Goal: Communication & Community: Answer question/provide support

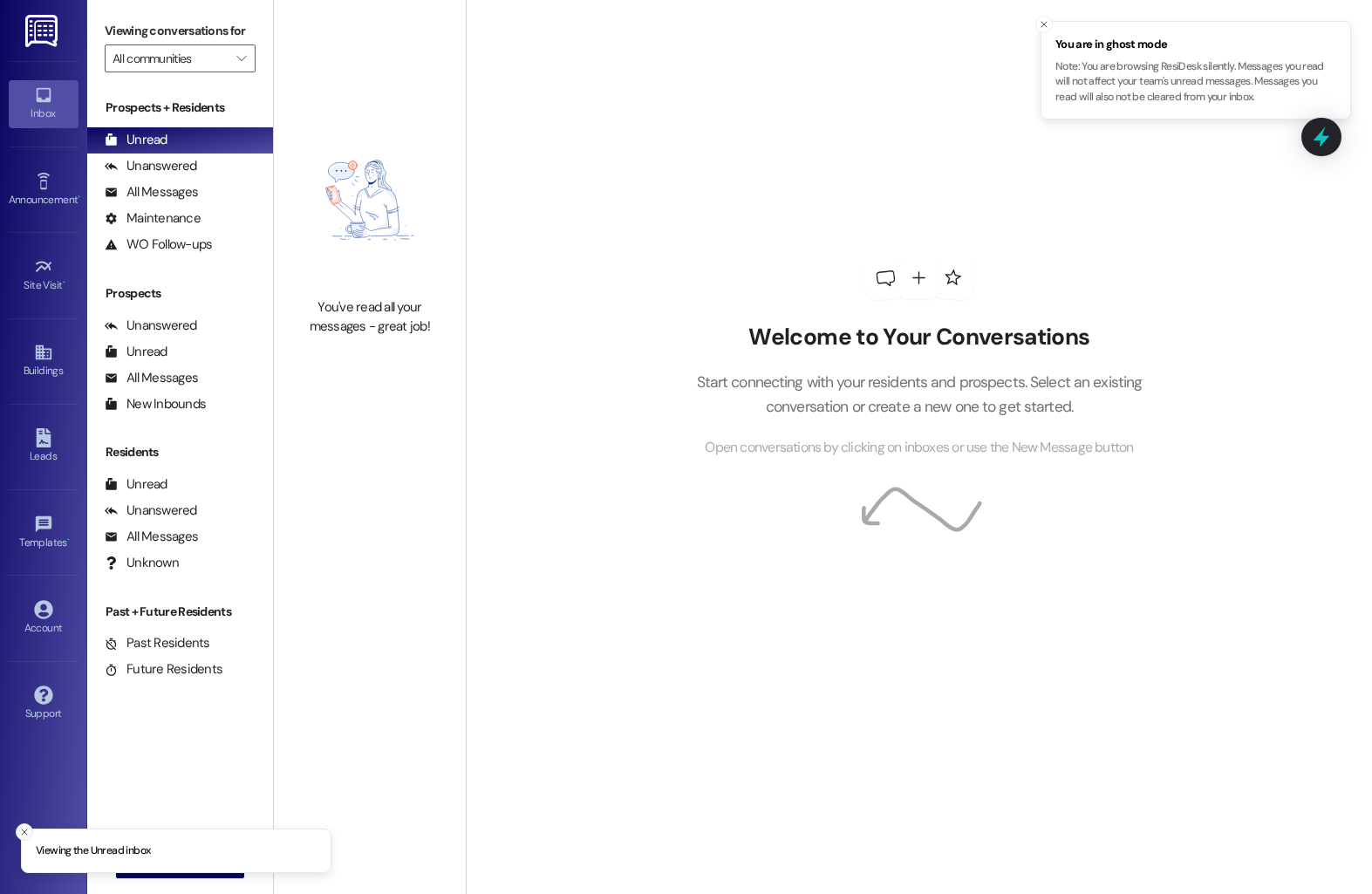
click at [17, 831] on button "Close toast" at bounding box center [24, 832] width 18 height 18
click at [138, 860] on icon "" at bounding box center [141, 864] width 13 height 14
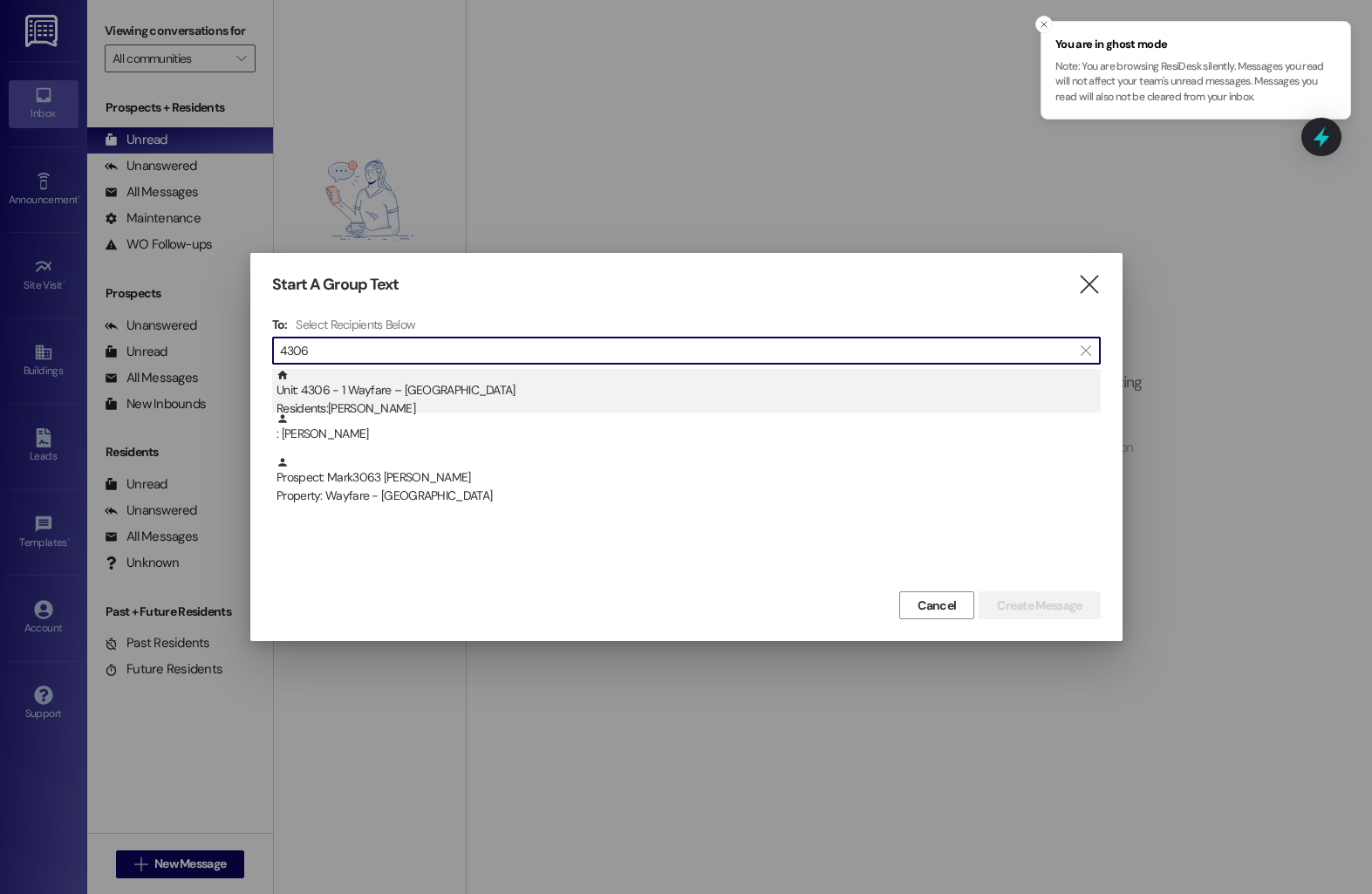
type input "4306"
click at [448, 411] on div "Residents: James Cazanas" at bounding box center [688, 408] width 825 height 18
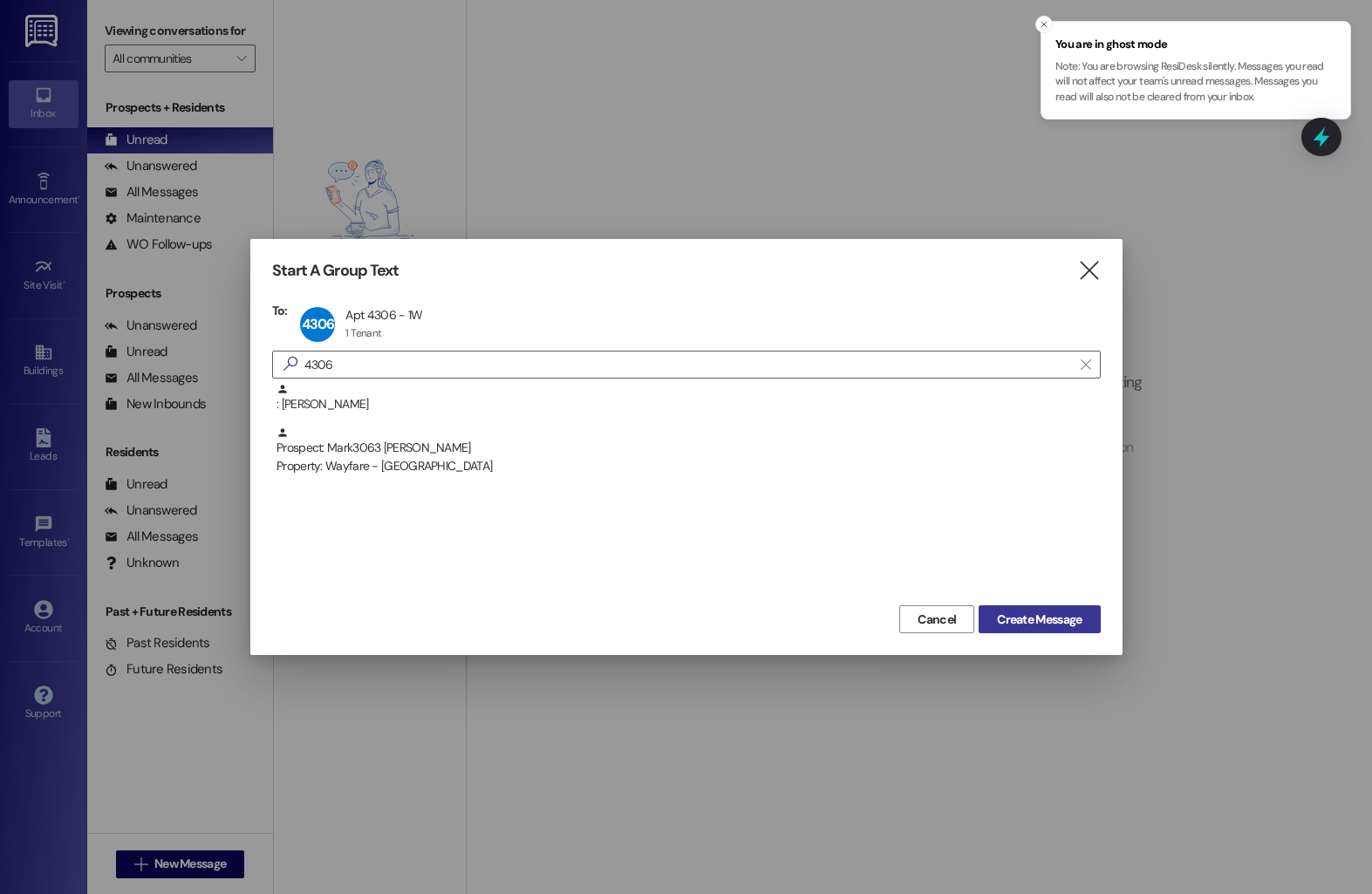
click at [1010, 615] on span "Create Message" at bounding box center [1039, 619] width 85 height 18
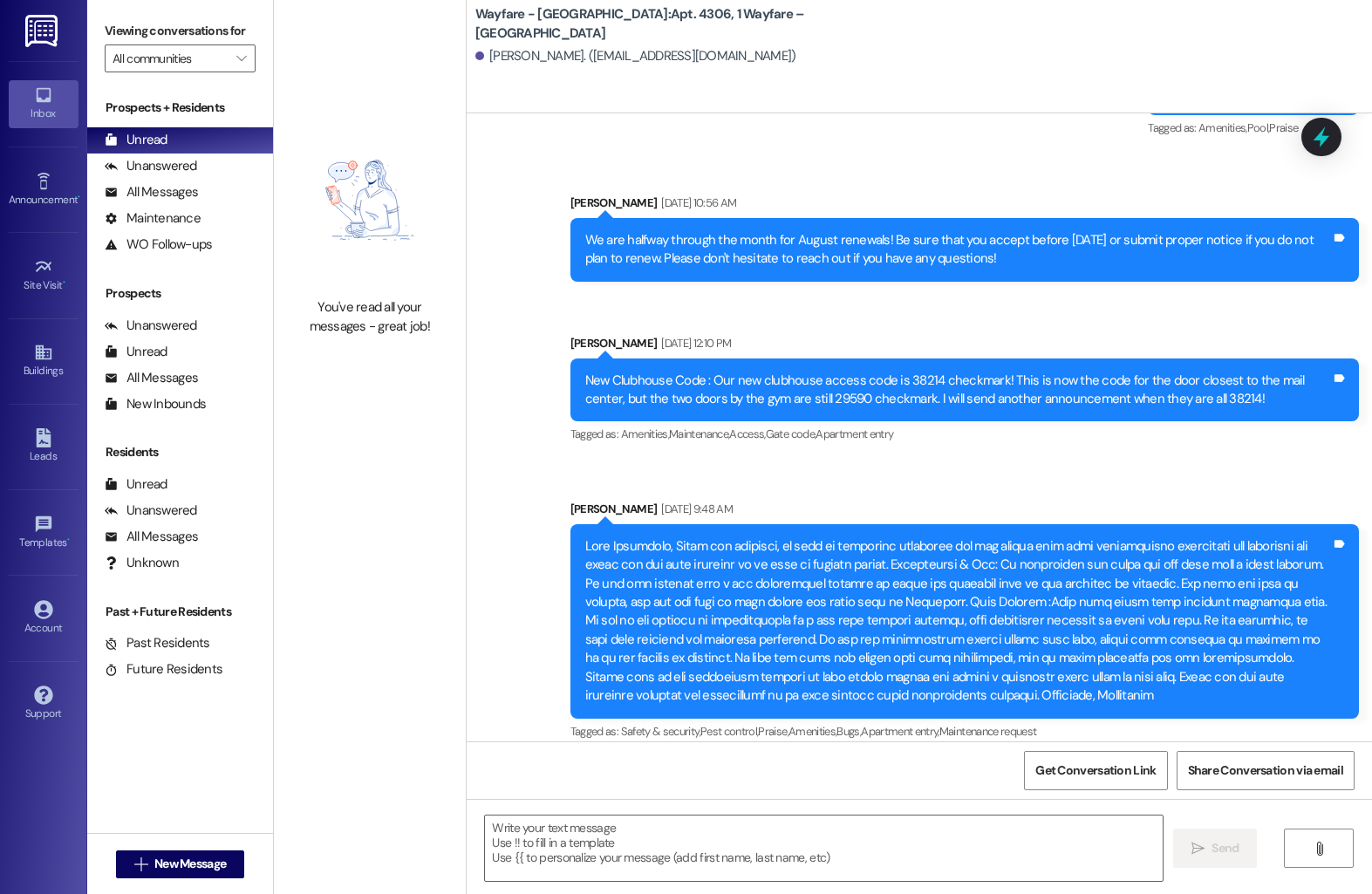
scroll to position [18923, 0]
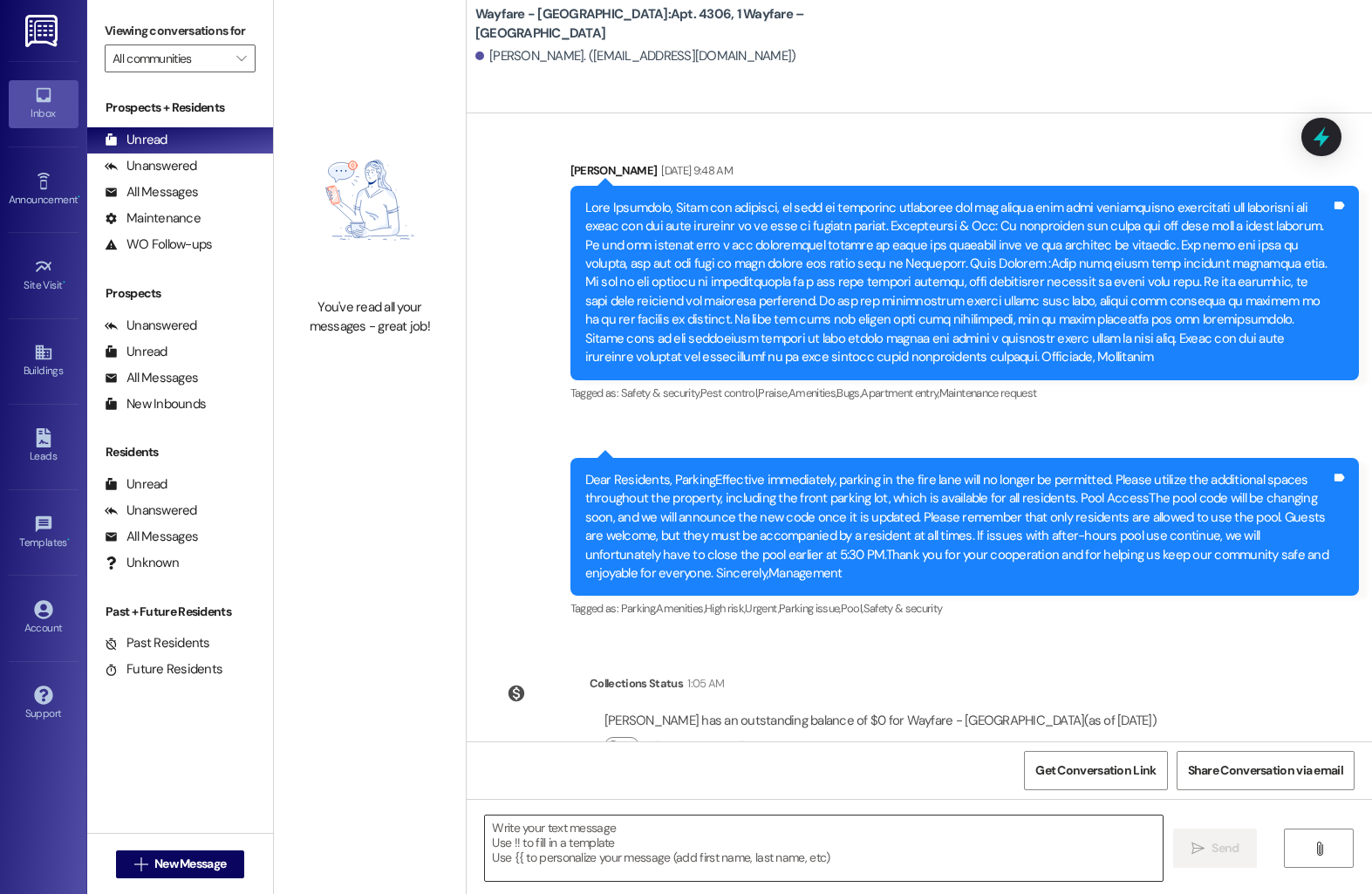
click at [551, 854] on textarea at bounding box center [824, 848] width 678 height 66
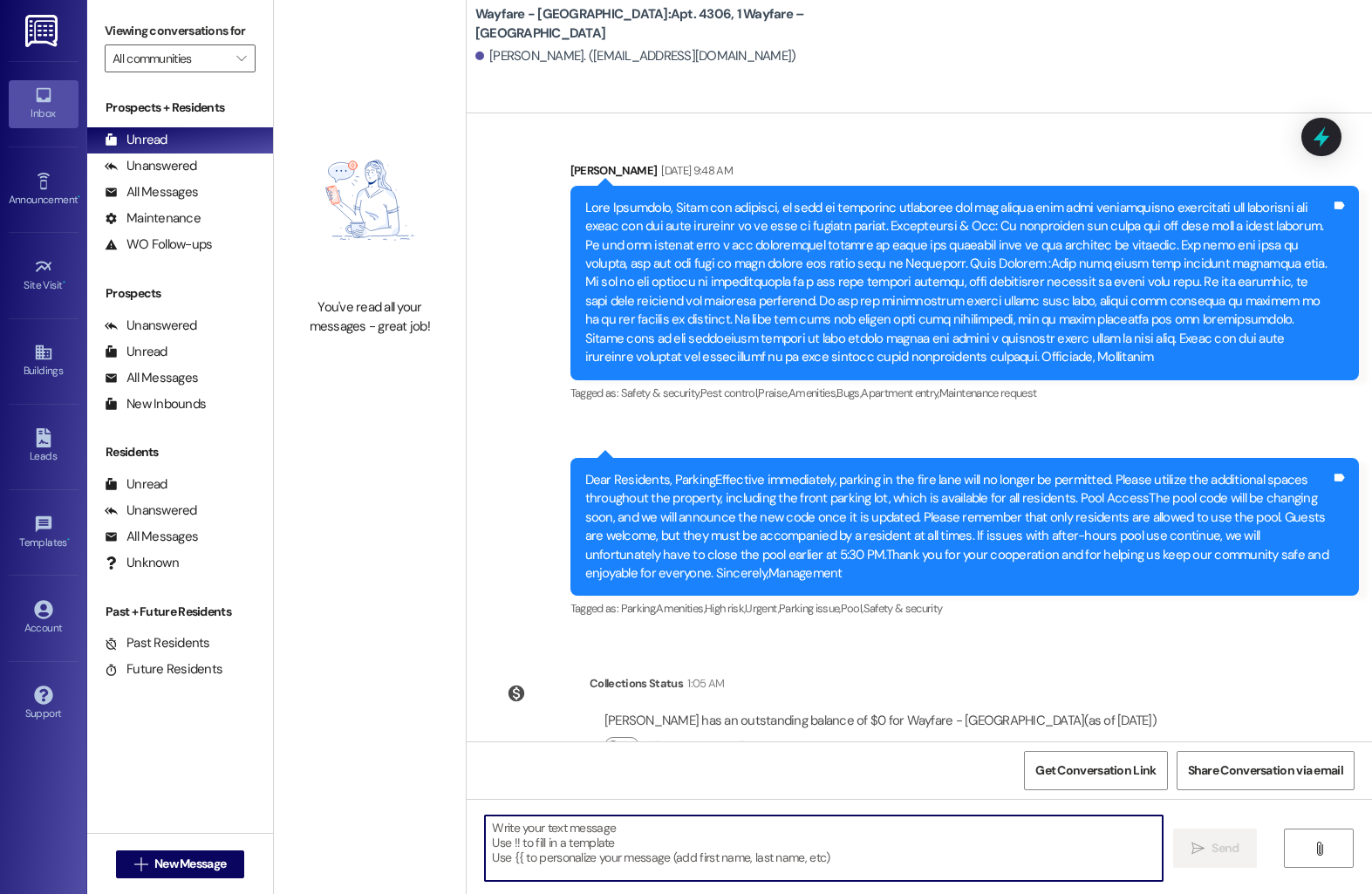
paste textarea "Hi [Resident’s Name], I hope you’re doing well! I wanted to check in and see if…"
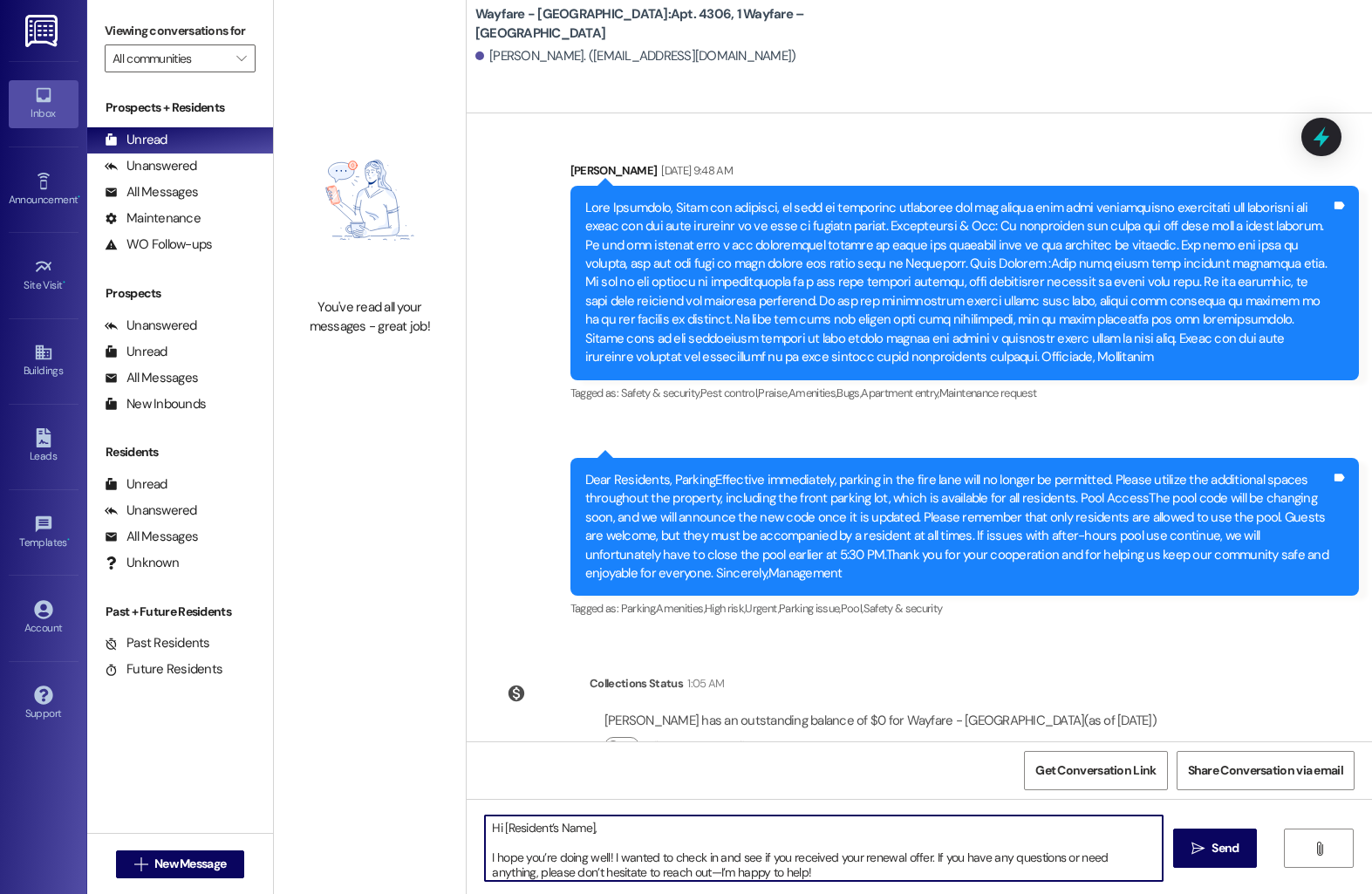
click at [583, 830] on textarea "Hi [Resident’s Name], I hope you’re doing well! I wanted to check in and see if…" at bounding box center [824, 848] width 678 height 66
type textarea "Hi James, I hope you’re doing well! I wanted to check in and see if you receive…"
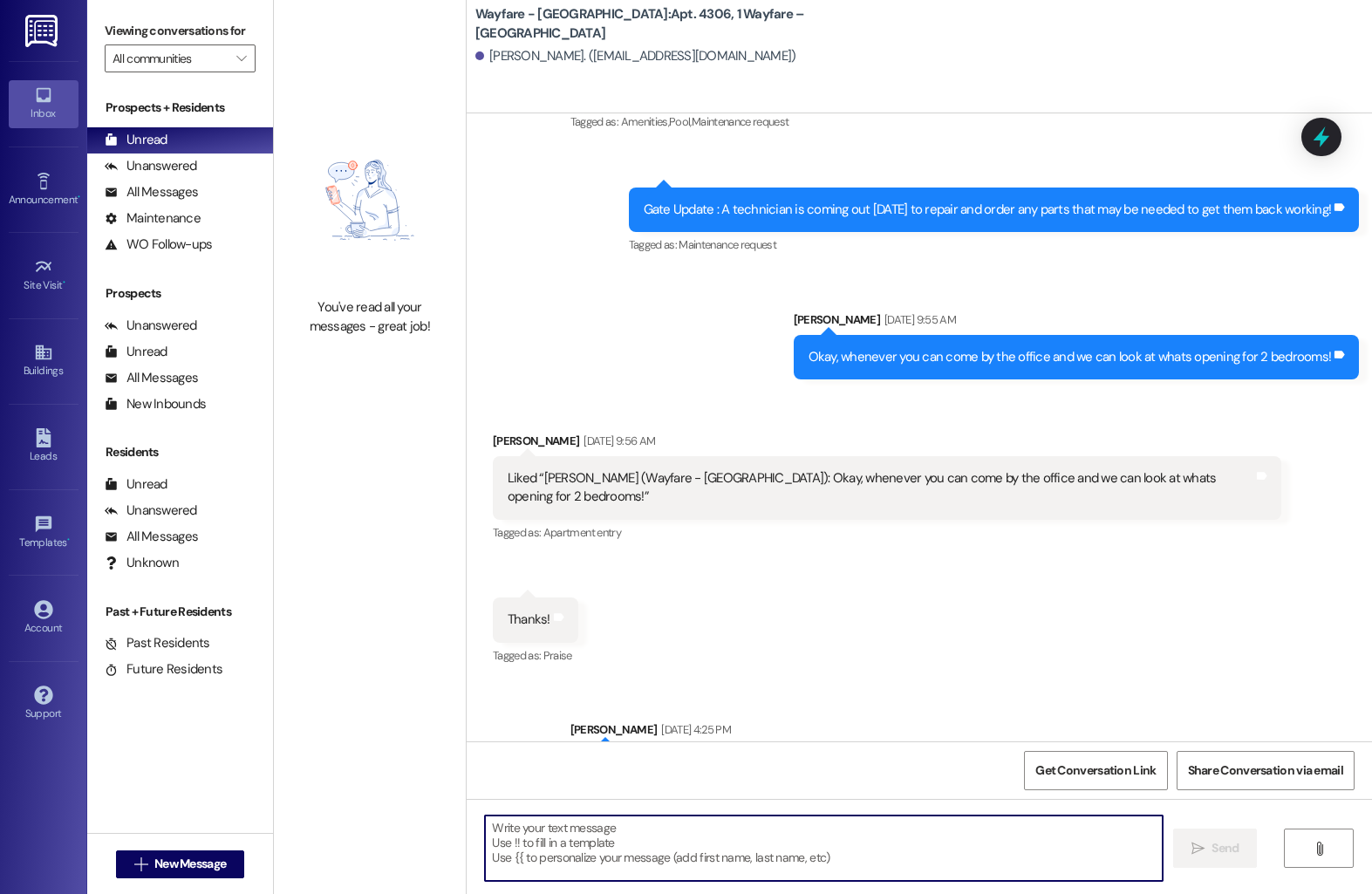
scroll to position [16873, 0]
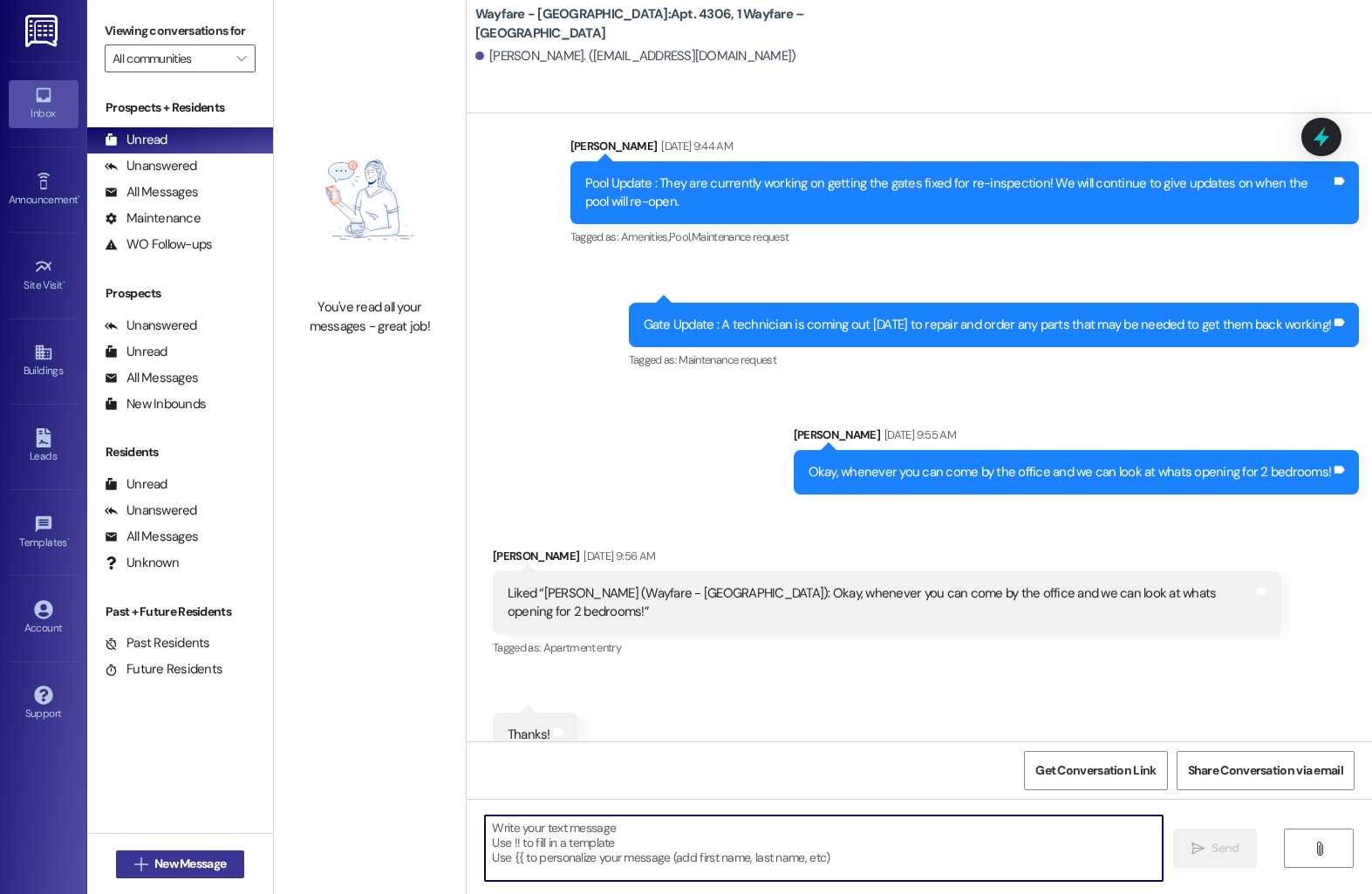
click at [206, 852] on button " New Message" at bounding box center [180, 864] width 129 height 28
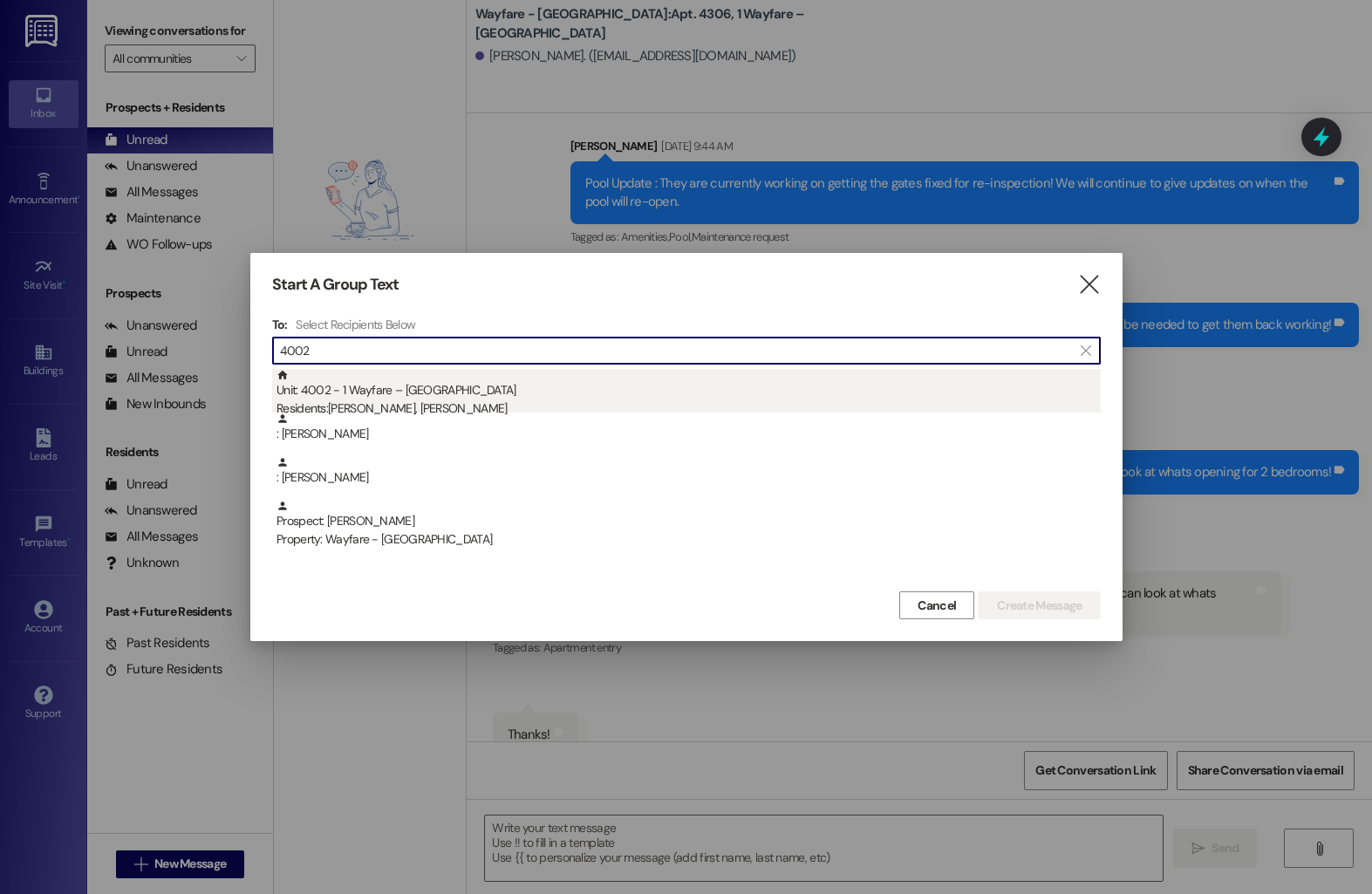
type input "4002"
click at [603, 384] on div "Unit: 4002 - 1 Wayfare – Cumberland Park Residents: Adnaan Rafeek, Abedelrahman…" at bounding box center [688, 393] width 825 height 50
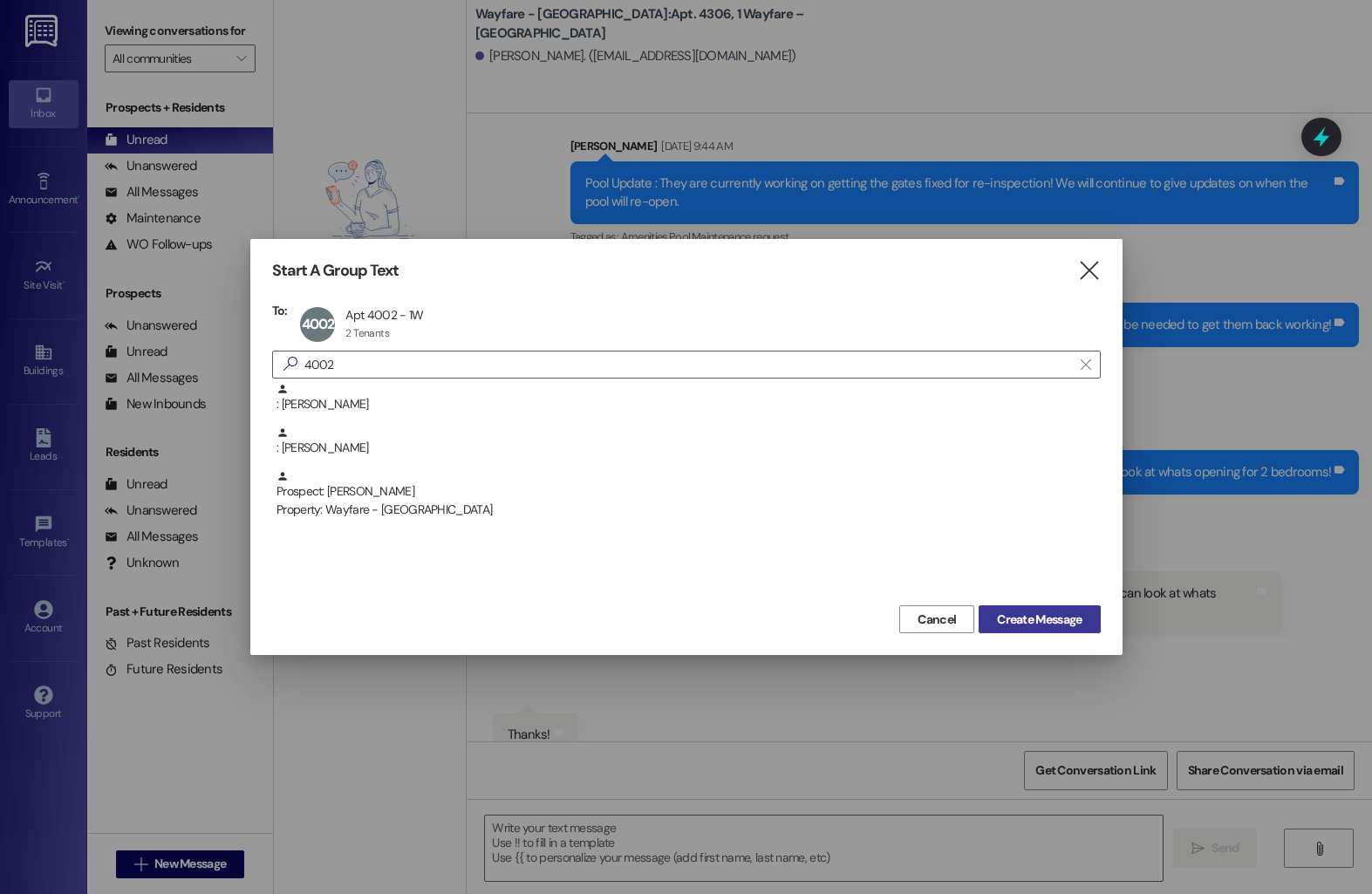
click at [1032, 611] on span "Create Message" at bounding box center [1039, 619] width 85 height 18
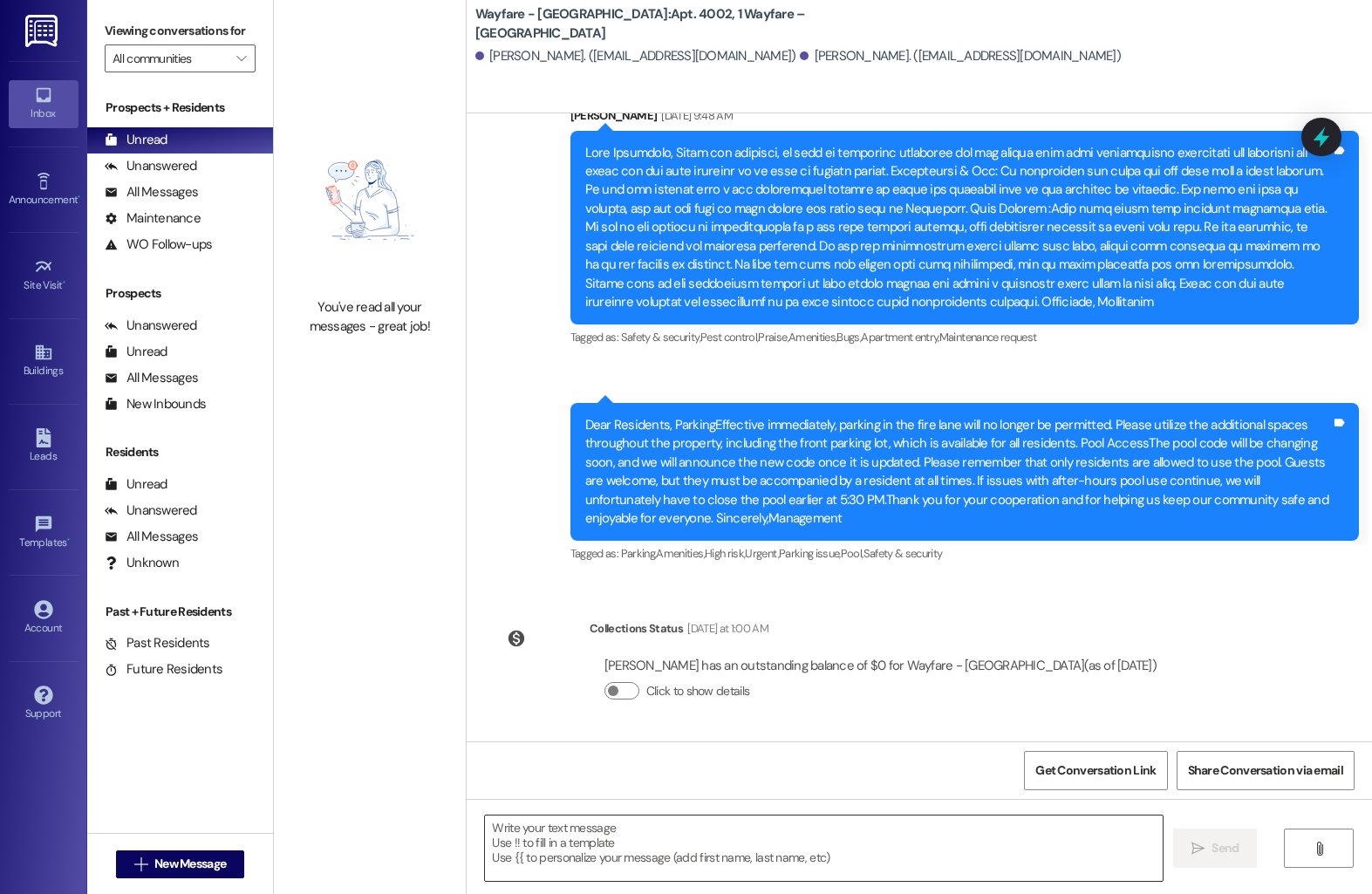
scroll to position [5764, 0]
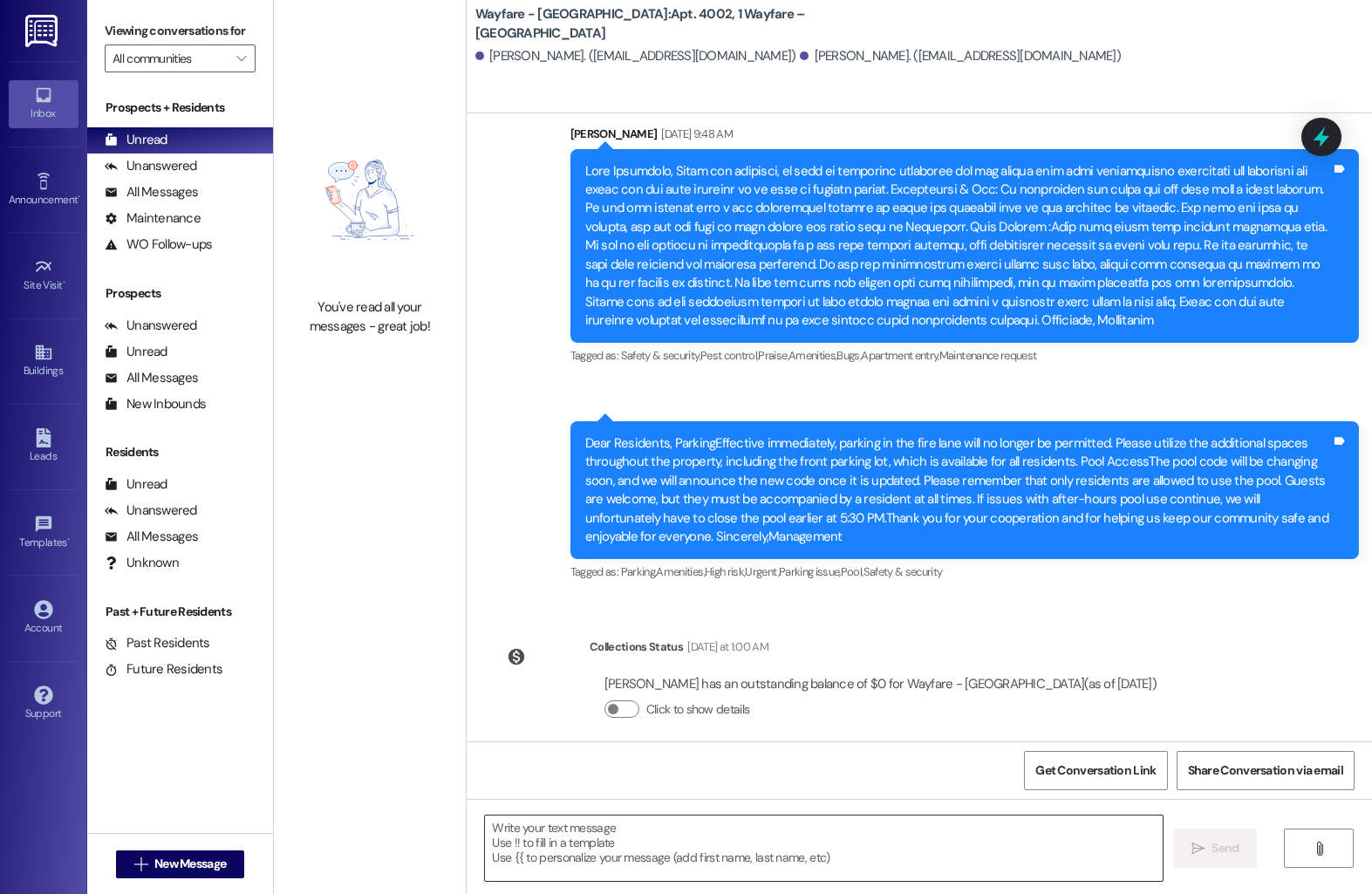
click at [649, 839] on textarea at bounding box center [824, 848] width 678 height 66
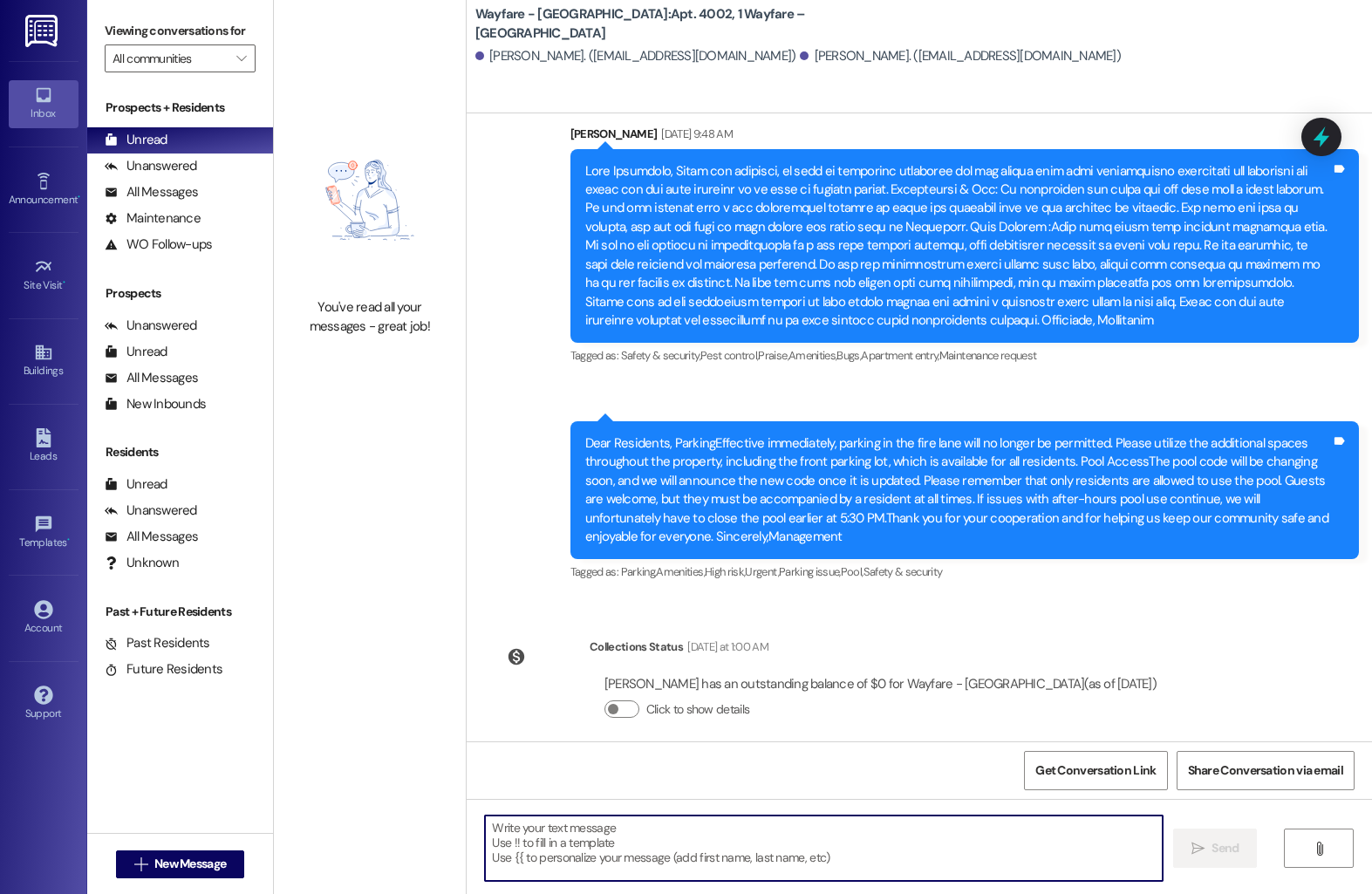
paste textarea "Hi [Resident’s Name], I hope you’re doing well! I wanted to check in and see if…"
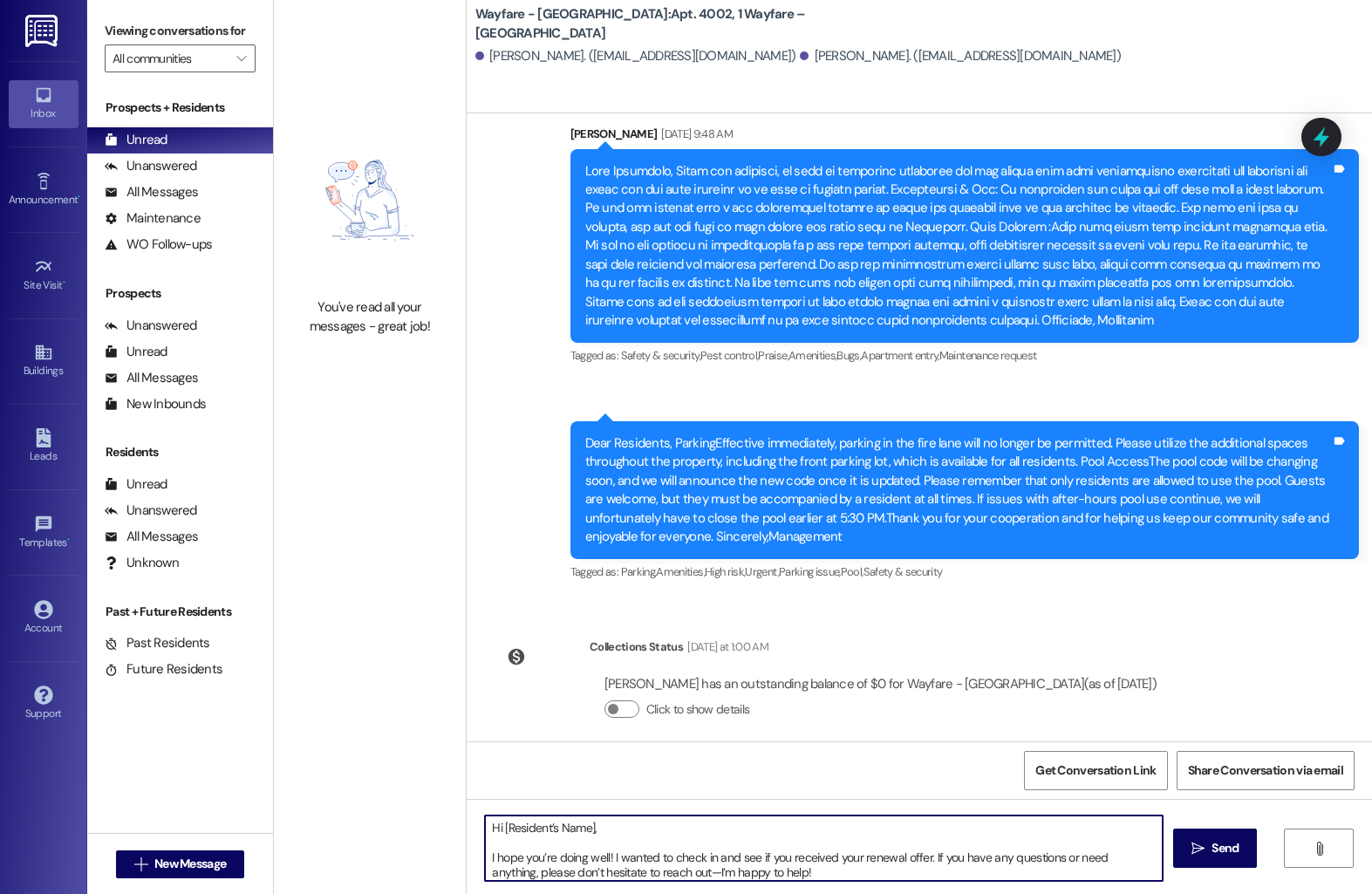
click at [583, 829] on textarea "Hi [Resident’s Name], I hope you’re doing well! I wanted to check in and see if…" at bounding box center [824, 848] width 678 height 66
type textarea "Hi Adnaan, I hope you’re doing well! I wanted to check in and see if you receiv…"
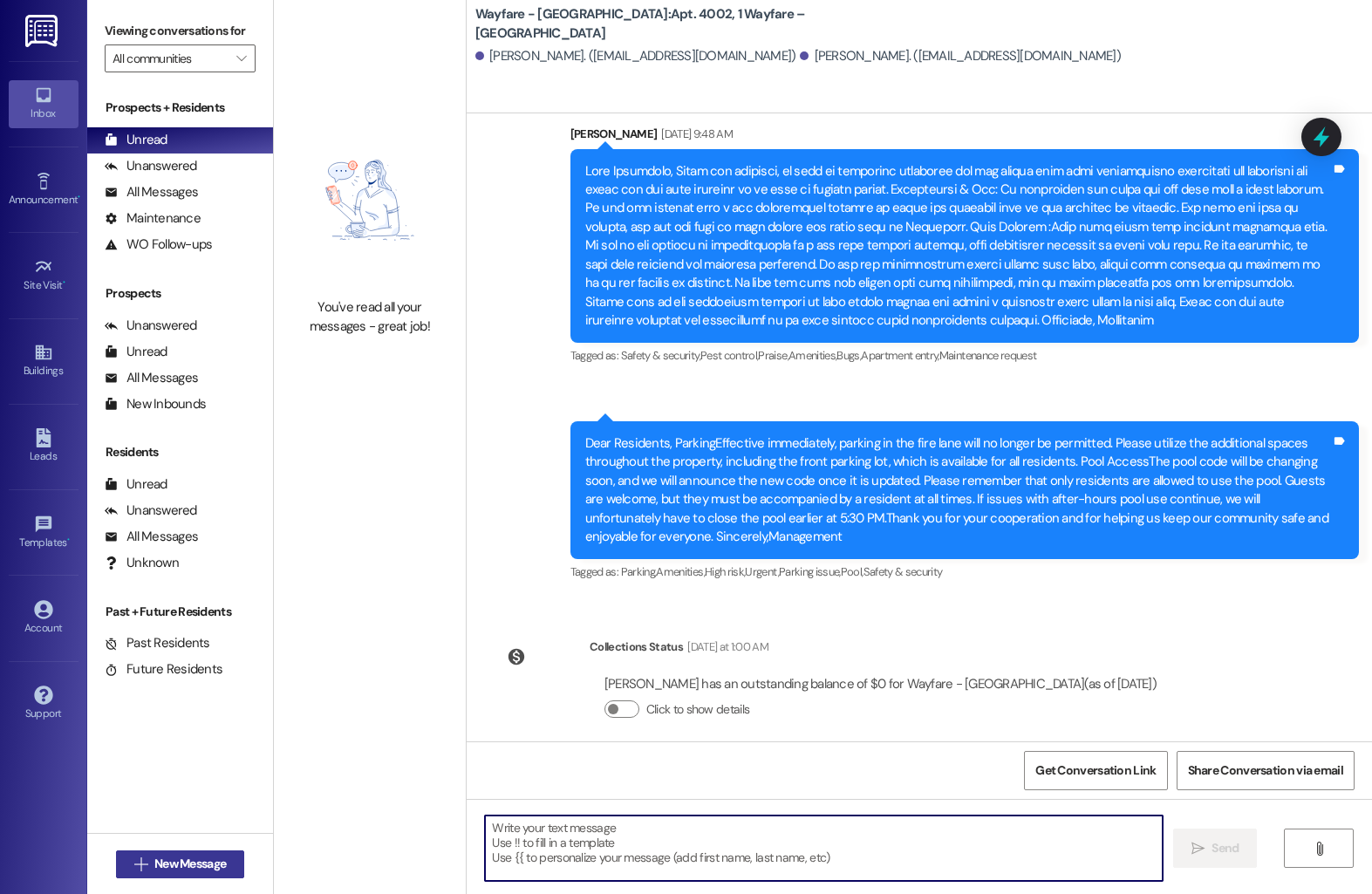
click at [185, 855] on span "New Message" at bounding box center [190, 863] width 71 height 18
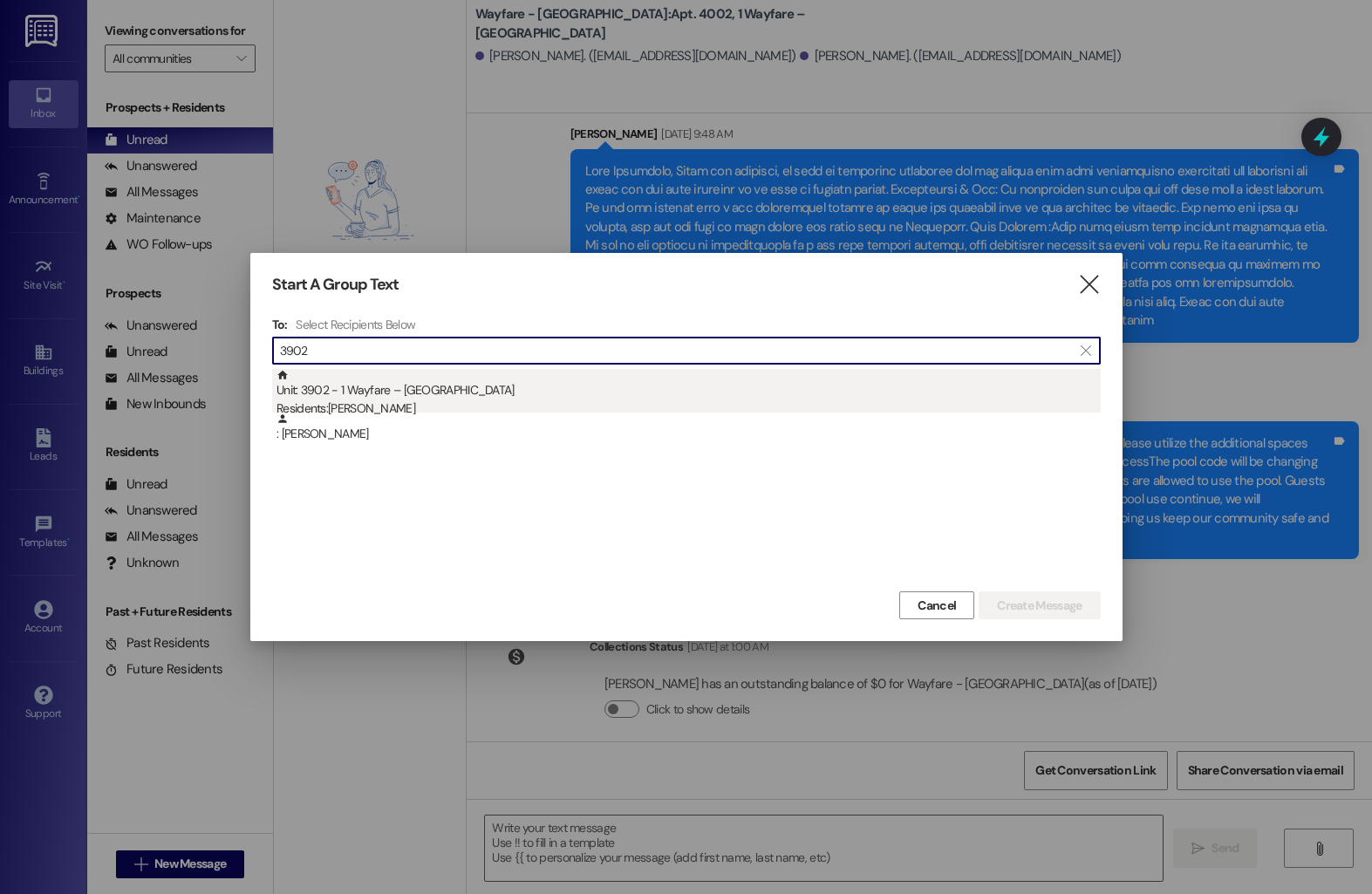
type input "3902"
click at [511, 406] on div "Residents: Kimberly Dickson" at bounding box center [688, 408] width 825 height 18
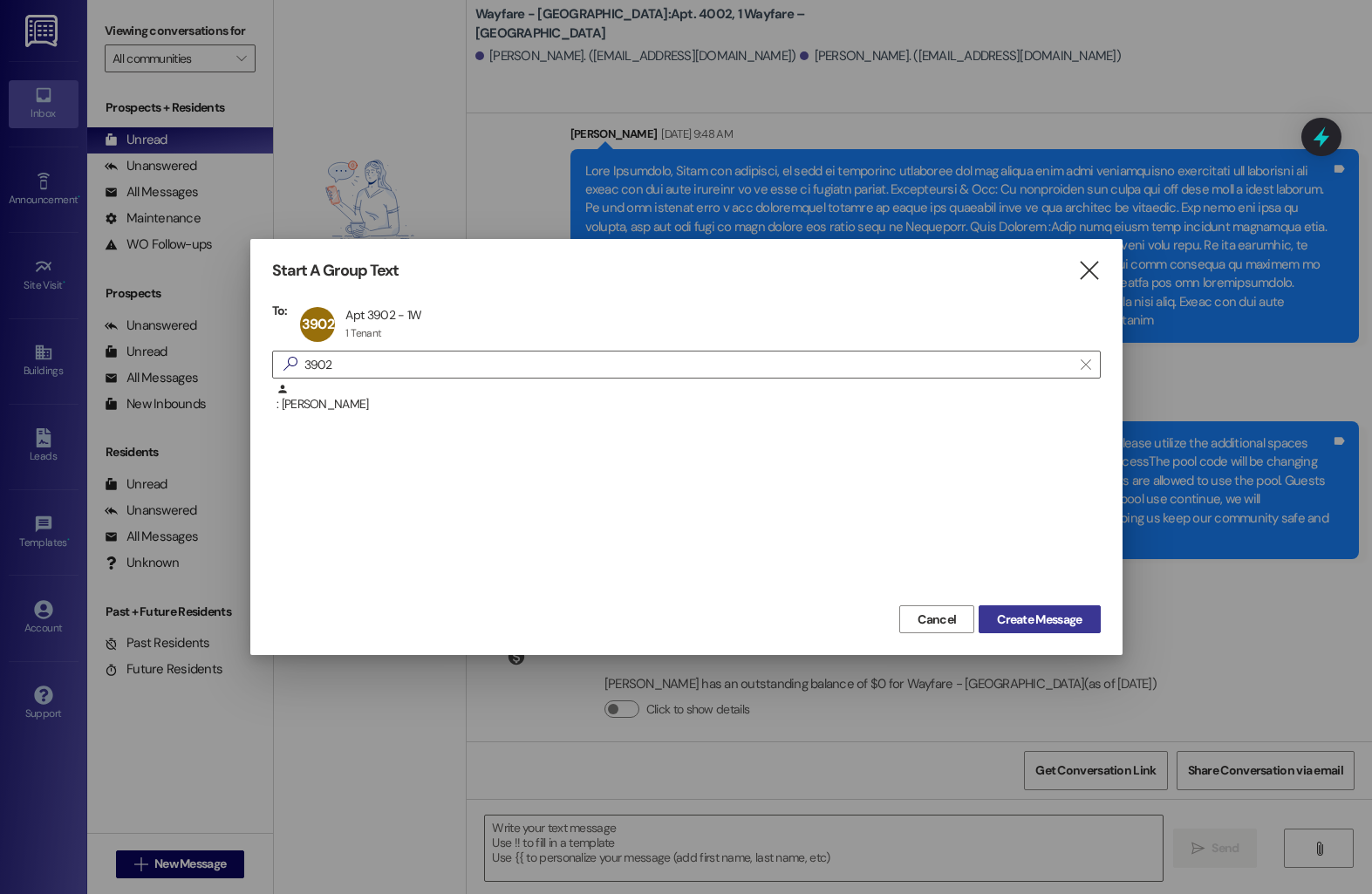
click at [1014, 610] on span "Create Message" at bounding box center [1039, 619] width 85 height 18
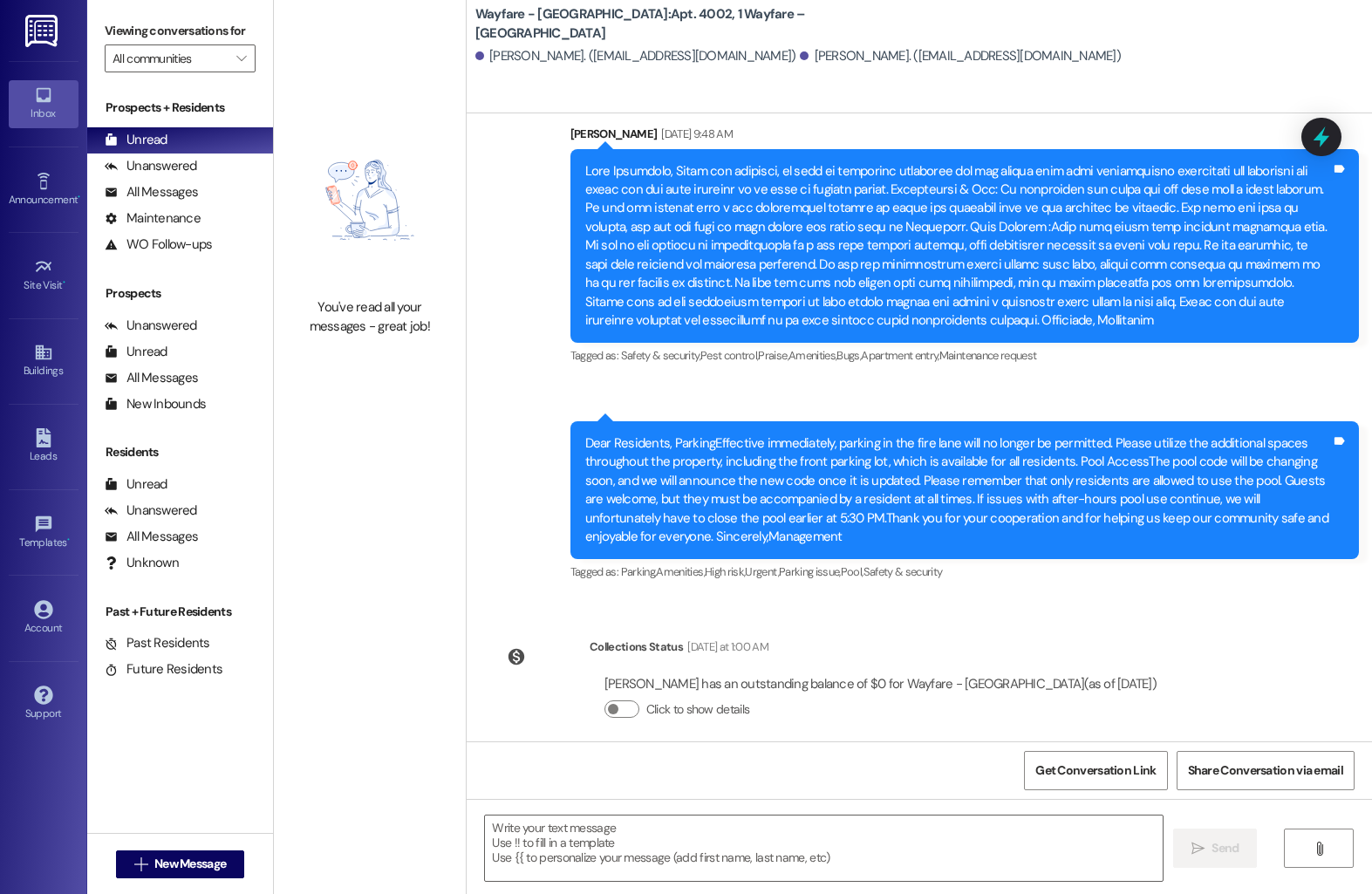
scroll to position [14053, 0]
click at [592, 826] on textarea at bounding box center [824, 848] width 678 height 66
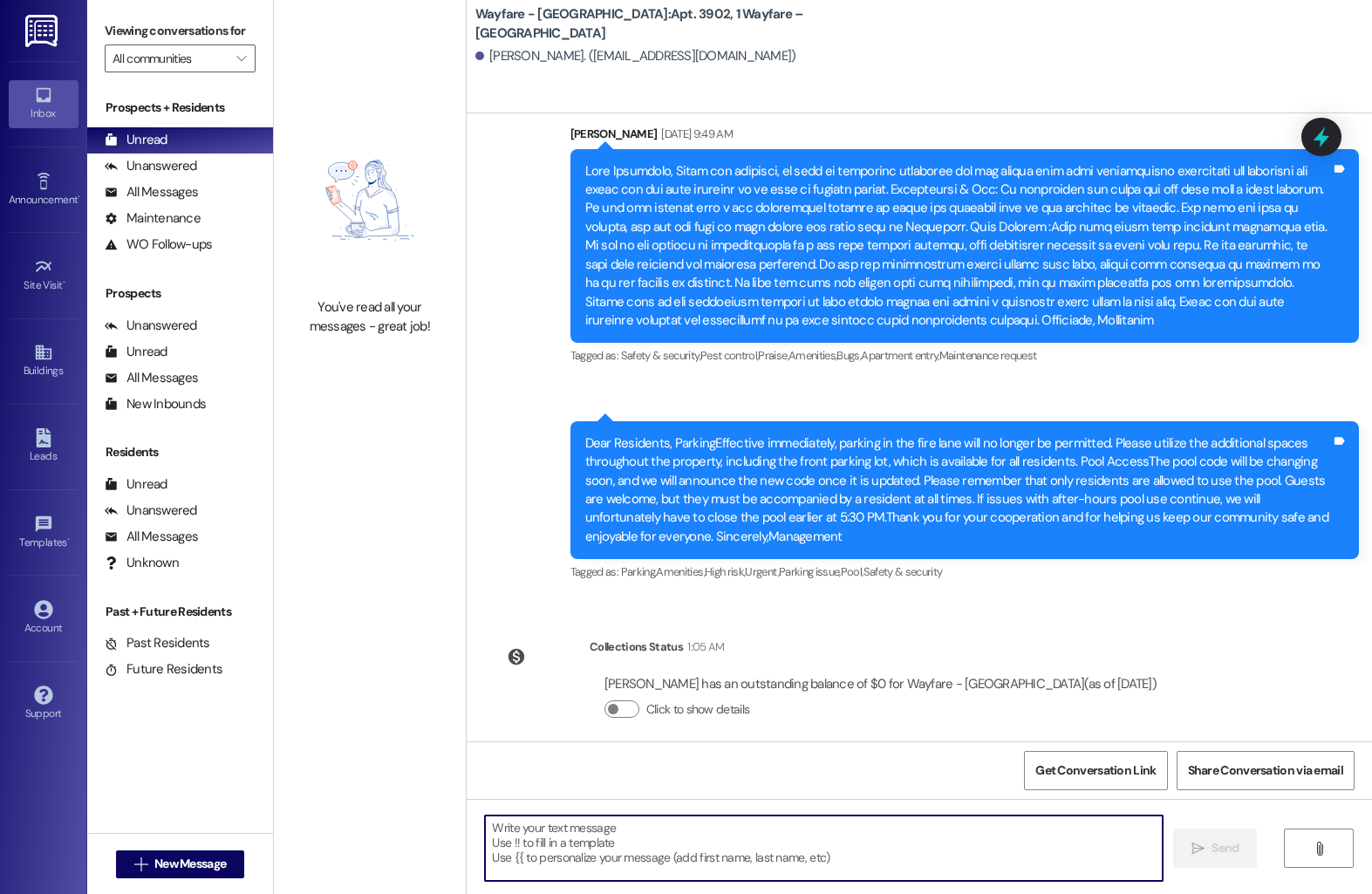
paste textarea "Hi [Resident’s Name], I hope you’re doing well! I wanted to check in and see if…"
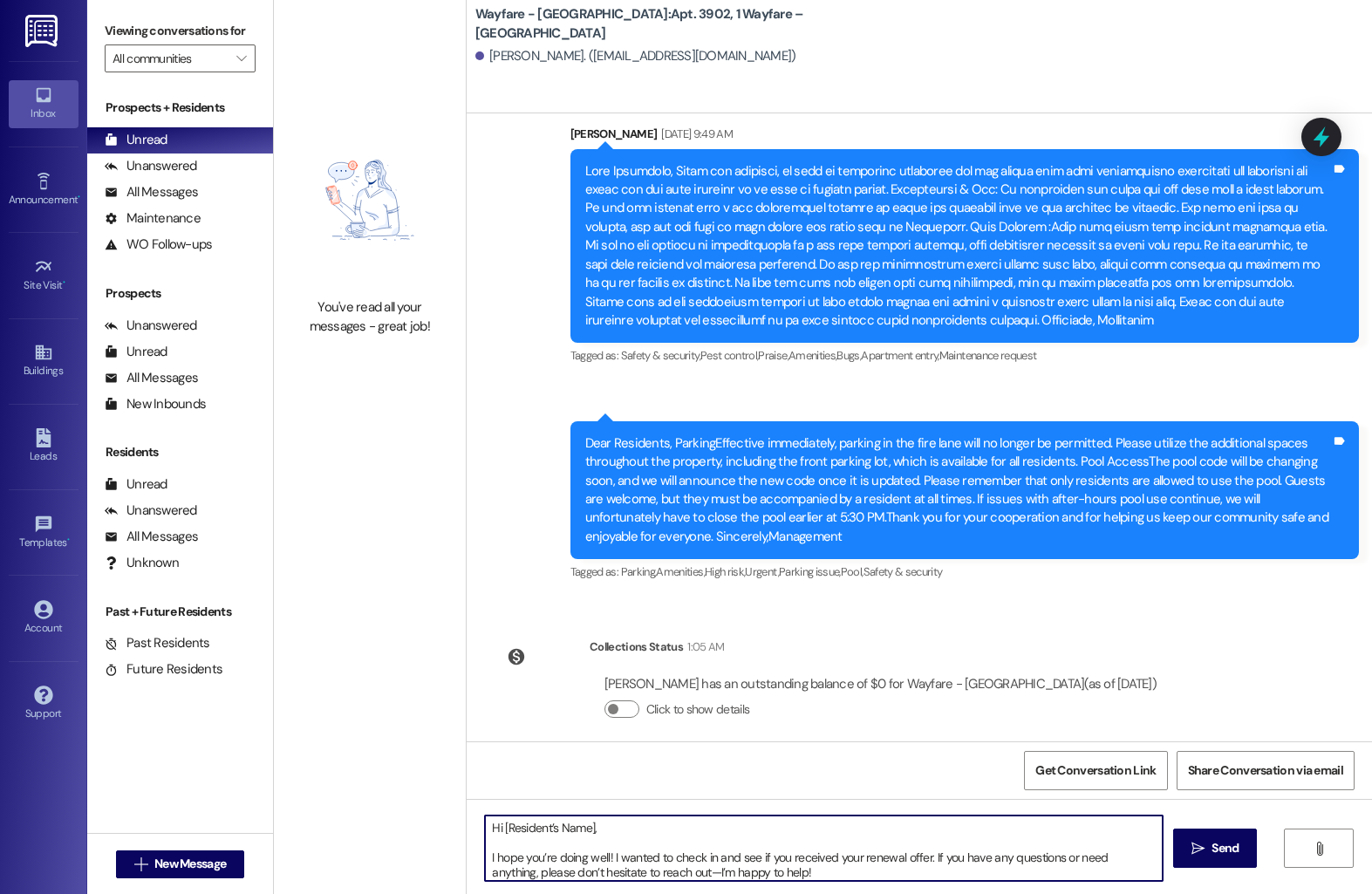
click at [584, 833] on textarea "Hi [Resident’s Name], I hope you’re doing well! I wanted to check in and see if…" at bounding box center [824, 848] width 678 height 66
type textarea "Hi Kimberly, I hope you’re doing well! I wanted to check in and see if you rece…"
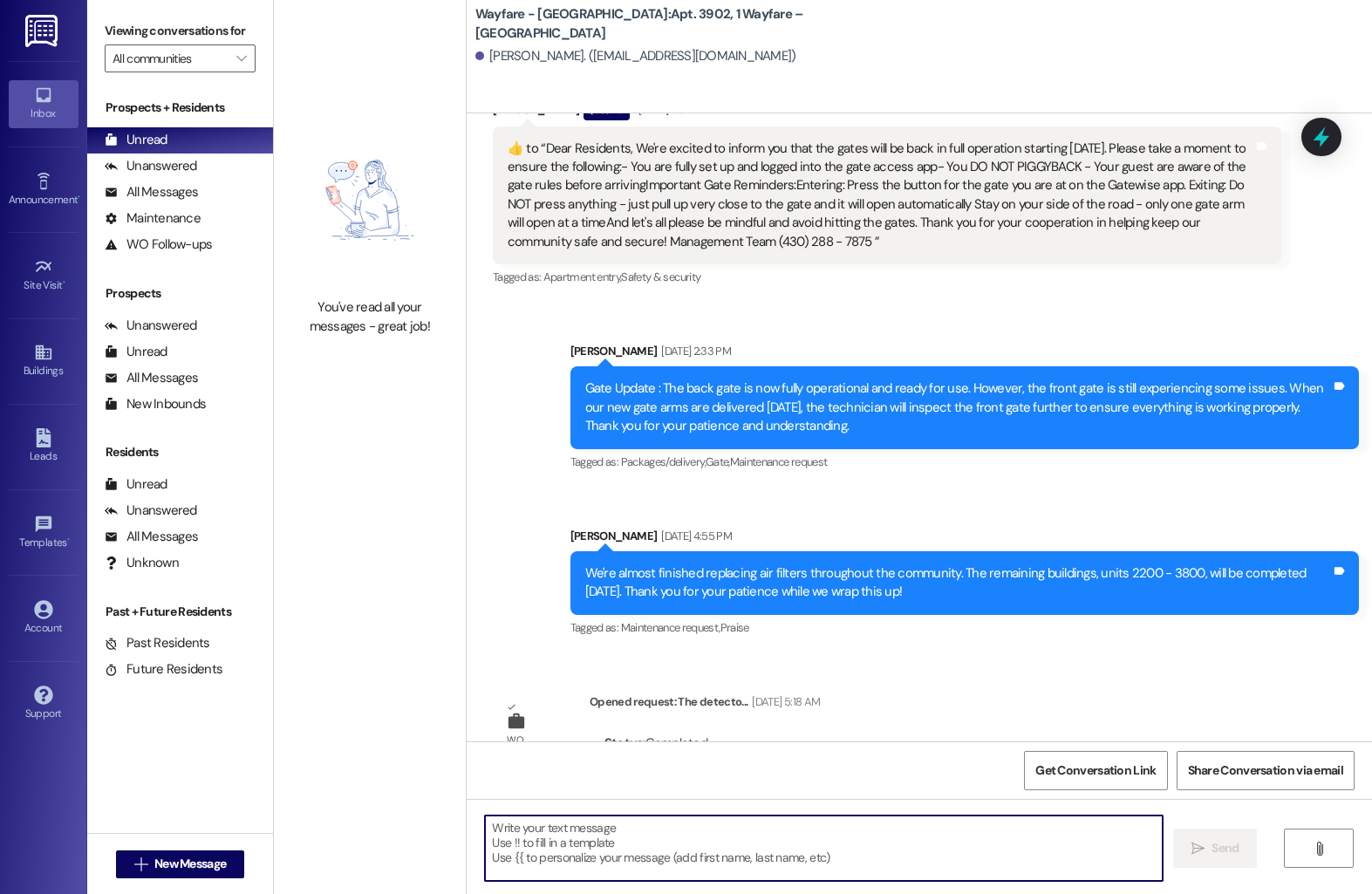
scroll to position [11768, 0]
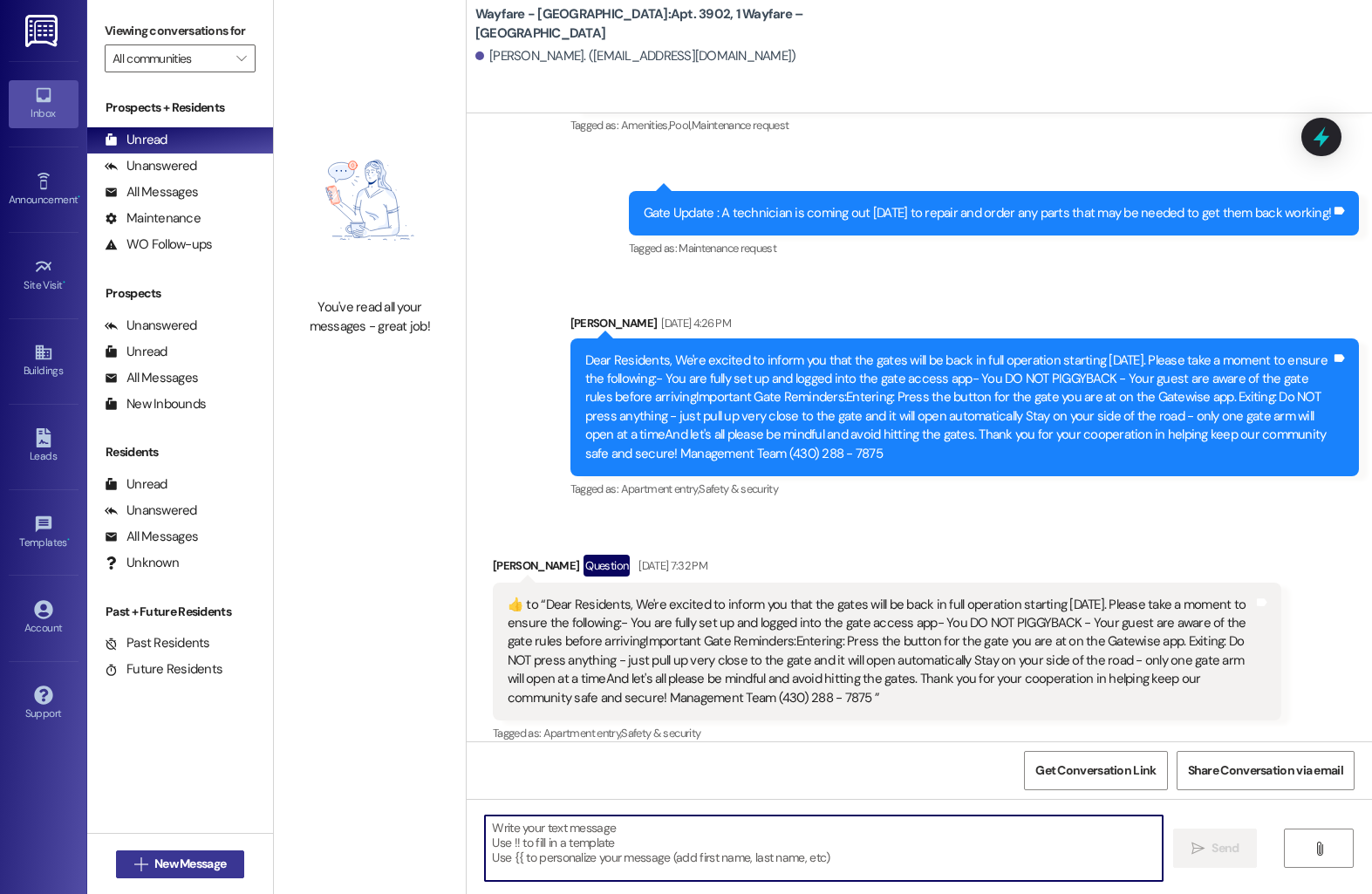
click at [170, 863] on span "New Message" at bounding box center [190, 863] width 71 height 18
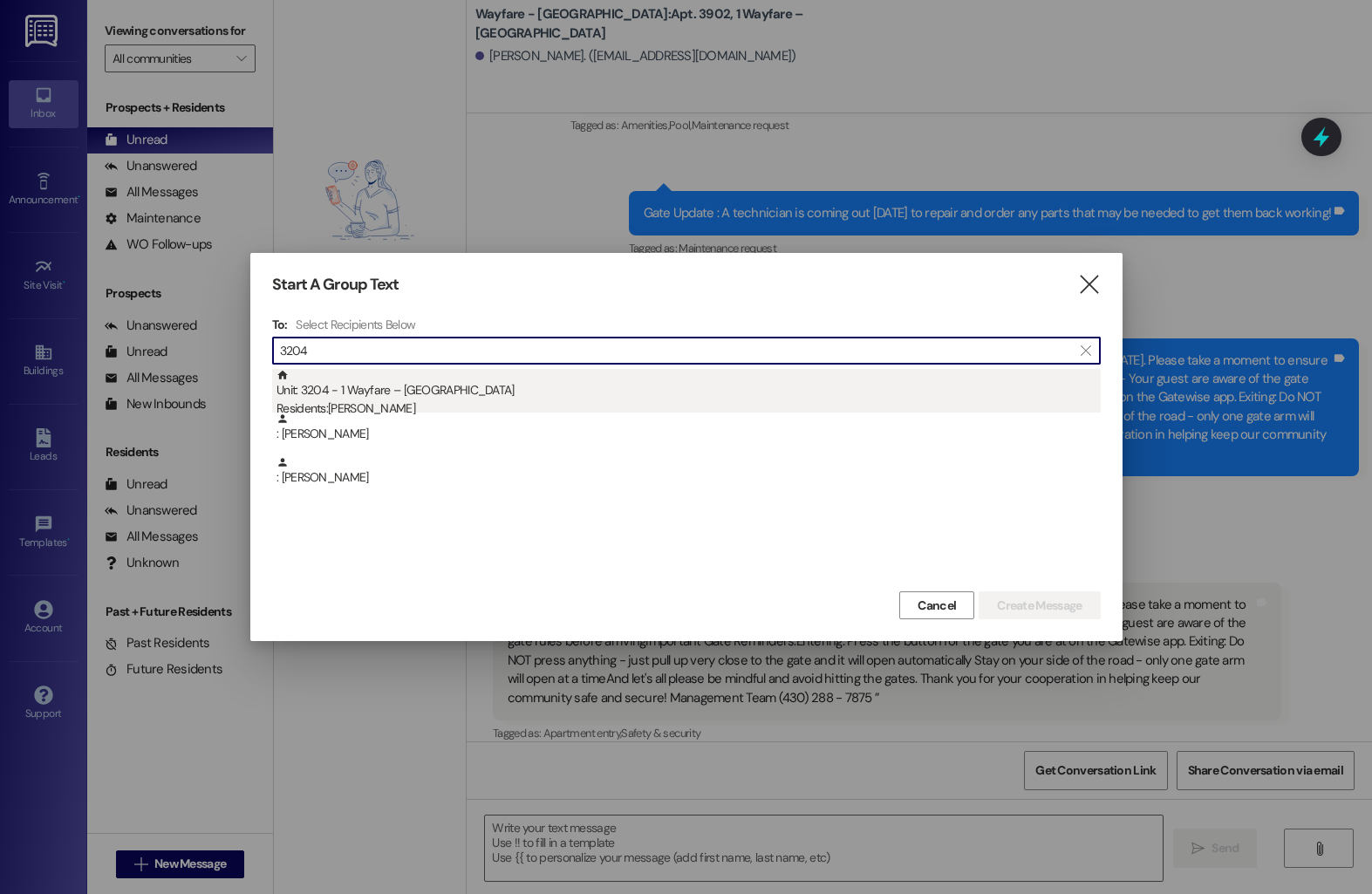
type input "3204"
click at [465, 376] on div "Unit: 3204 - 1 Wayfare – Cumberland Park Residents: Tina Hartman-Wilson" at bounding box center [688, 393] width 825 height 50
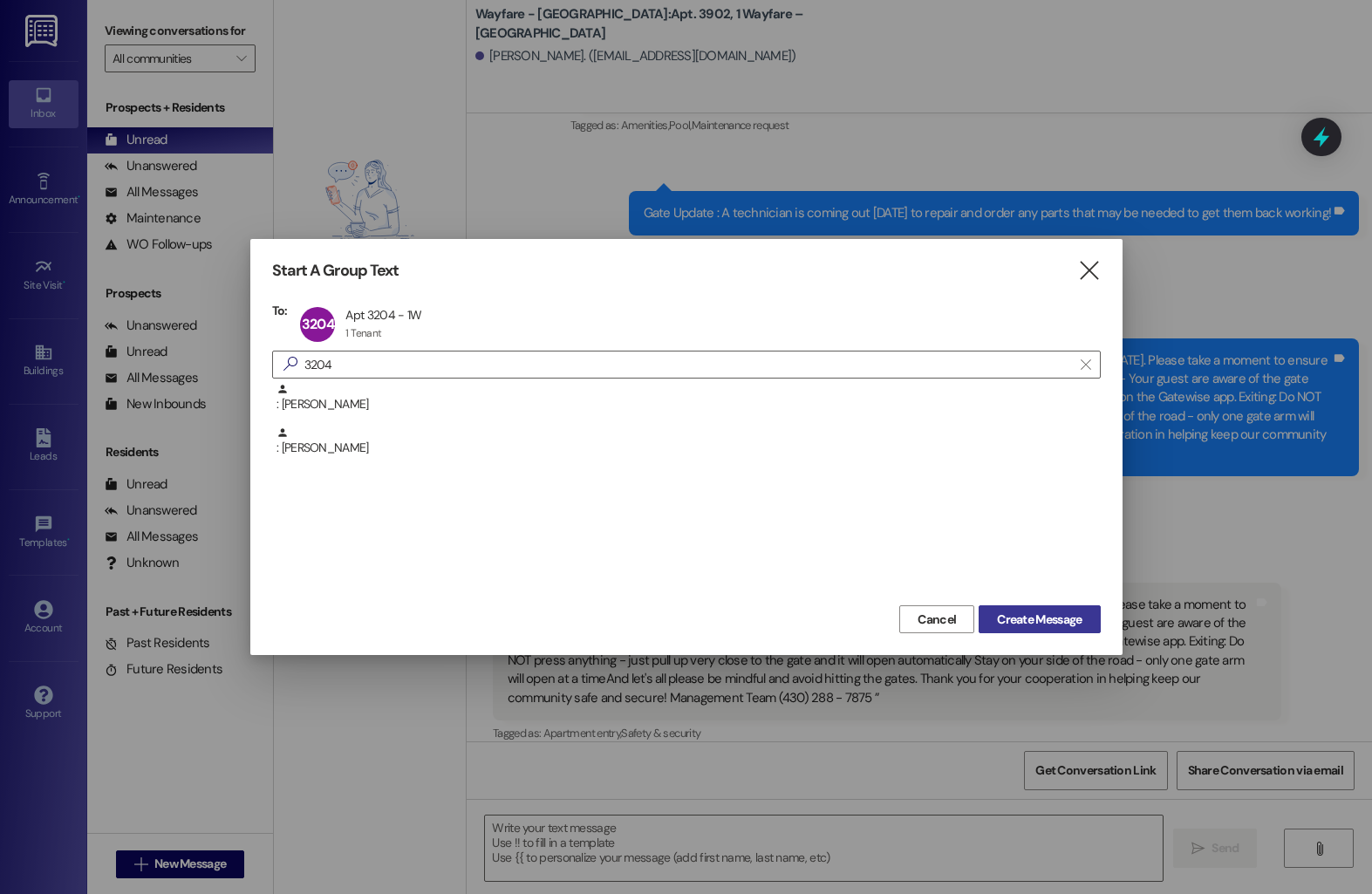
click at [1007, 620] on span "Create Message" at bounding box center [1039, 619] width 85 height 18
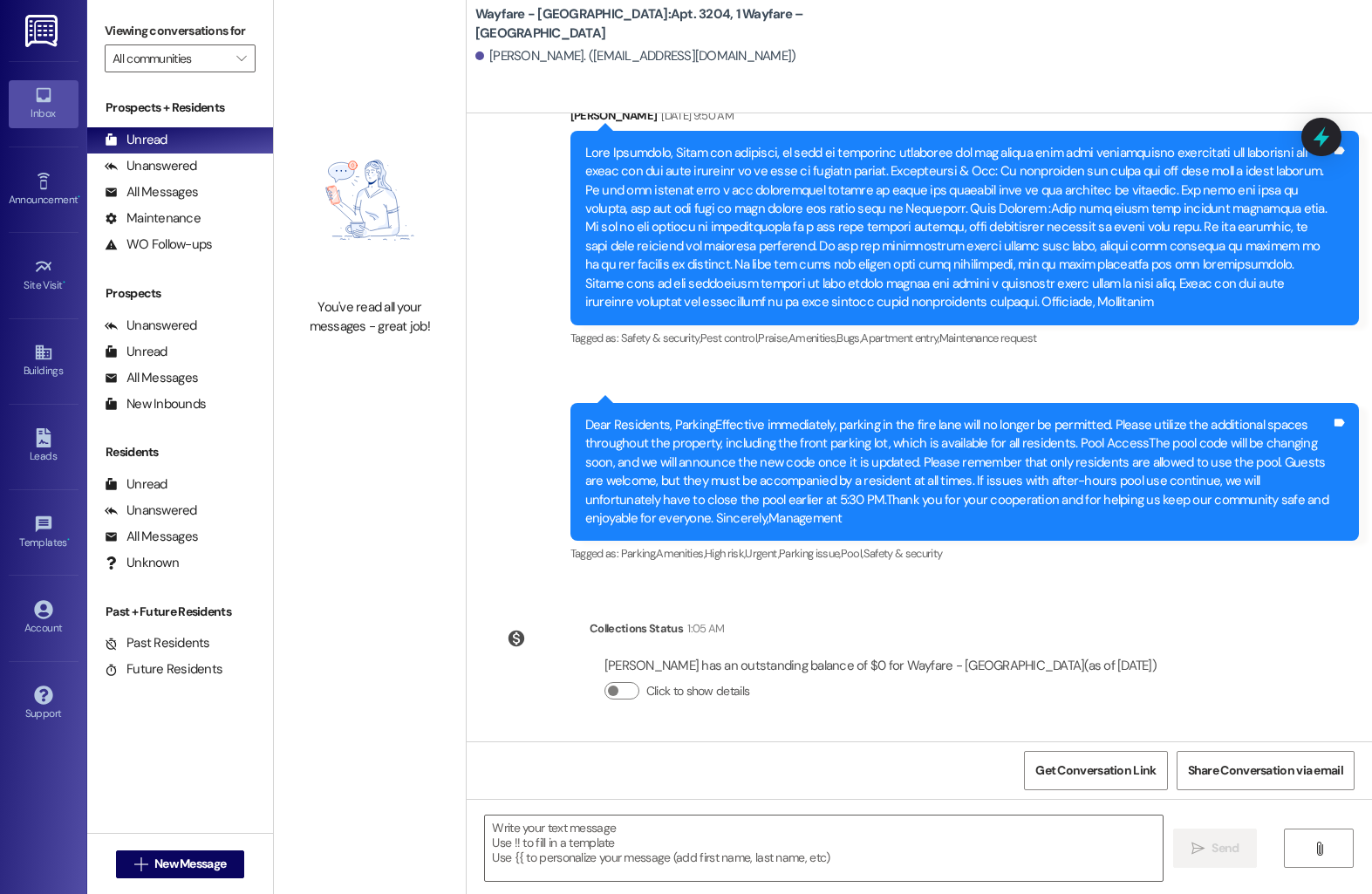
scroll to position [1089, 0]
click at [601, 843] on textarea at bounding box center [824, 848] width 678 height 66
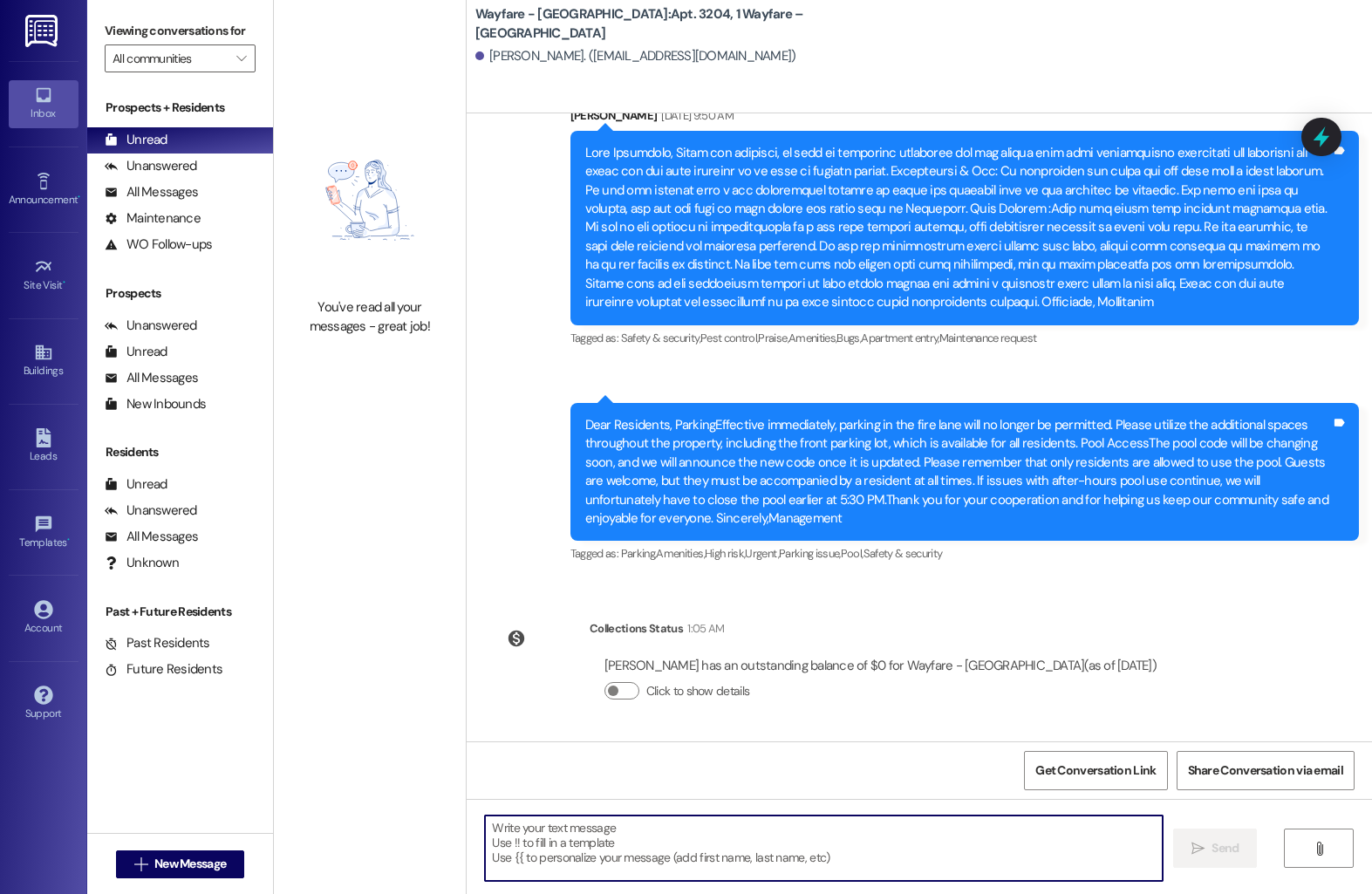
paste textarea "Hi [Resident’s Name], I hope you’re doing well! I wanted to check in and see if…"
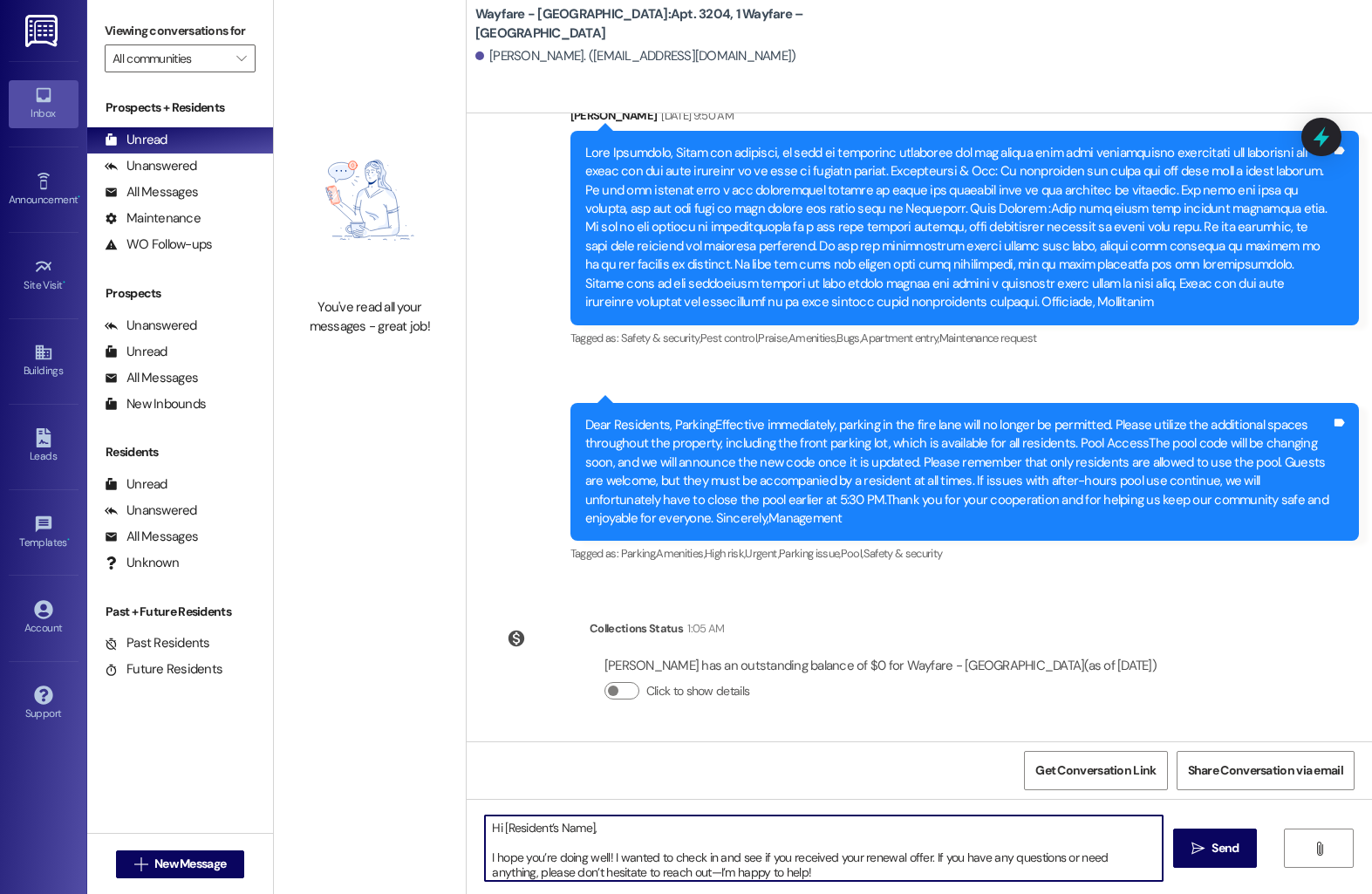
click at [582, 829] on textarea "Hi [Resident’s Name], I hope you’re doing well! I wanted to check in and see if…" at bounding box center [824, 848] width 678 height 66
type textarea "Hi Tina, I hope you’re doing well! I wanted to check in and see if you received…"
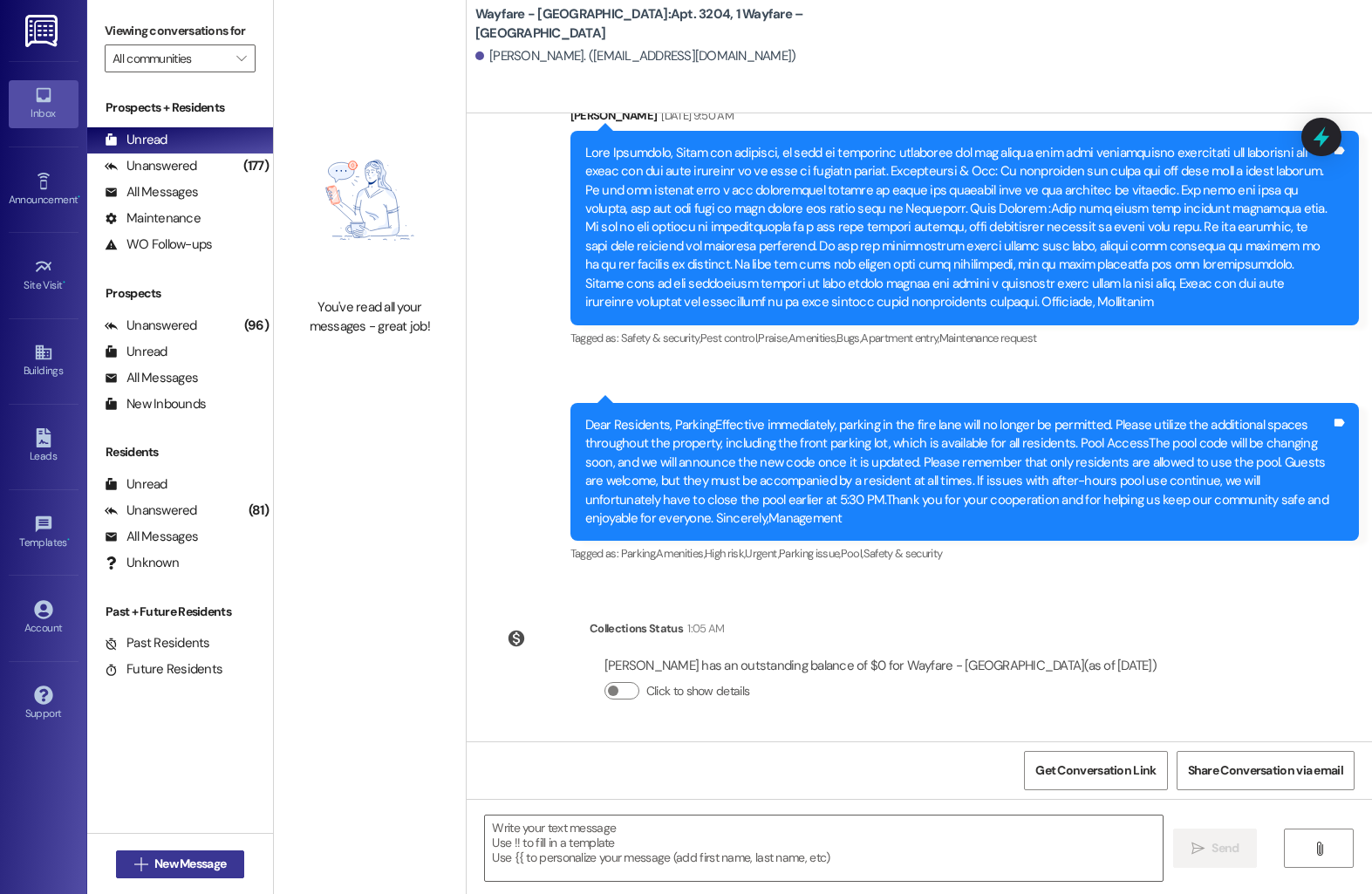
click at [184, 870] on span "New Message" at bounding box center [190, 863] width 71 height 18
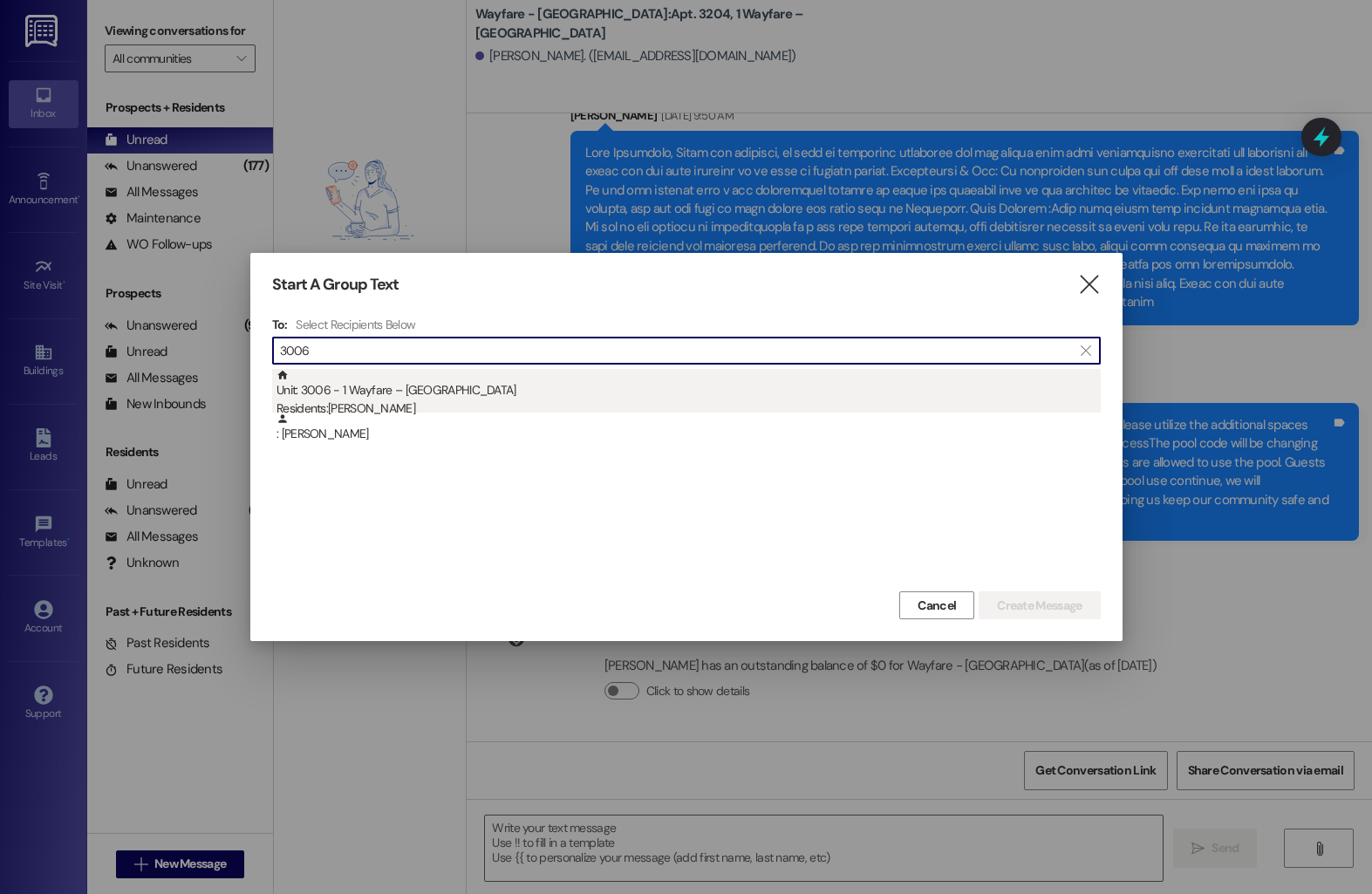
type input "3006"
click at [427, 402] on div "Residents: Dylan Sullivan" at bounding box center [688, 408] width 825 height 18
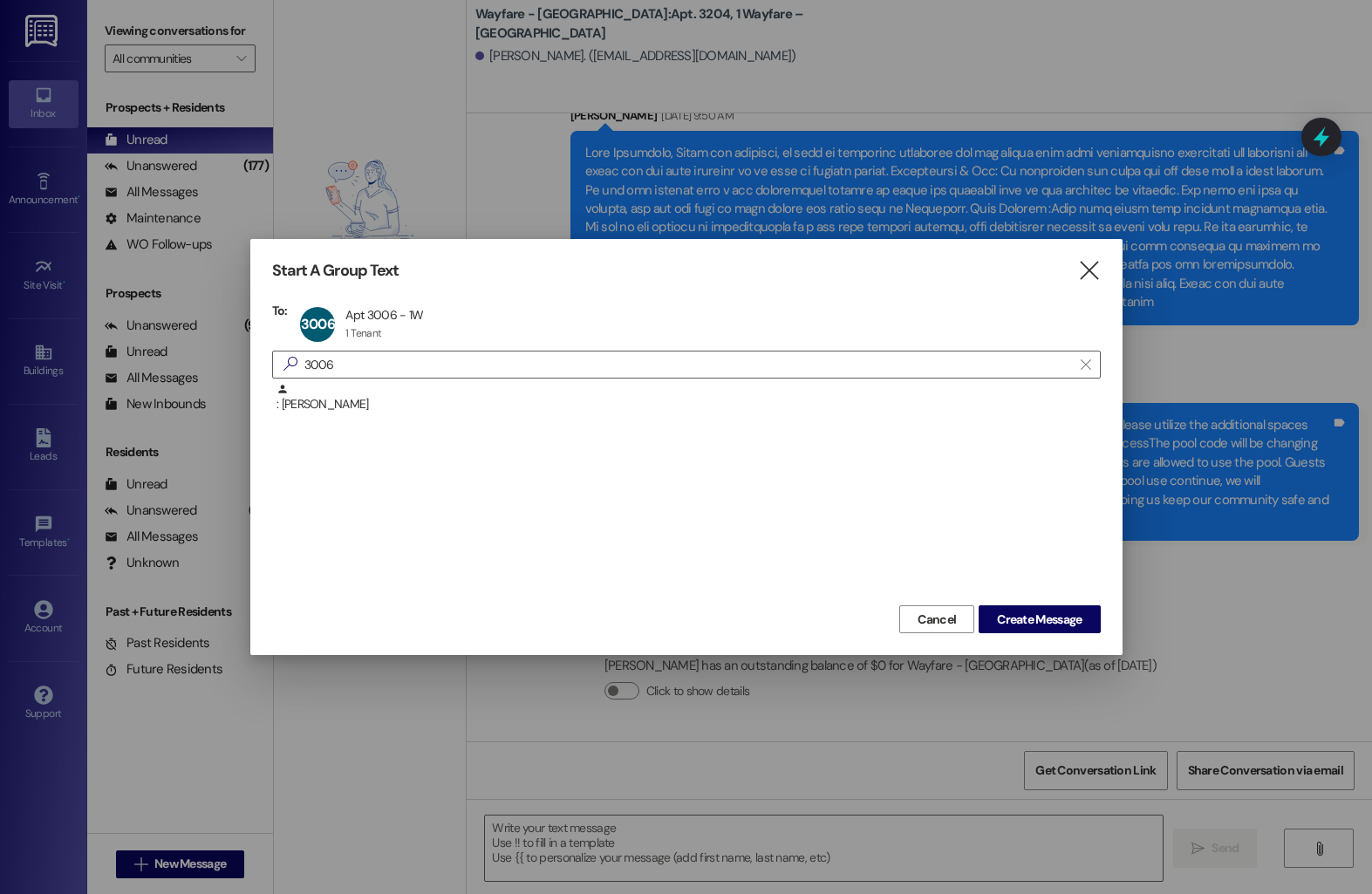
click at [1050, 635] on div "Start A Group Text  To: 3006 Apt 3006 - 1W Apt 3006 - 1W 1 Tenant 1 Tenant cli…" at bounding box center [686, 447] width 873 height 416
click at [1050, 622] on span "Create Message" at bounding box center [1039, 619] width 85 height 18
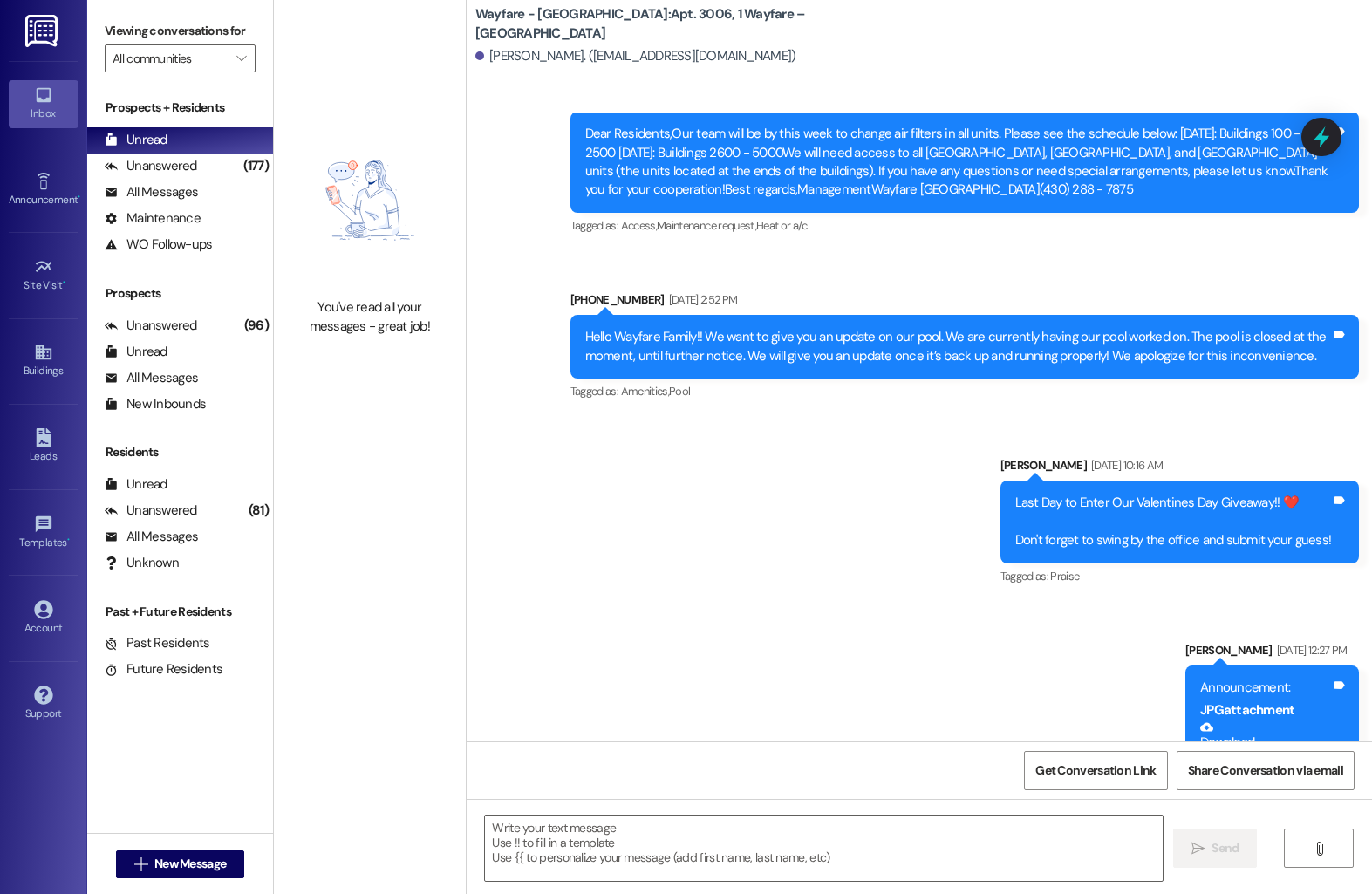
scroll to position [11222, 0]
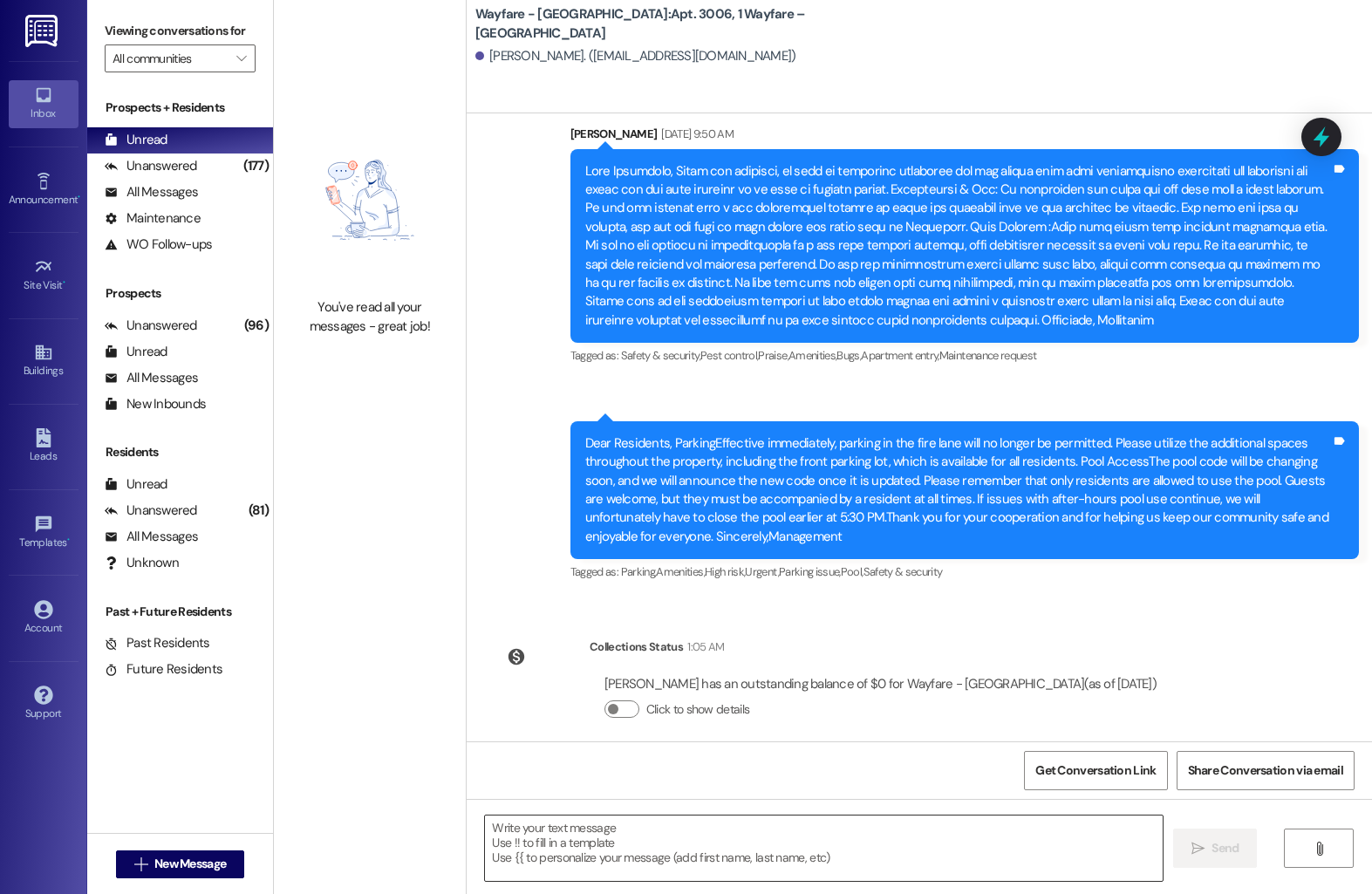
click at [657, 854] on textarea at bounding box center [824, 848] width 678 height 66
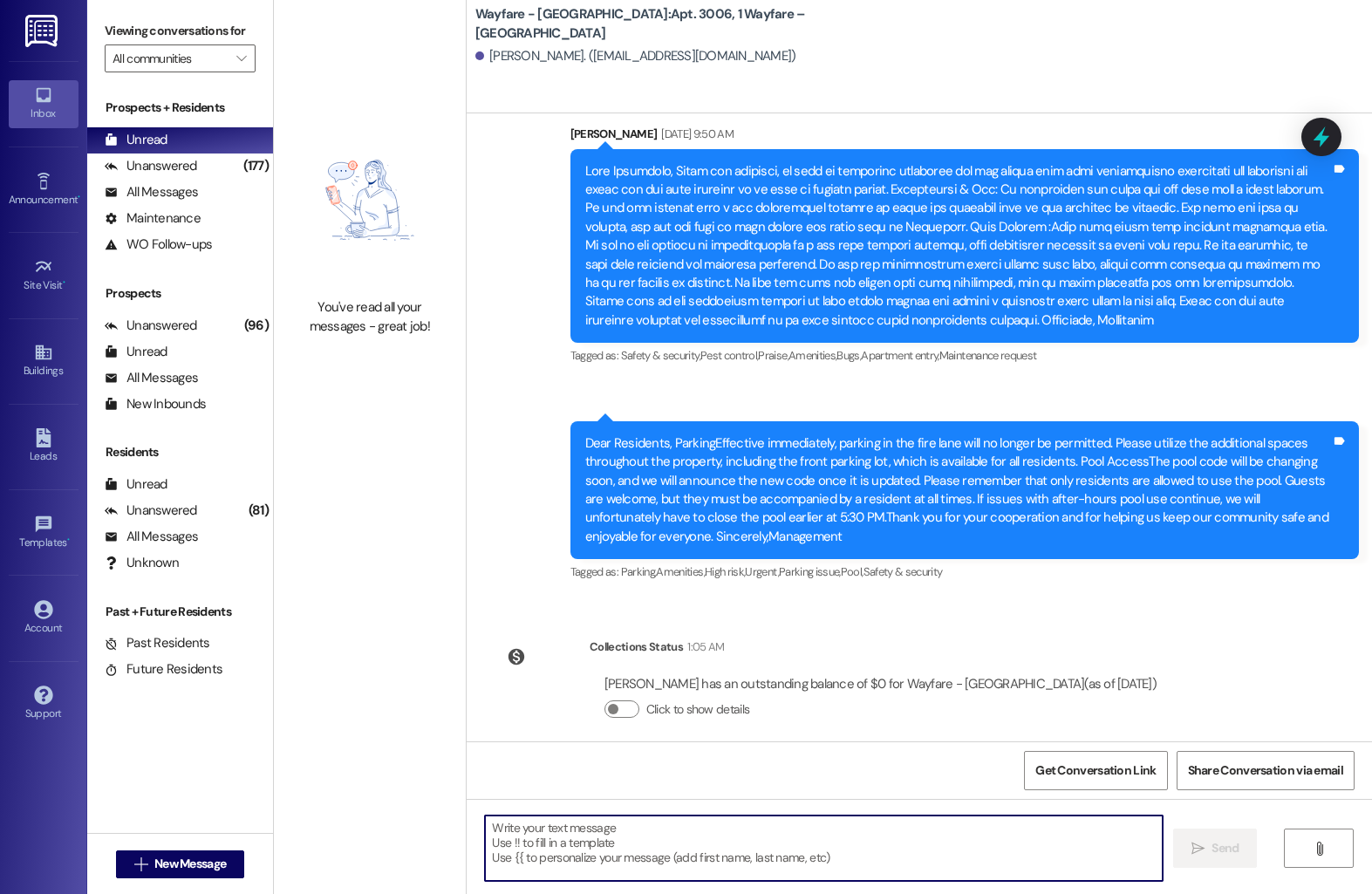
paste textarea "Hi [Resident’s Name], I hope you’re doing well! I wanted to check in and see if…"
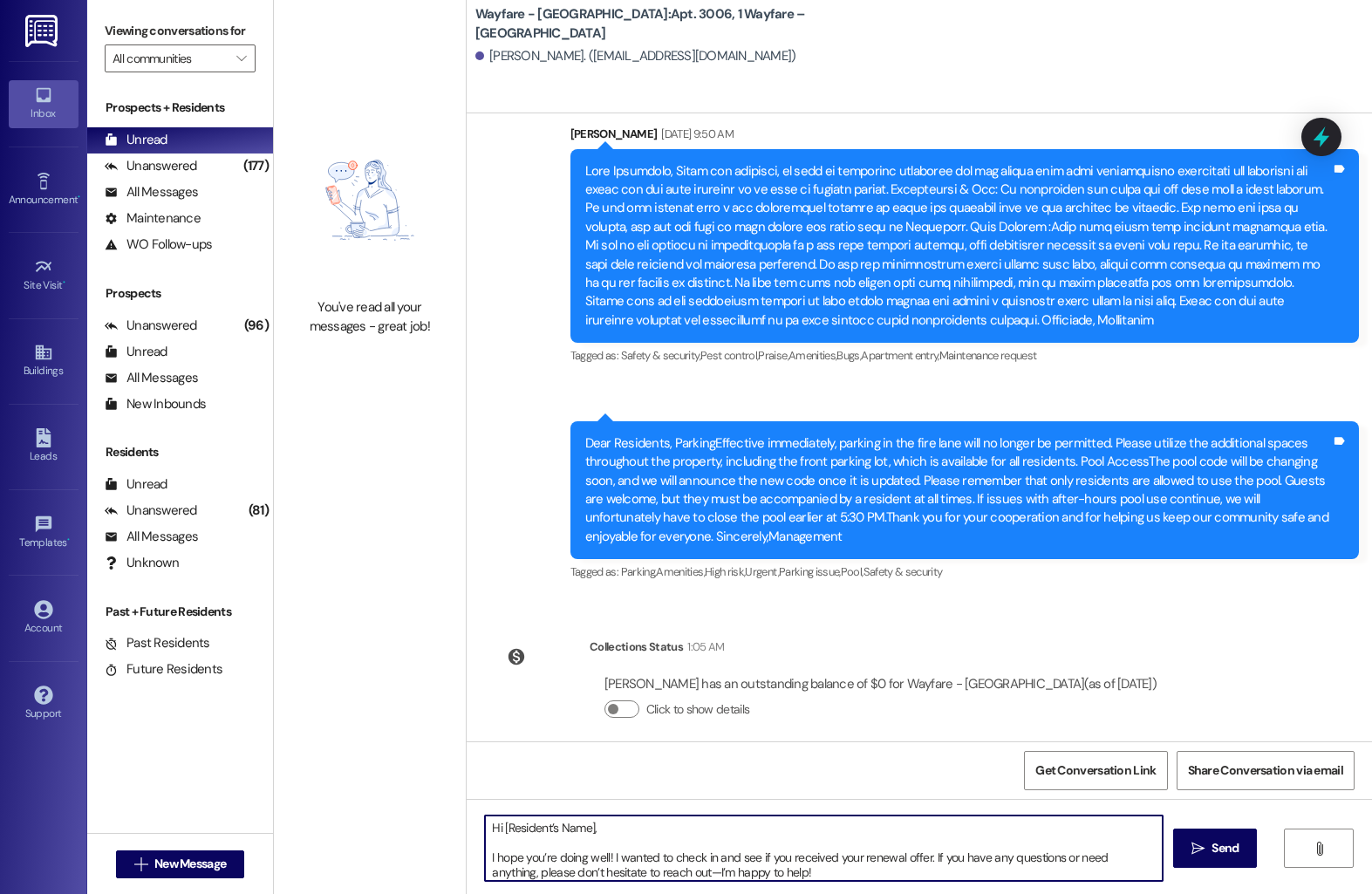
click at [585, 826] on textarea "Hi [Resident’s Name], I hope you’re doing well! I wanted to check in and see if…" at bounding box center [824, 848] width 678 height 66
type textarea "Hi Dylan, I hope you’re doing well! I wanted to check in and see if you receive…"
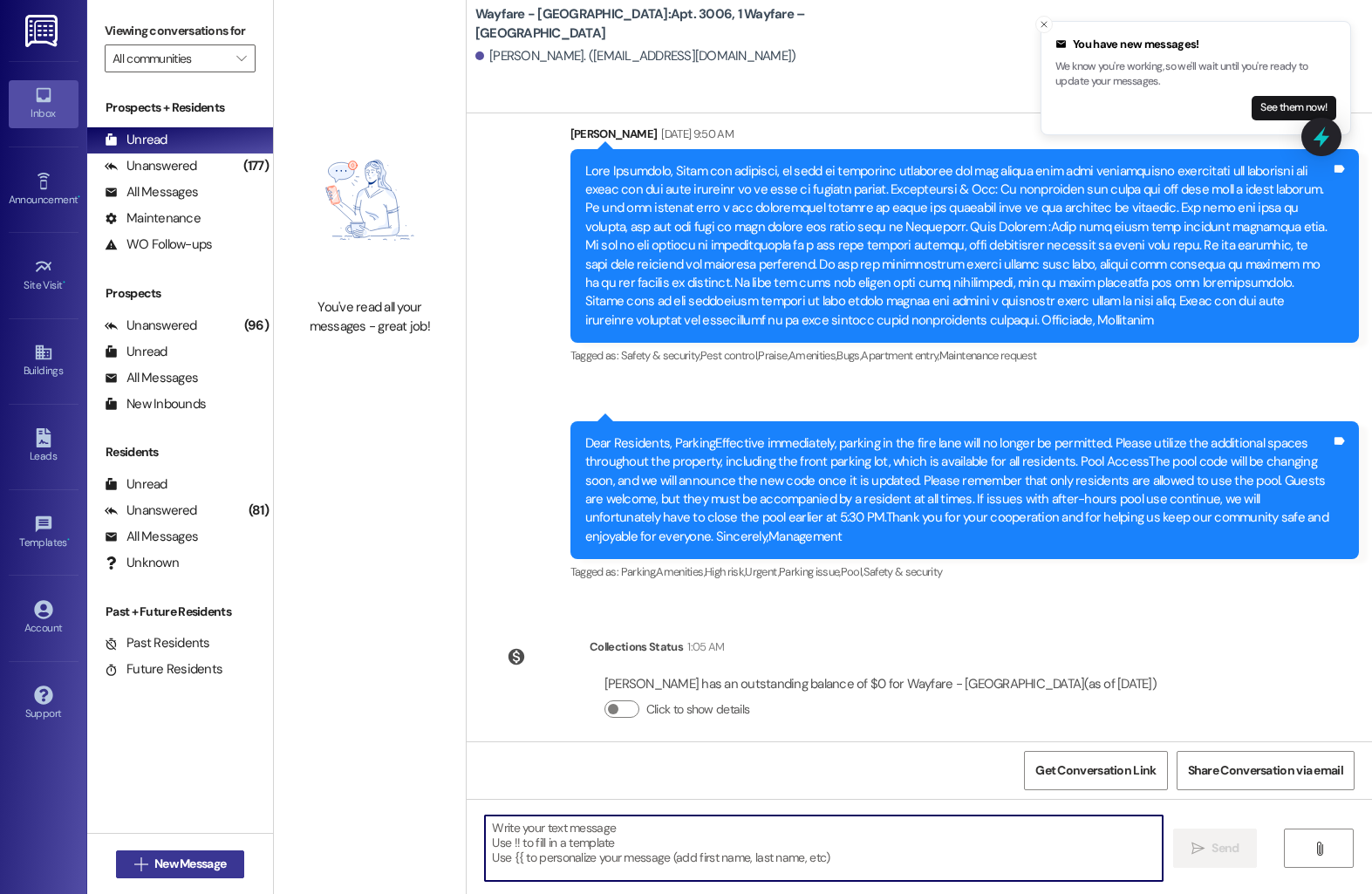
click at [217, 871] on span "New Message" at bounding box center [190, 863] width 71 height 18
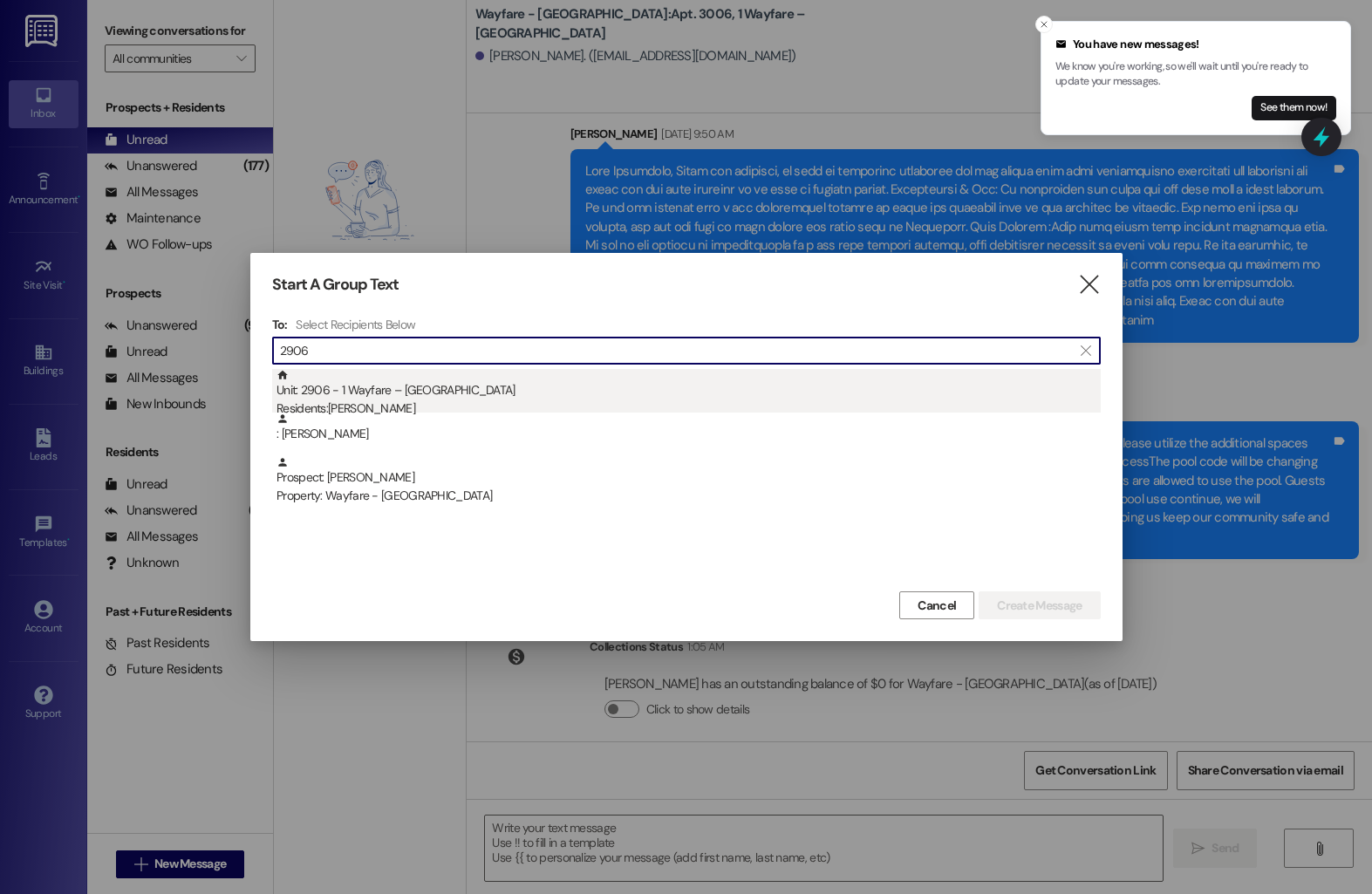
type input "2906"
click at [450, 386] on div "Unit: 2906 - 1 Wayfare – Cumberland Park Residents: Isabella Heffel" at bounding box center [688, 393] width 825 height 50
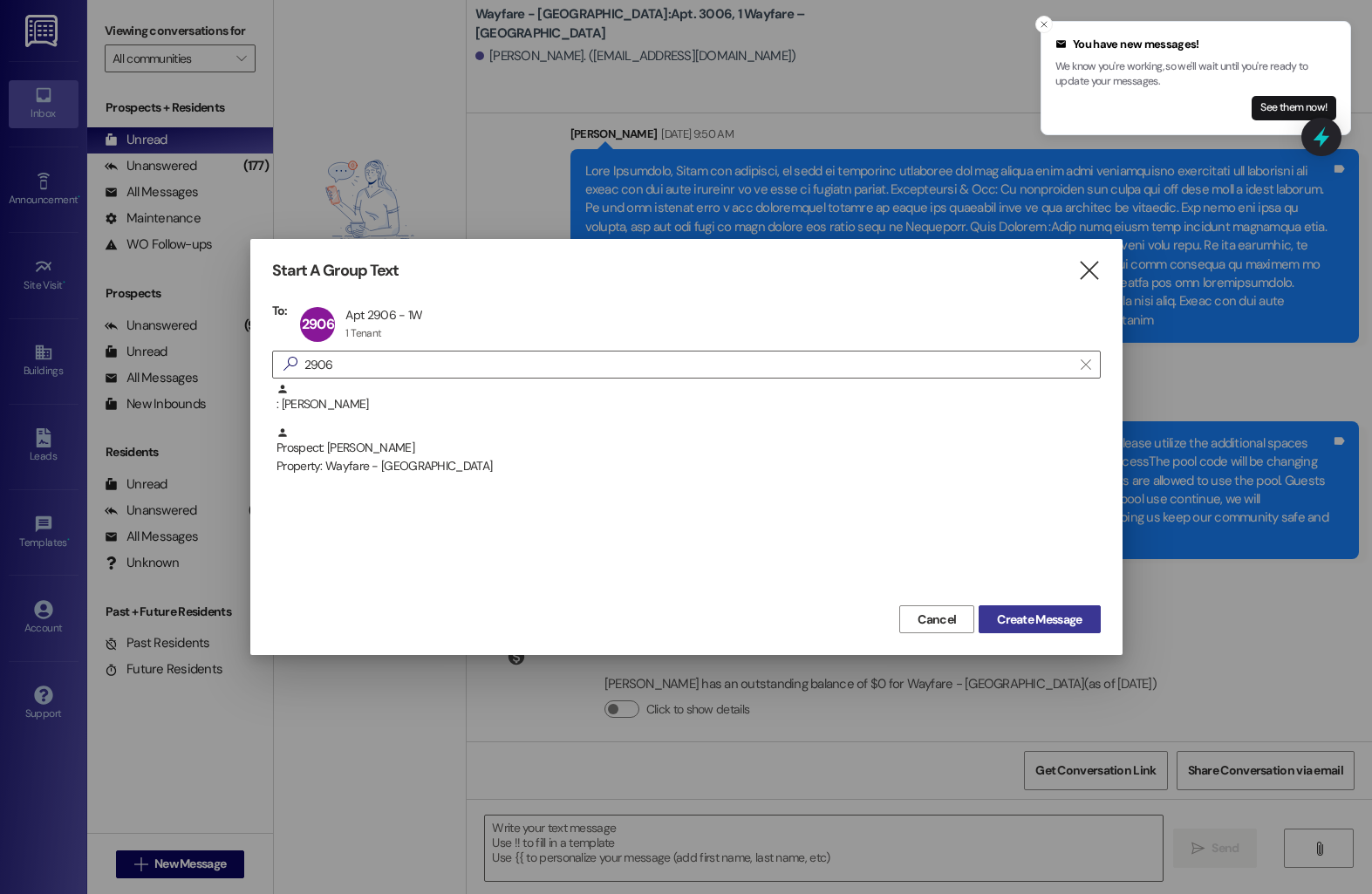
click at [1005, 620] on span "Create Message" at bounding box center [1039, 619] width 85 height 18
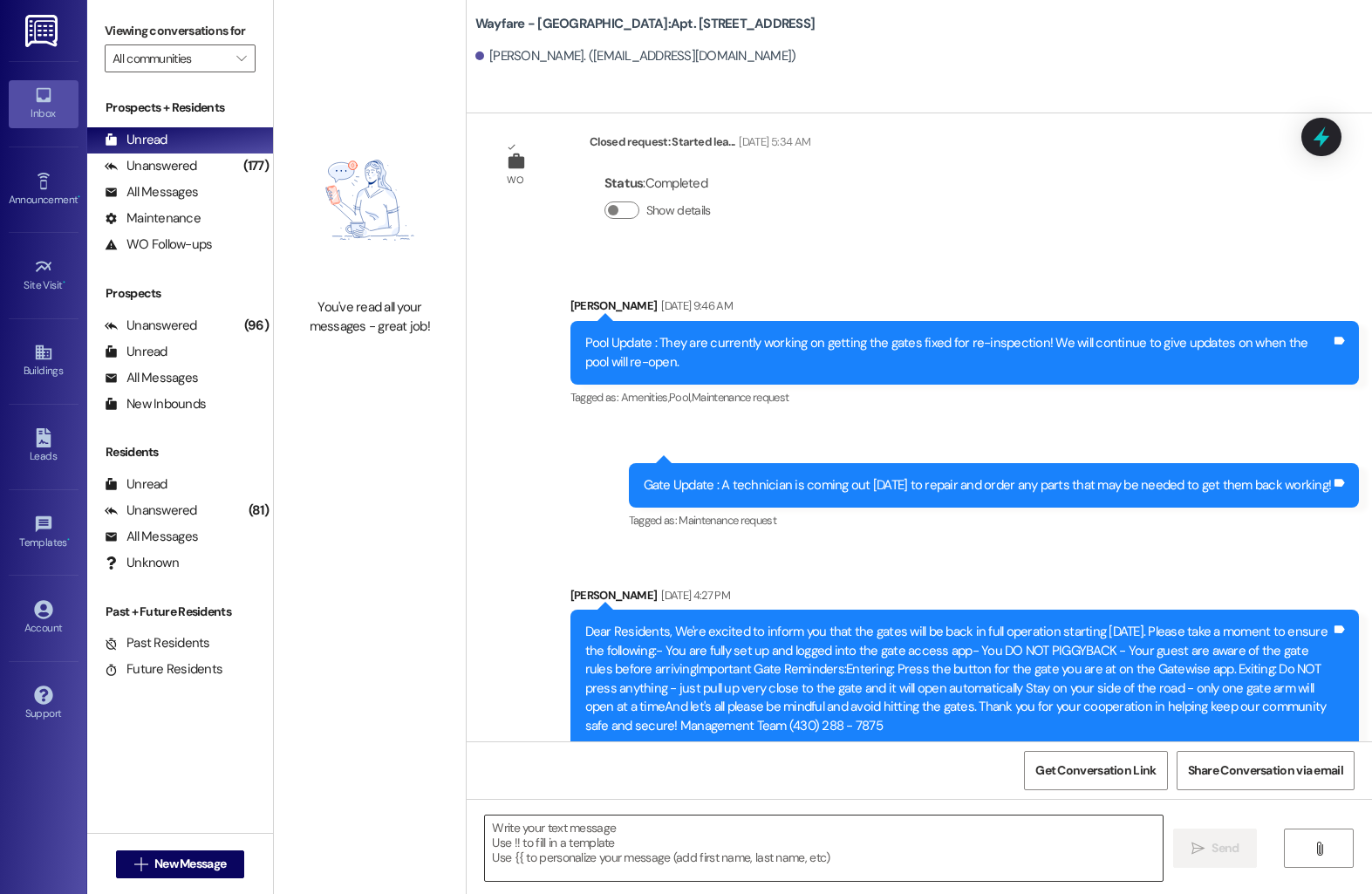
click at [614, 830] on textarea at bounding box center [824, 848] width 678 height 66
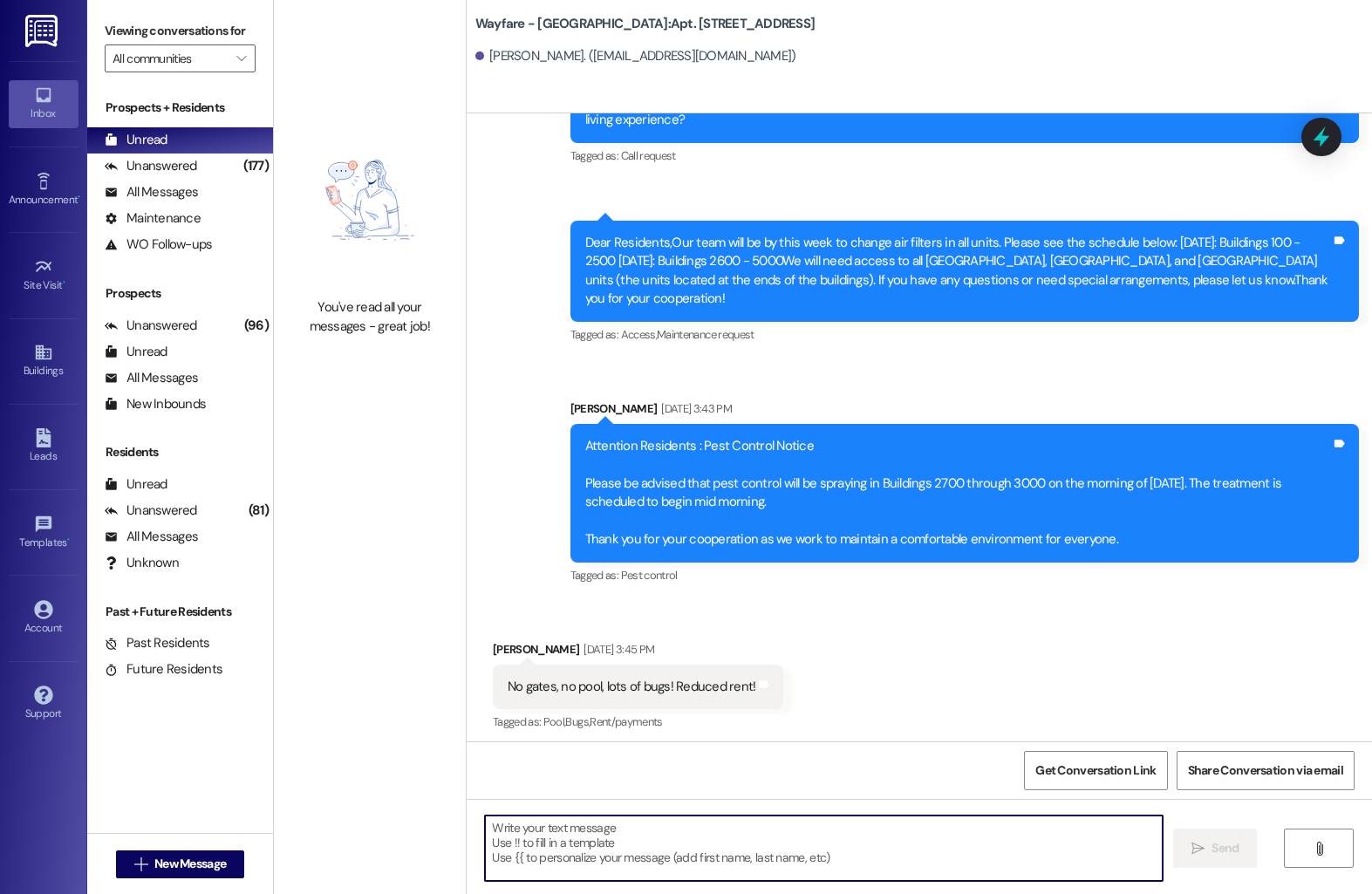
scroll to position [10424, 0]
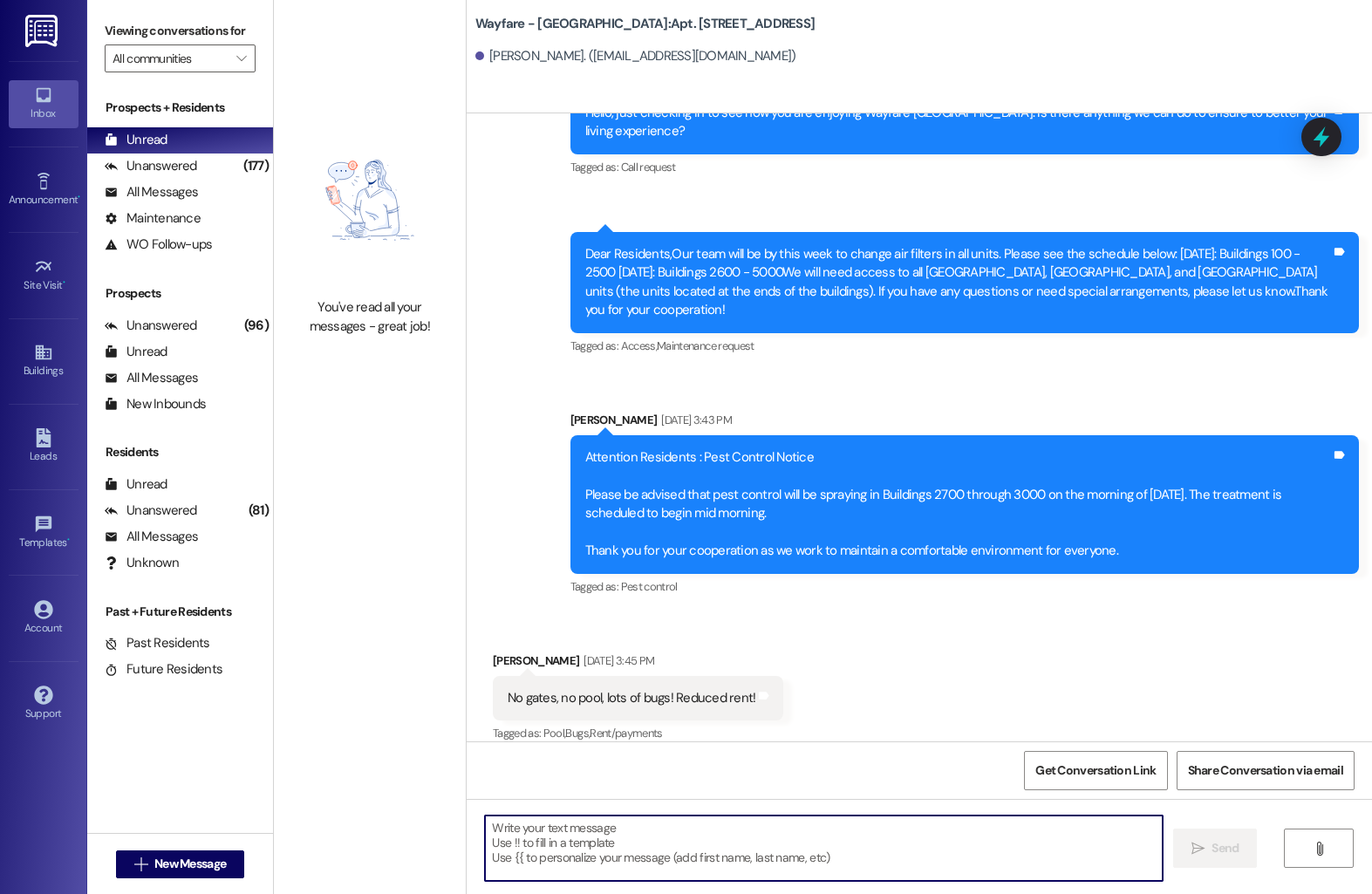
paste textarea "Hi [Resident’s Name], I hope you’re doing well! I wanted to check in and see if…"
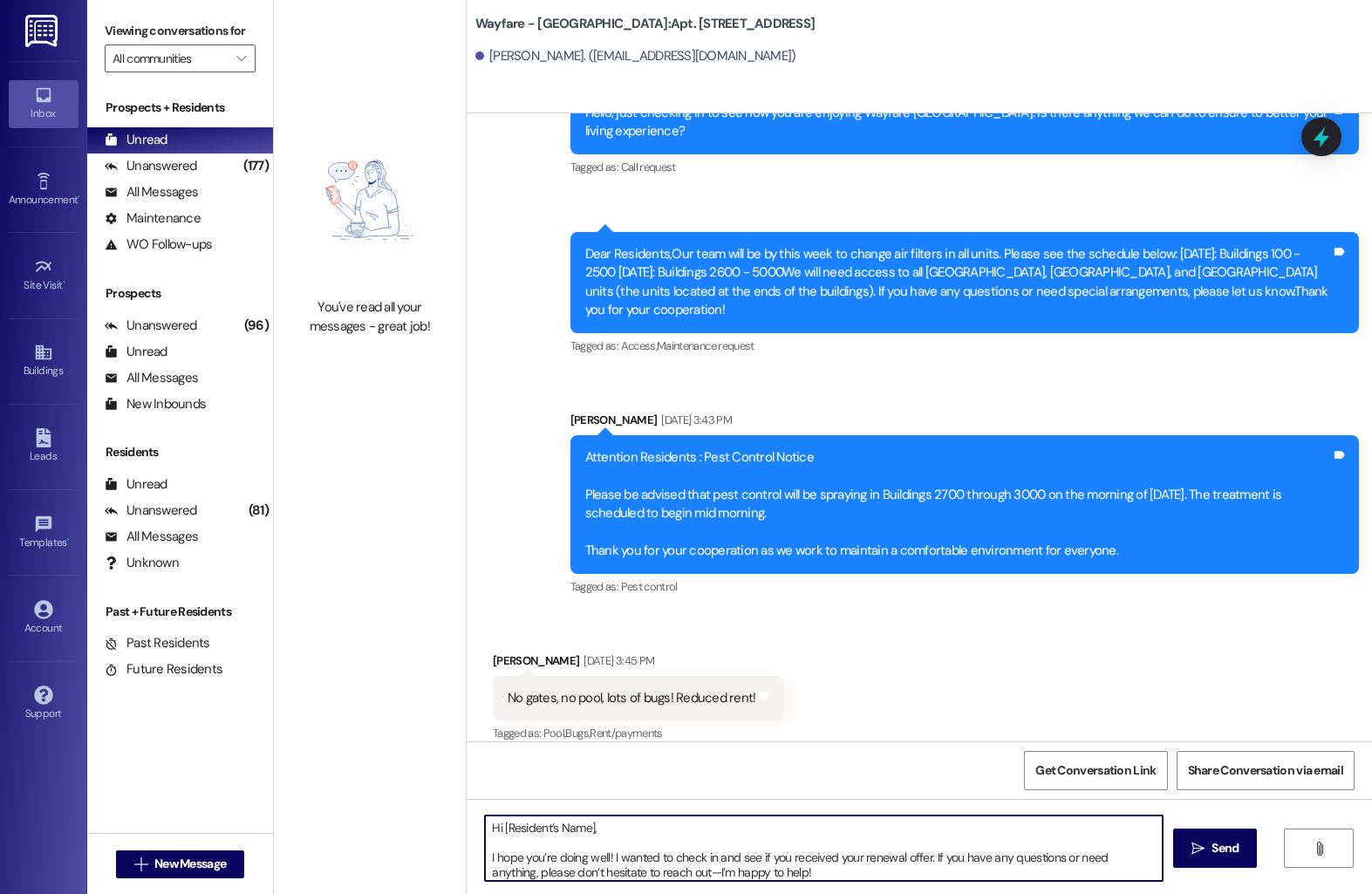
click at [582, 828] on textarea "Hi [Resident’s Name], I hope you’re doing well! I wanted to check in and see if…" at bounding box center [824, 848] width 678 height 66
type textarea "Hi Isabella, I hope you’re doing well! I wanted to check in and see if you rece…"
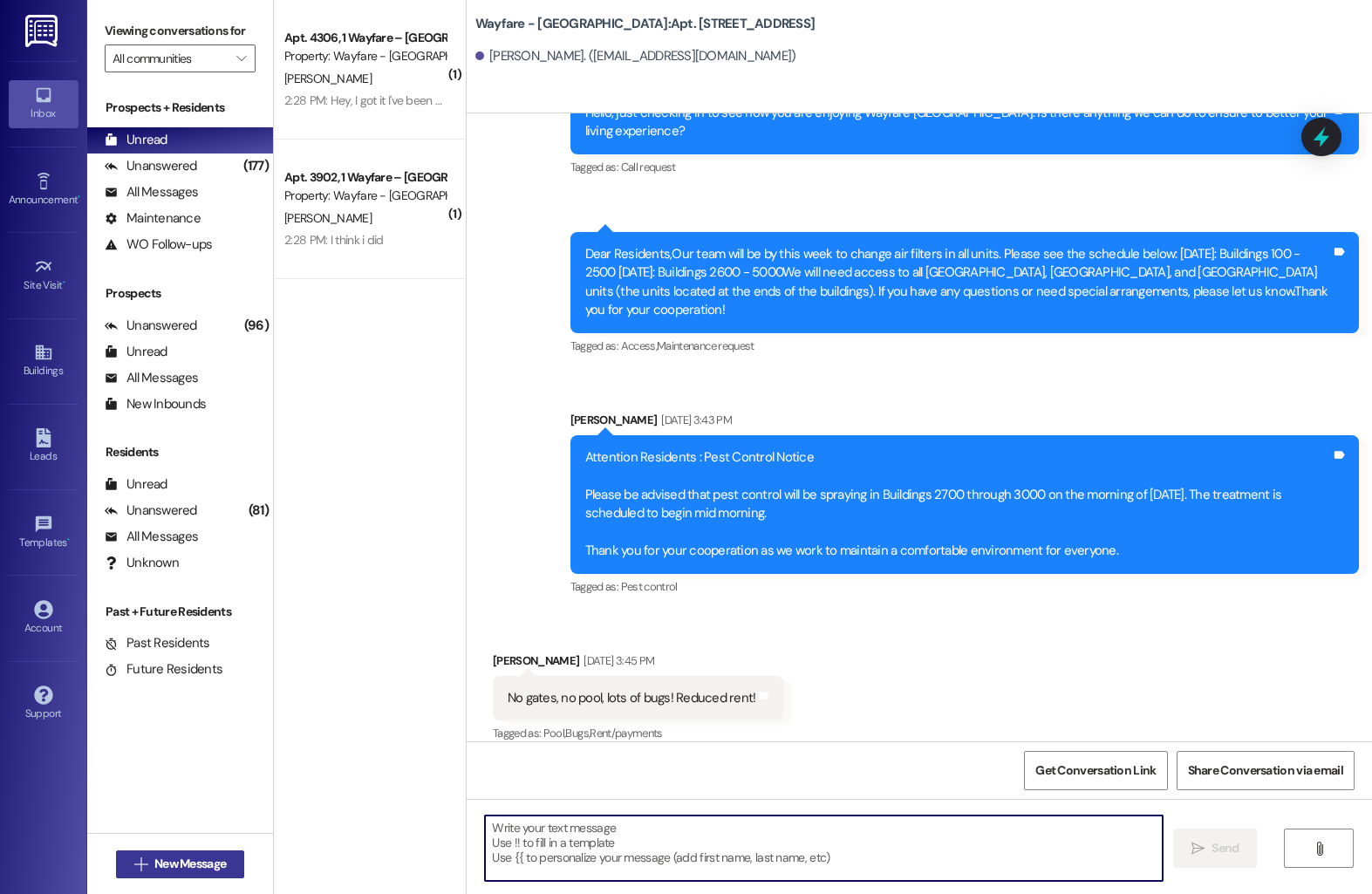
click at [189, 862] on span "New Message" at bounding box center [190, 863] width 71 height 18
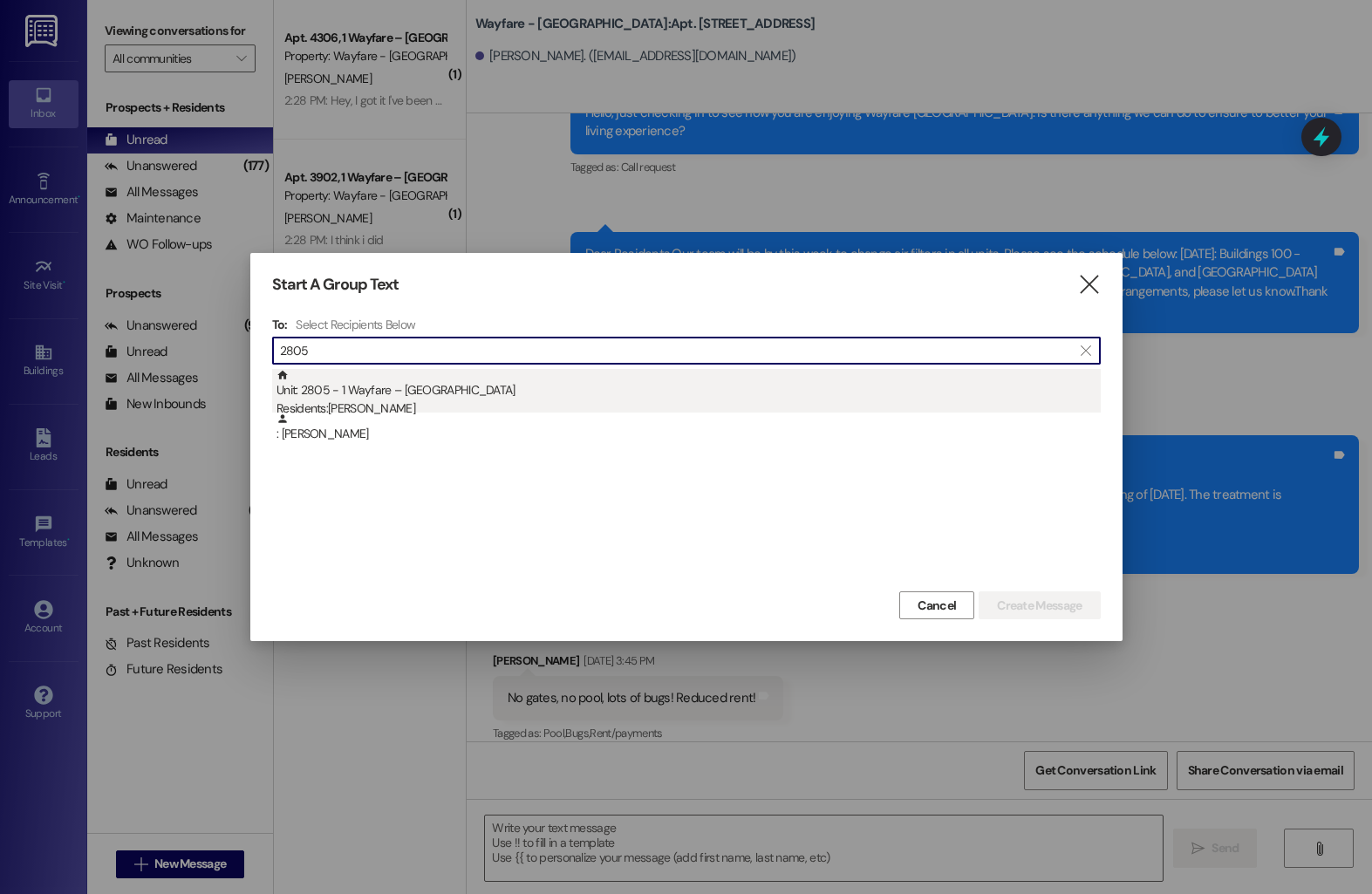
type input "2805"
click at [501, 390] on div "Unit: 2805 - 1 Wayfare – Cumberland Park Residents: Allen Wimberly" at bounding box center [688, 393] width 825 height 50
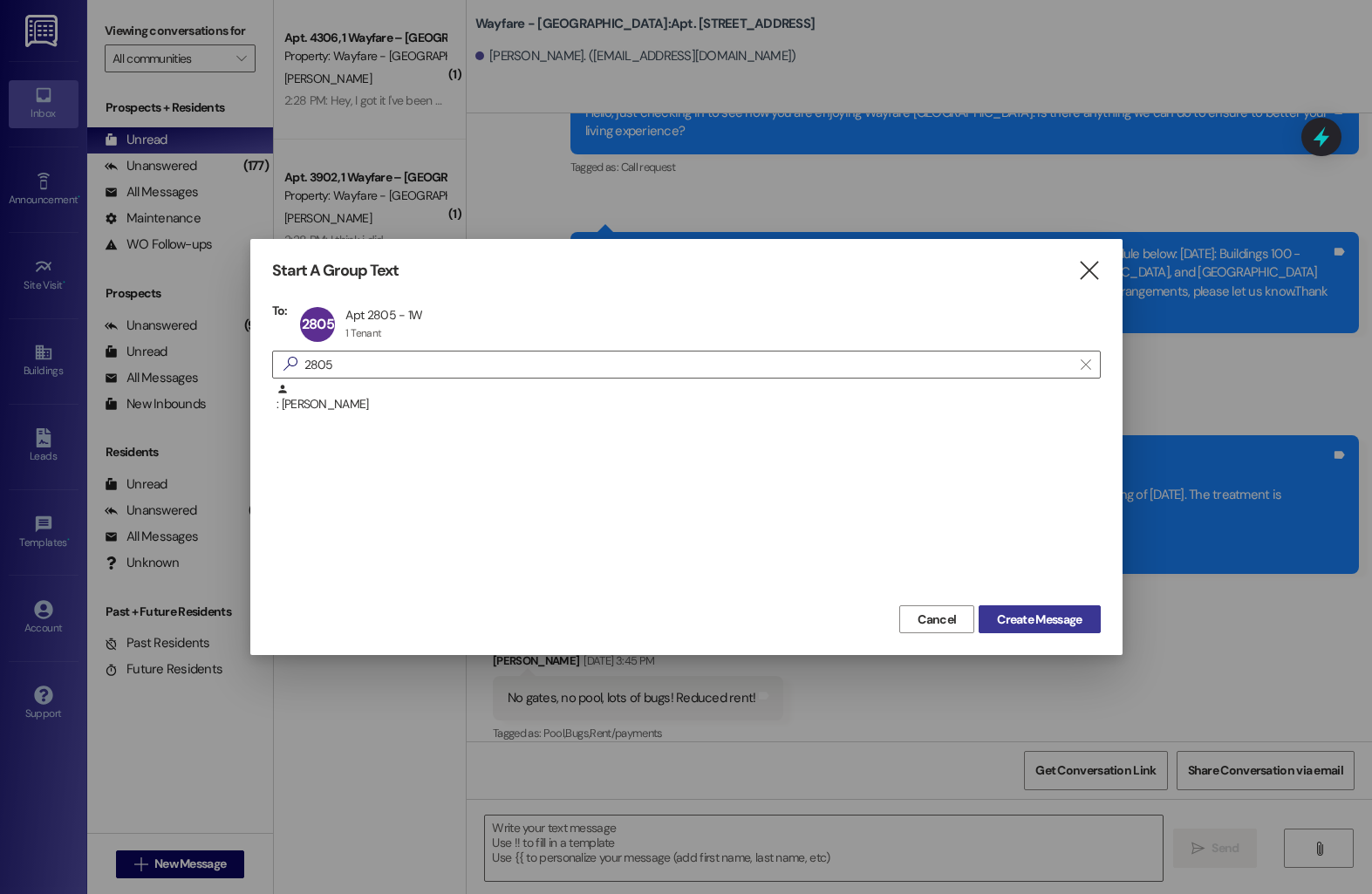
click at [1002, 610] on span "Create Message" at bounding box center [1039, 619] width 85 height 18
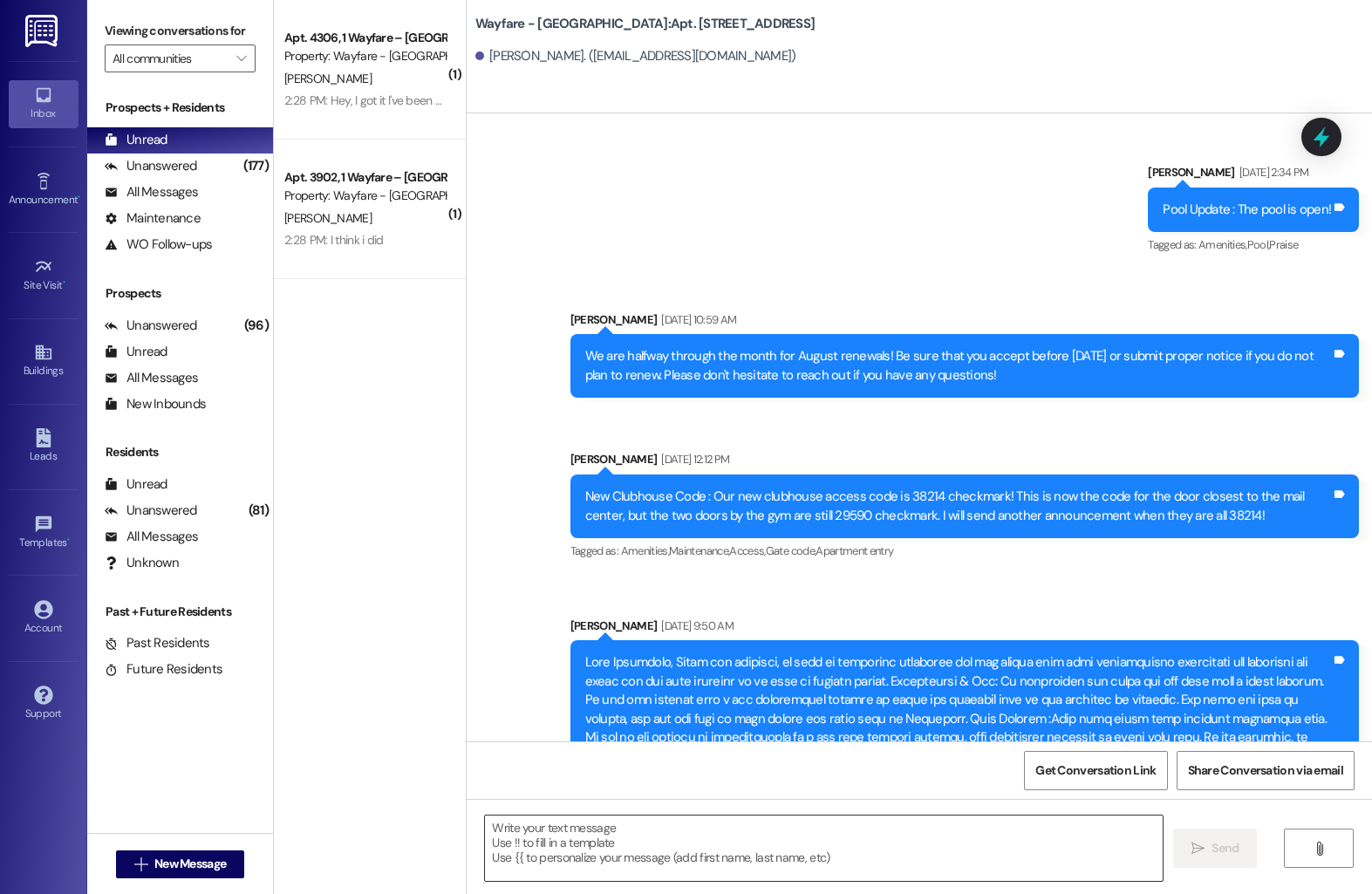
click at [633, 841] on textarea at bounding box center [824, 848] width 678 height 66
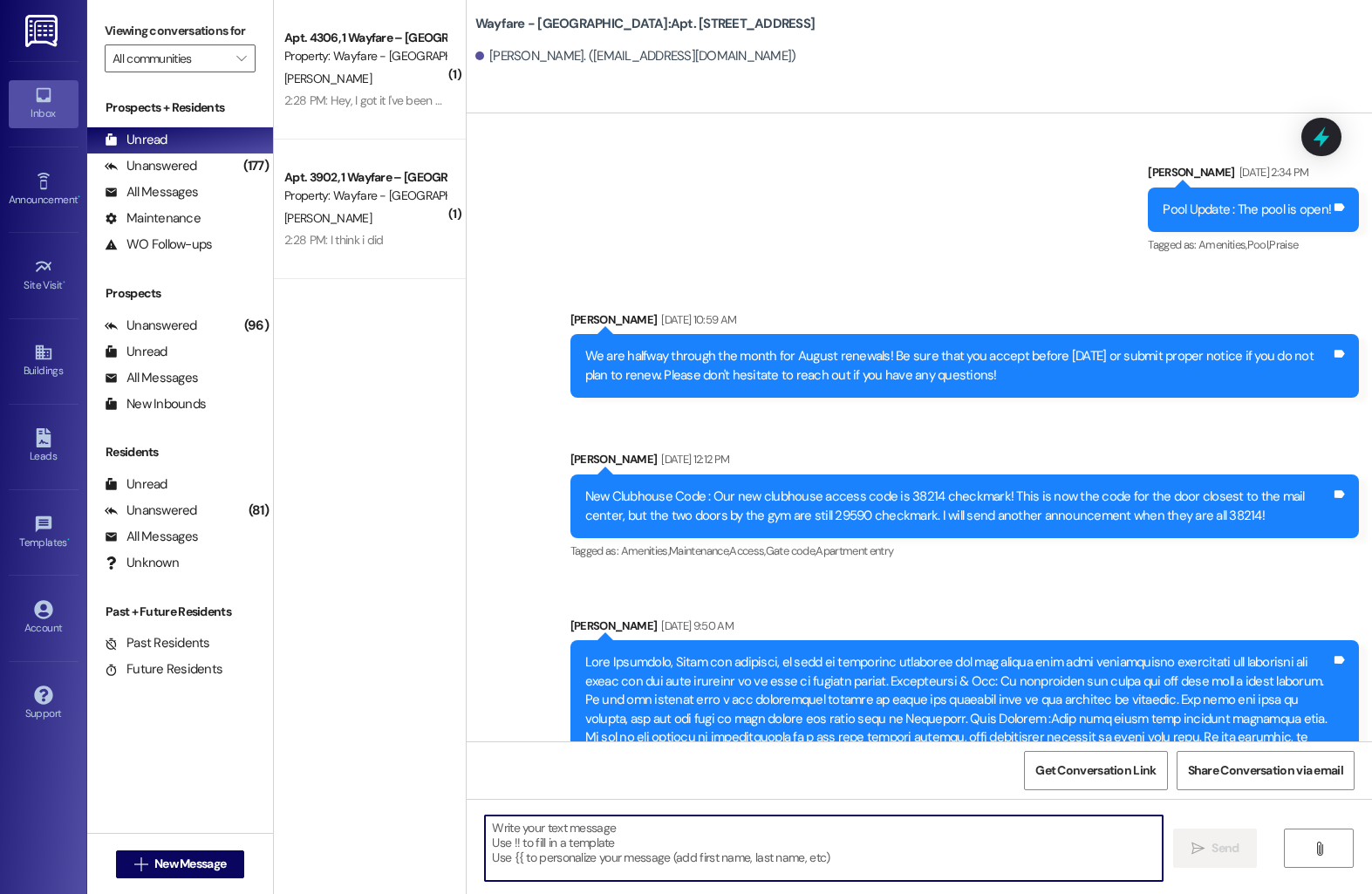
scroll to position [19574, 0]
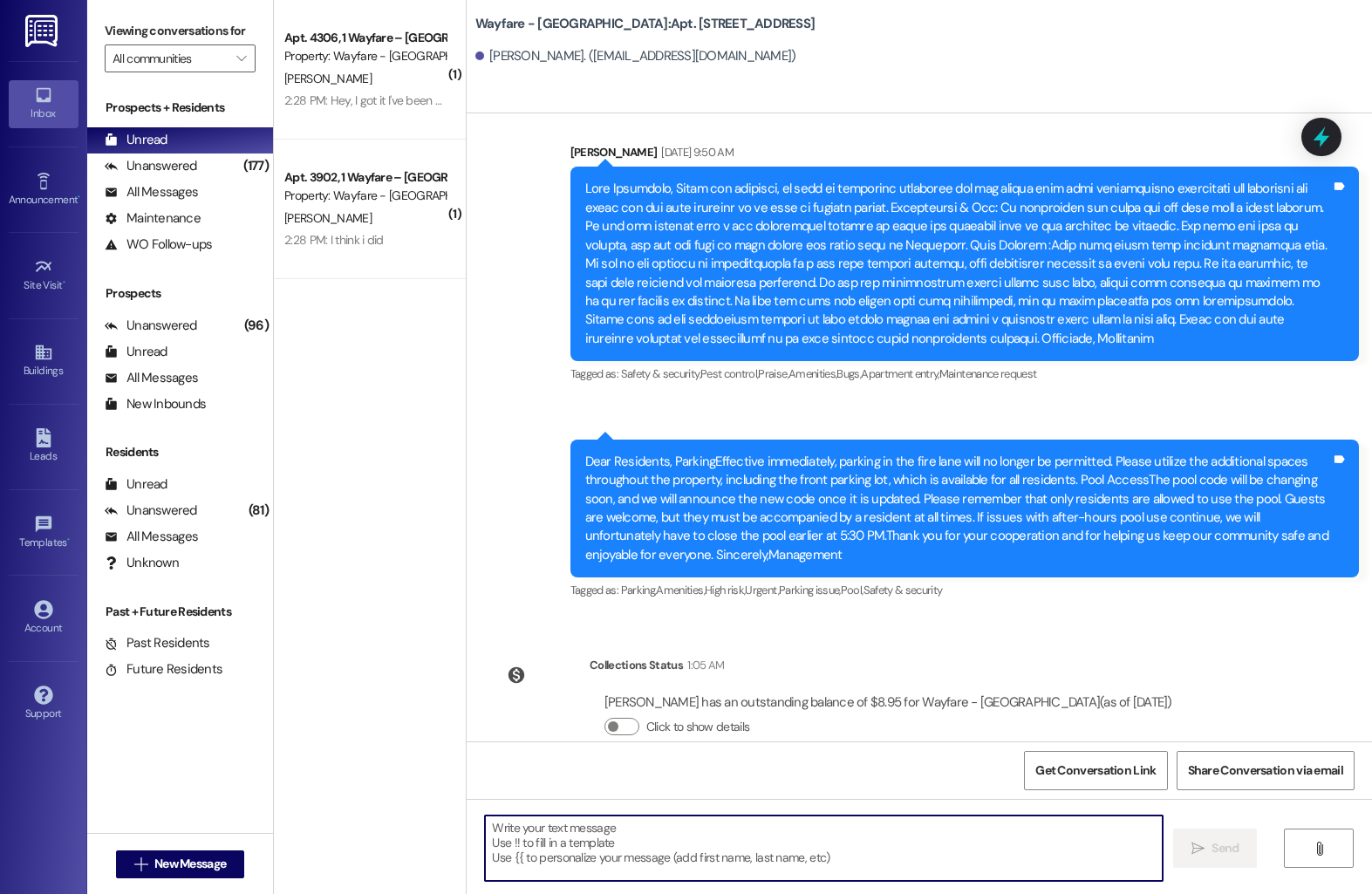
paste textarea "Hi [Resident’s Name], I hope you’re doing well! I wanted to check in and see if…"
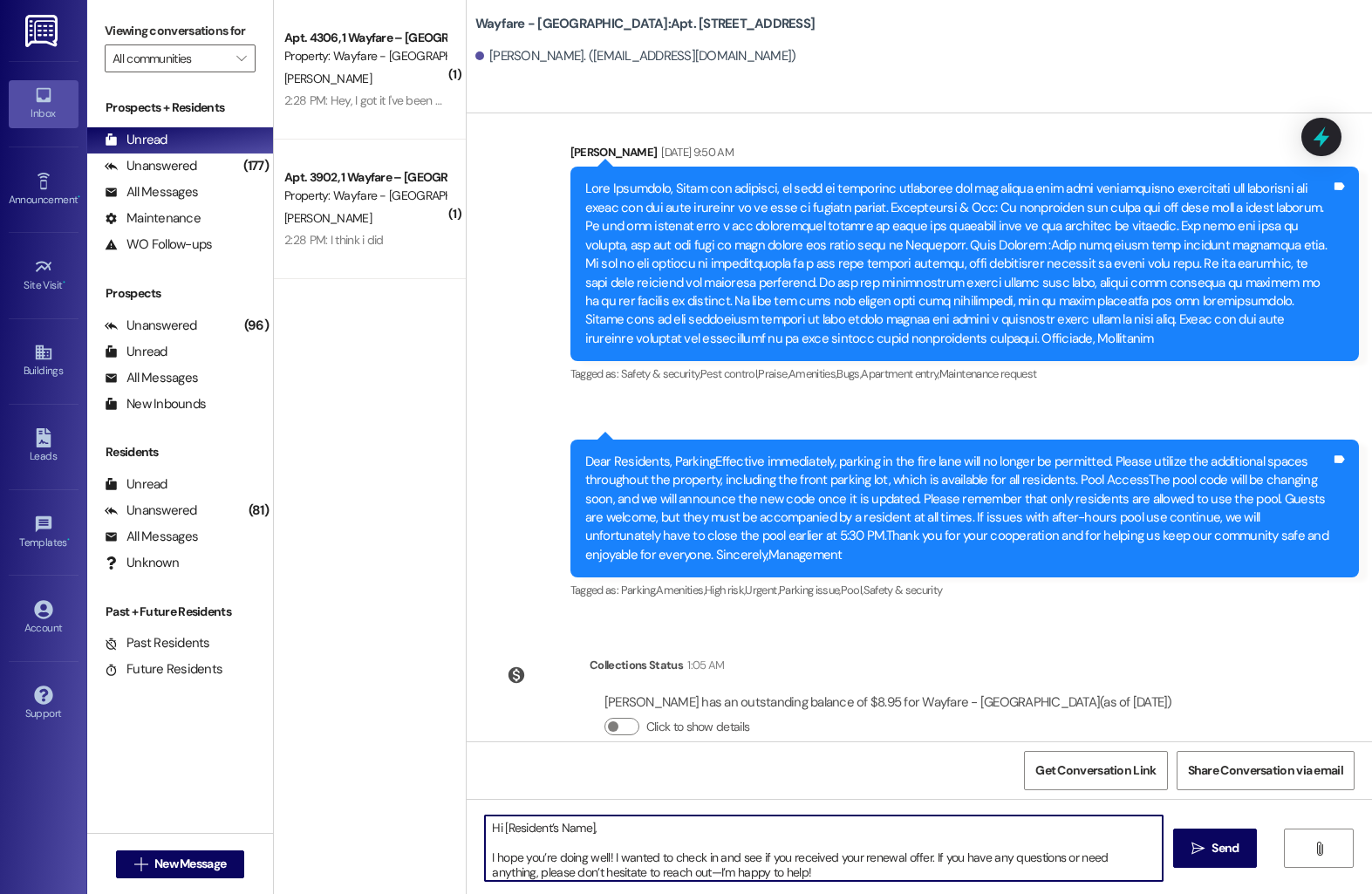
click at [584, 829] on textarea "Hi [Resident’s Name], I hope you’re doing well! I wanted to check in and see if…" at bounding box center [824, 848] width 678 height 66
type textarea "Hi Allen, I hope you’re doing well! I wanted to check in and see if you receive…"
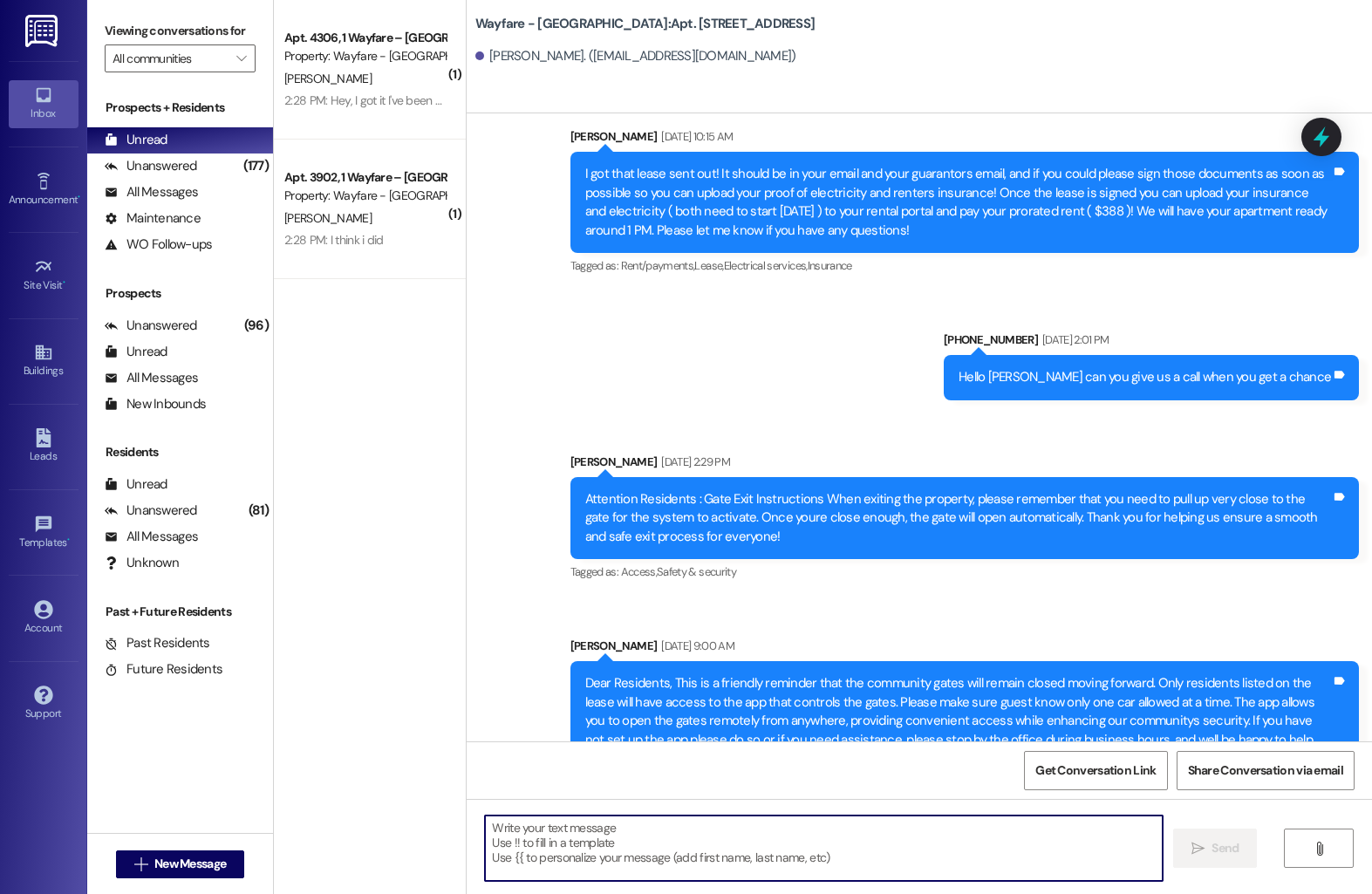
scroll to position [7601, 0]
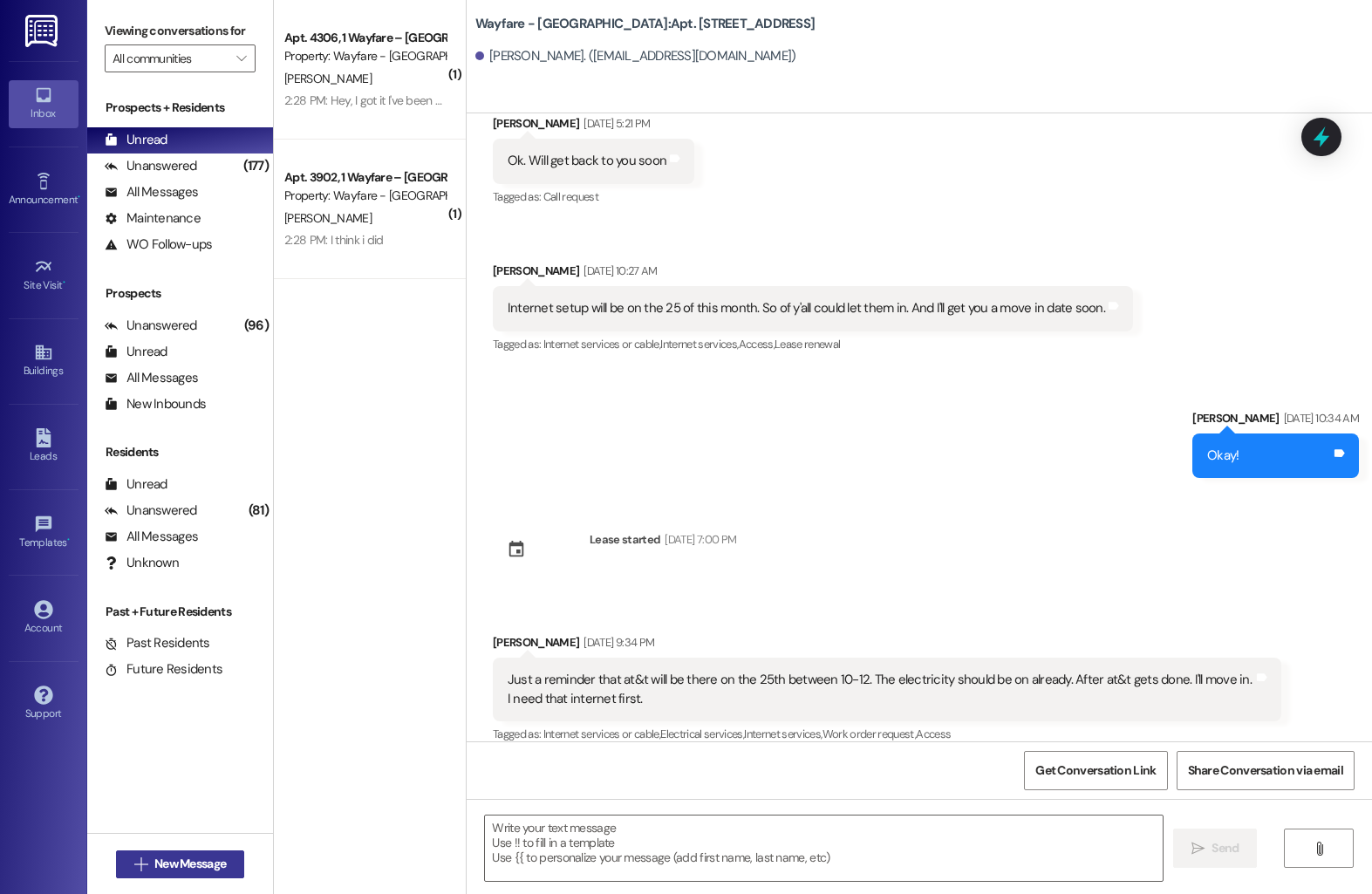
click at [198, 864] on span "New Message" at bounding box center [190, 863] width 71 height 18
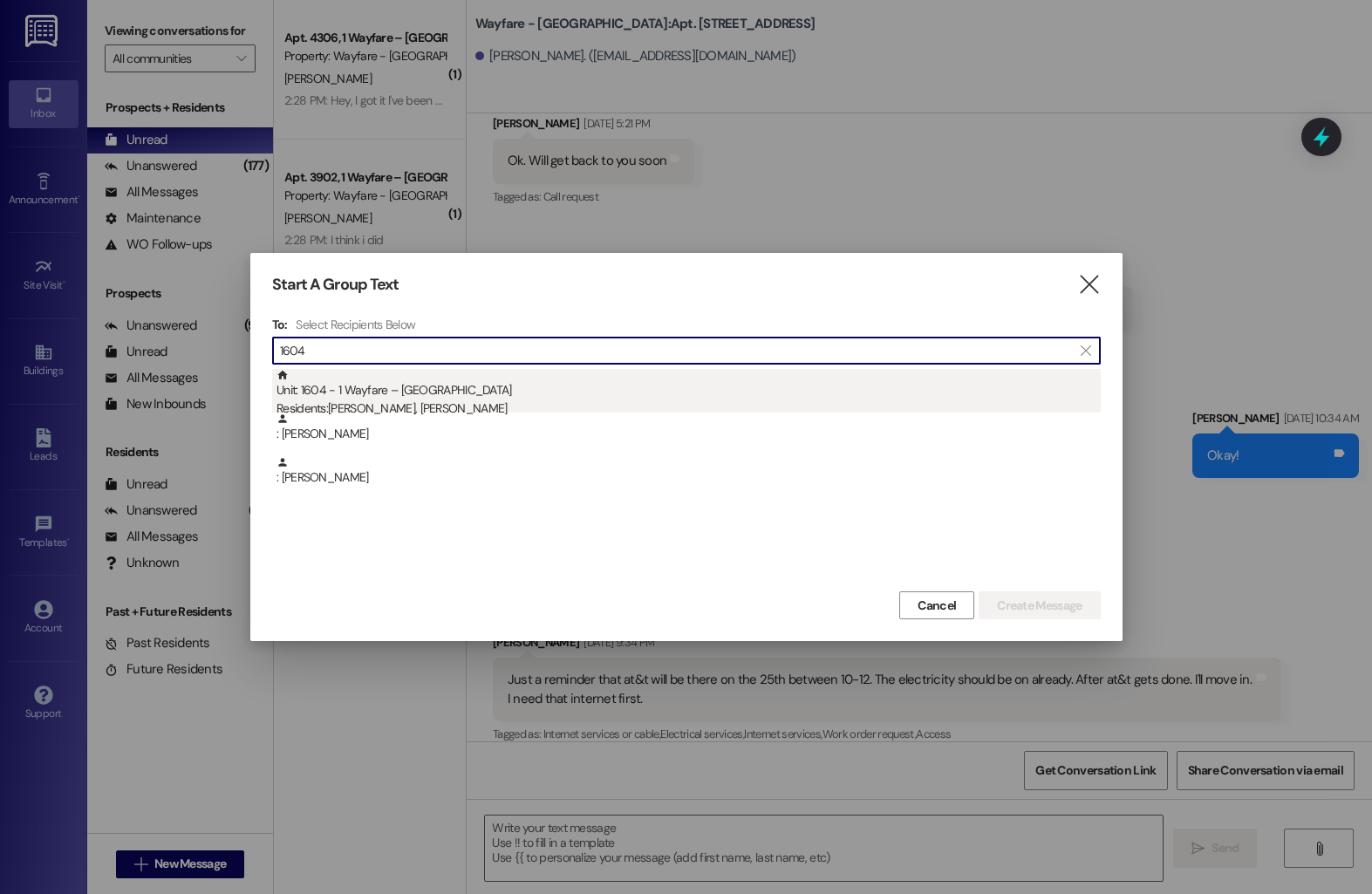
type input "1604"
click at [473, 400] on div "Residents: Sara Norwood, Morgan Norwood" at bounding box center [688, 408] width 825 height 18
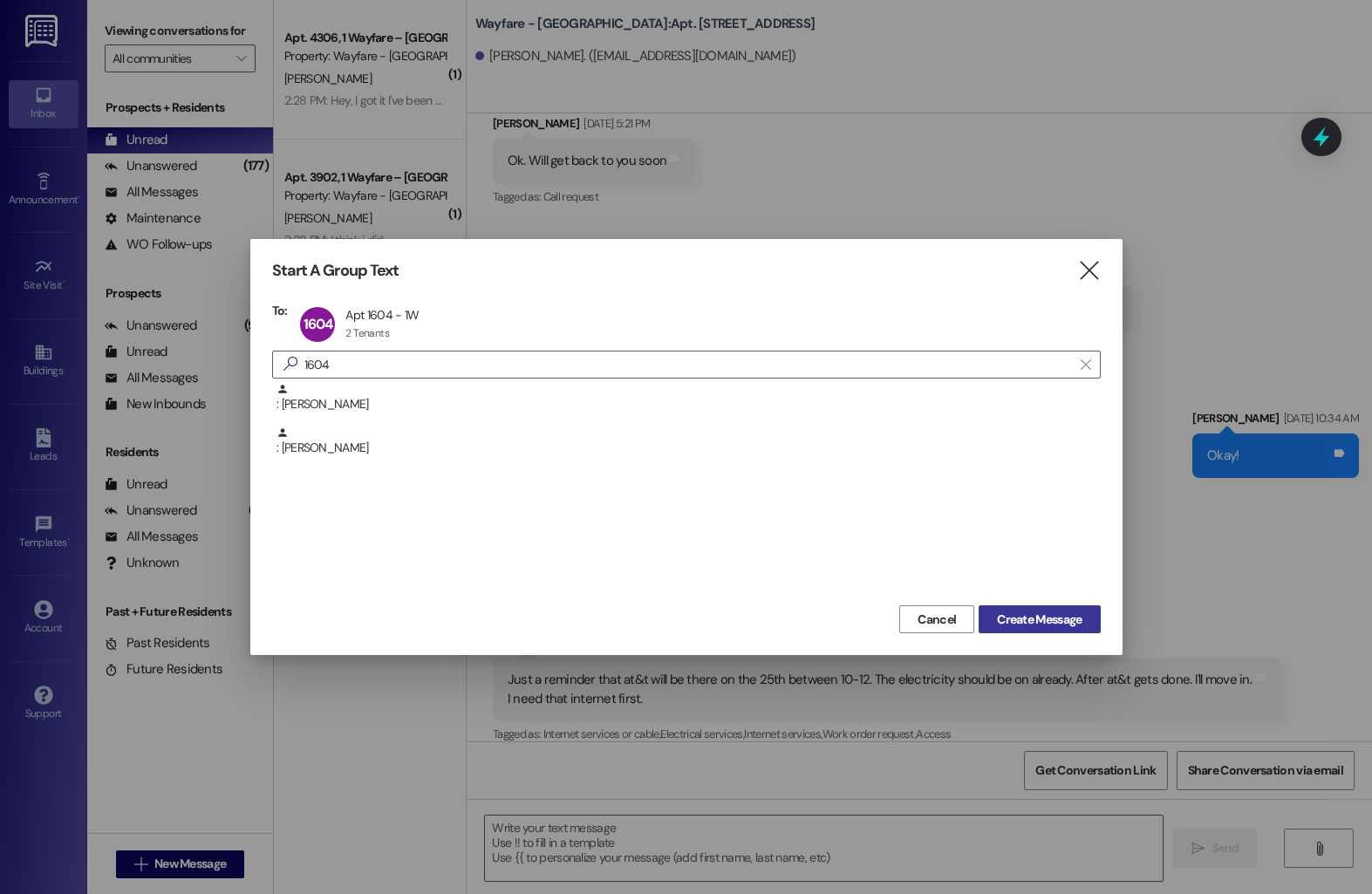
click at [997, 620] on span "Create Message" at bounding box center [1039, 619] width 85 height 18
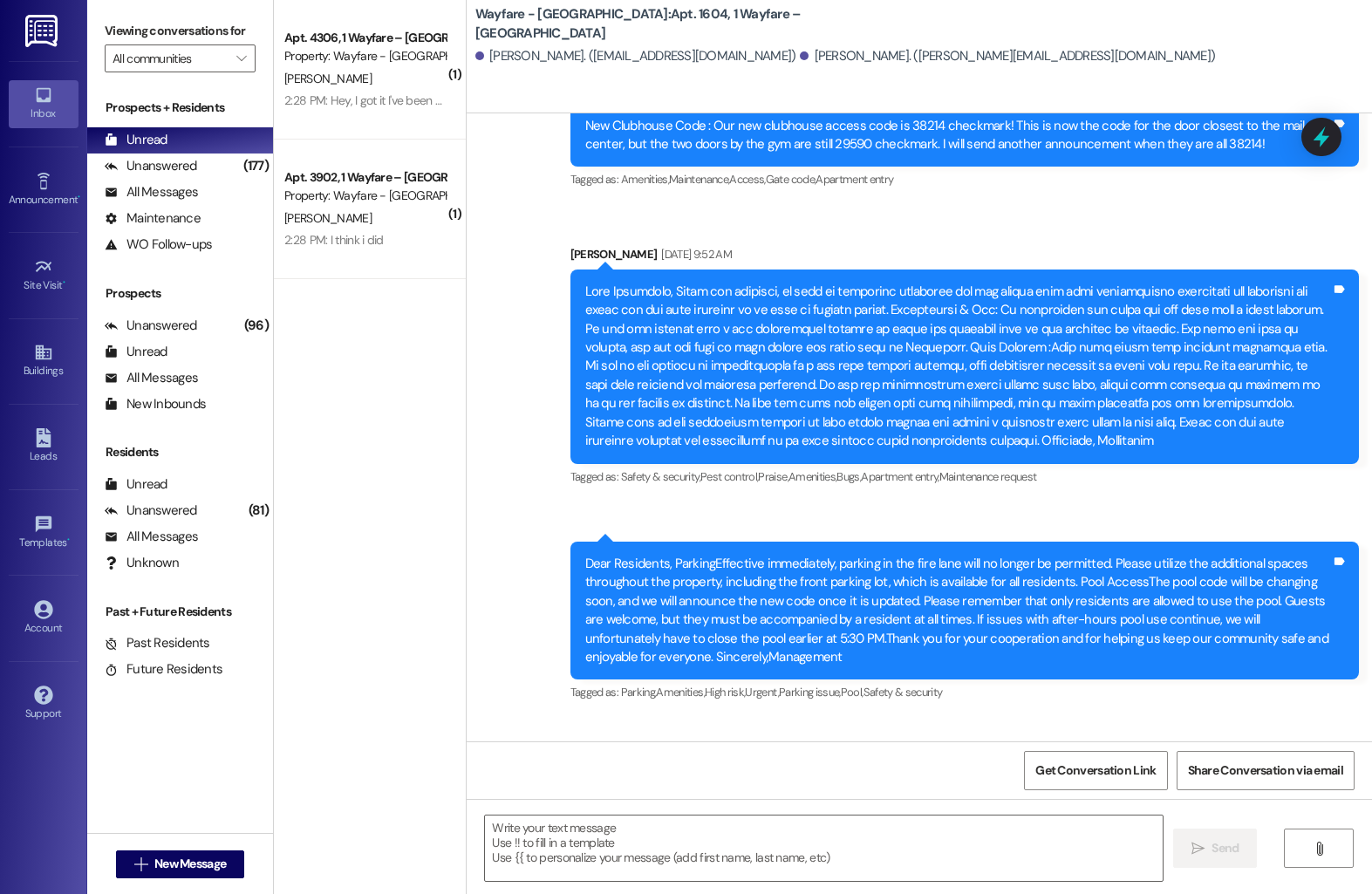
scroll to position [11365, 0]
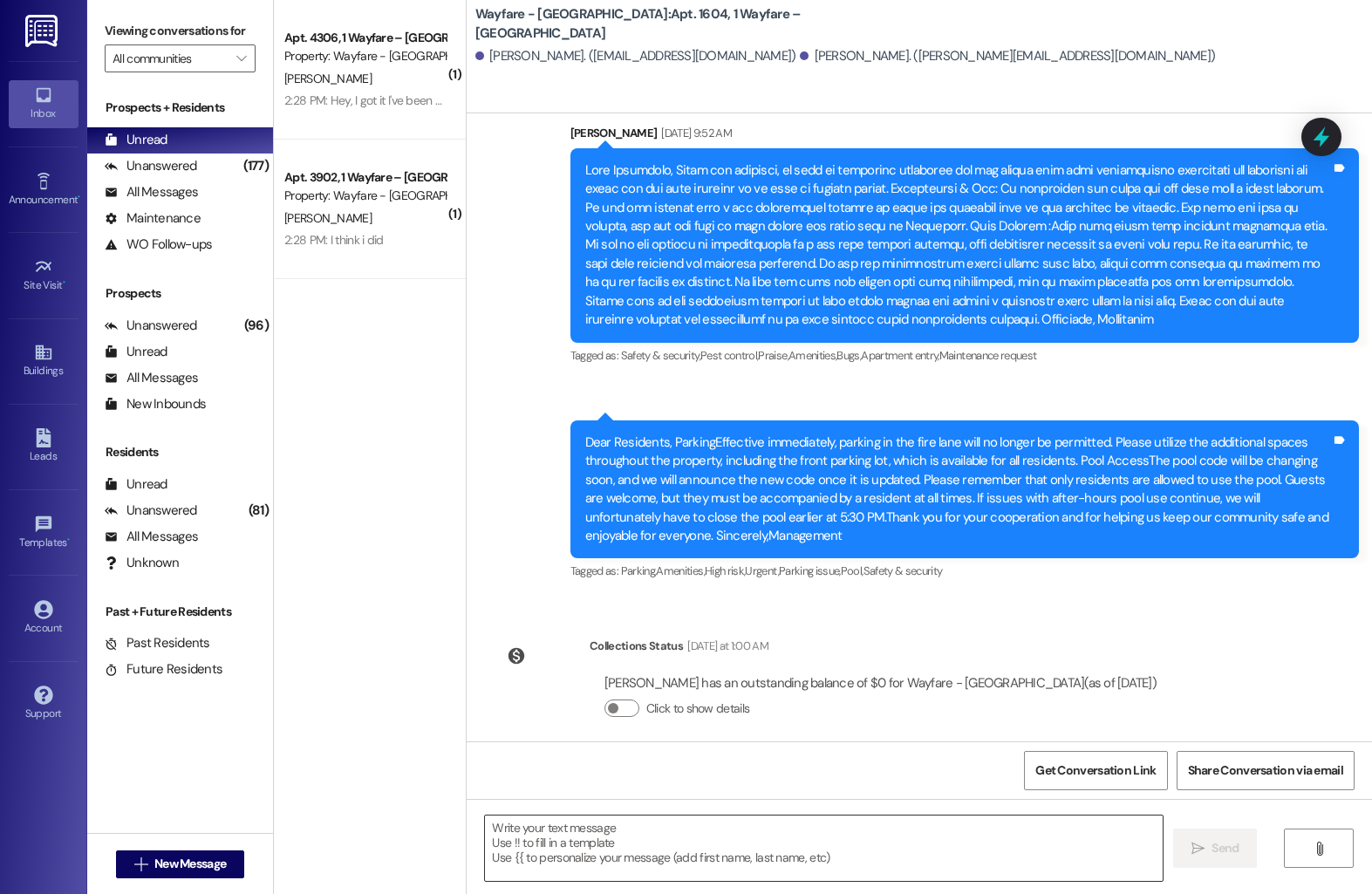
click at [728, 838] on textarea at bounding box center [824, 848] width 678 height 66
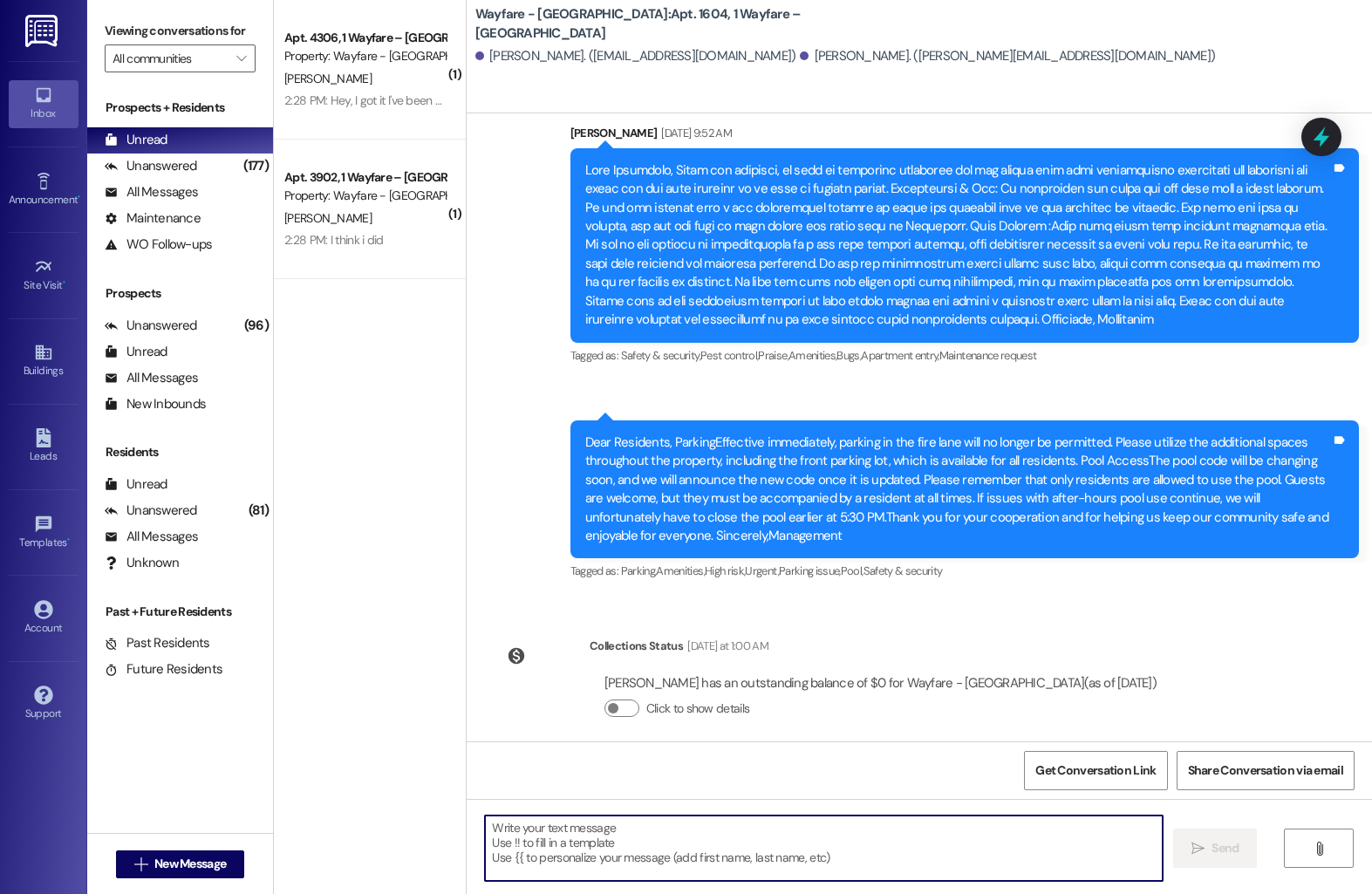
paste textarea "Hi [Resident’s Name], I hope you’re doing well! I wanted to check in and see if…"
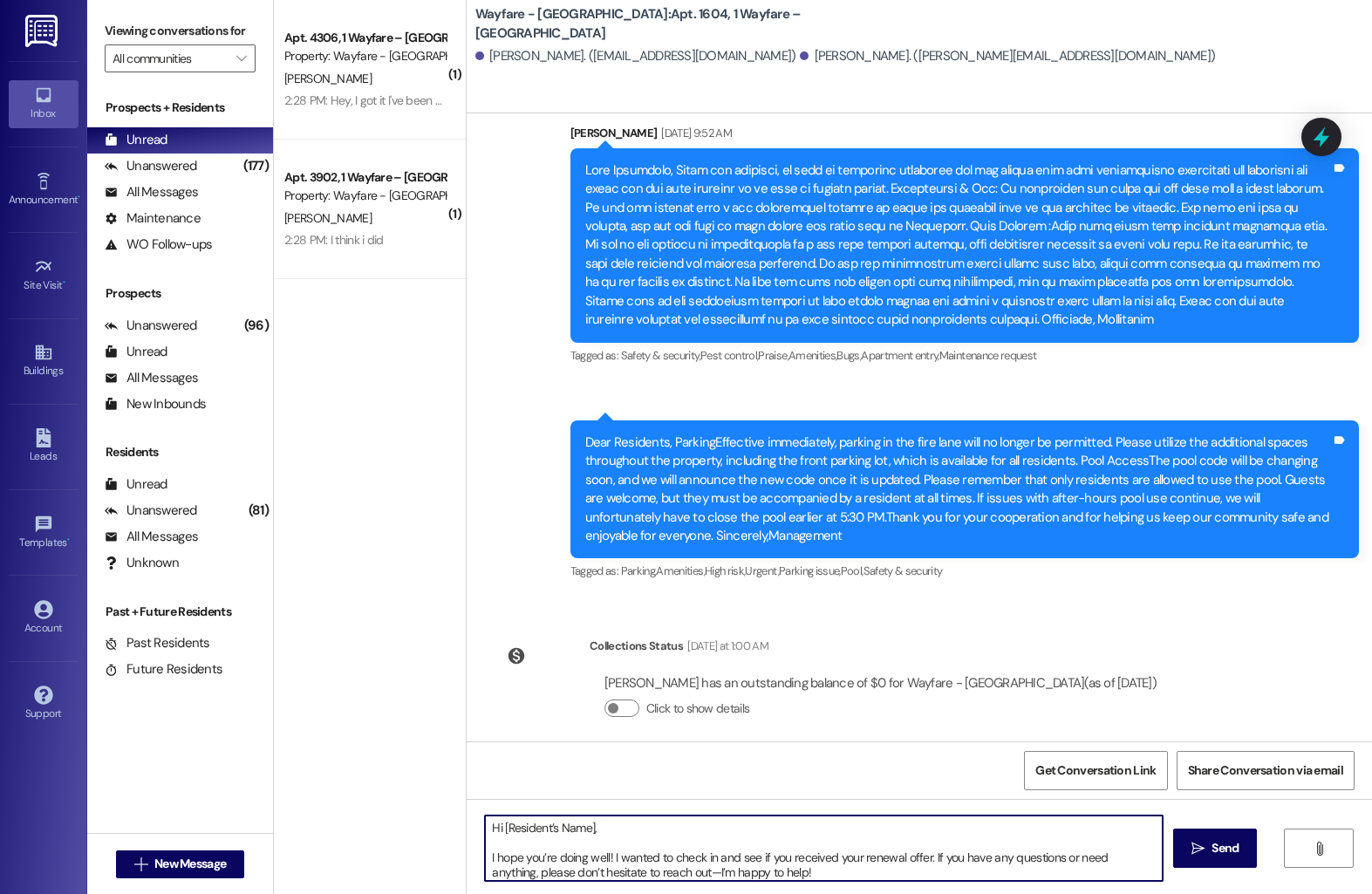
drag, startPoint x: 582, startPoint y: 828, endPoint x: 635, endPoint y: 828, distance: 53.0
click at [582, 828] on textarea "Hi [Resident’s Name], I hope you’re doing well! I wanted to check in and see if…" at bounding box center [824, 848] width 678 height 66
type textarea "Hi Morgan, I hope you’re doing well! I wanted to check in and see if you receiv…"
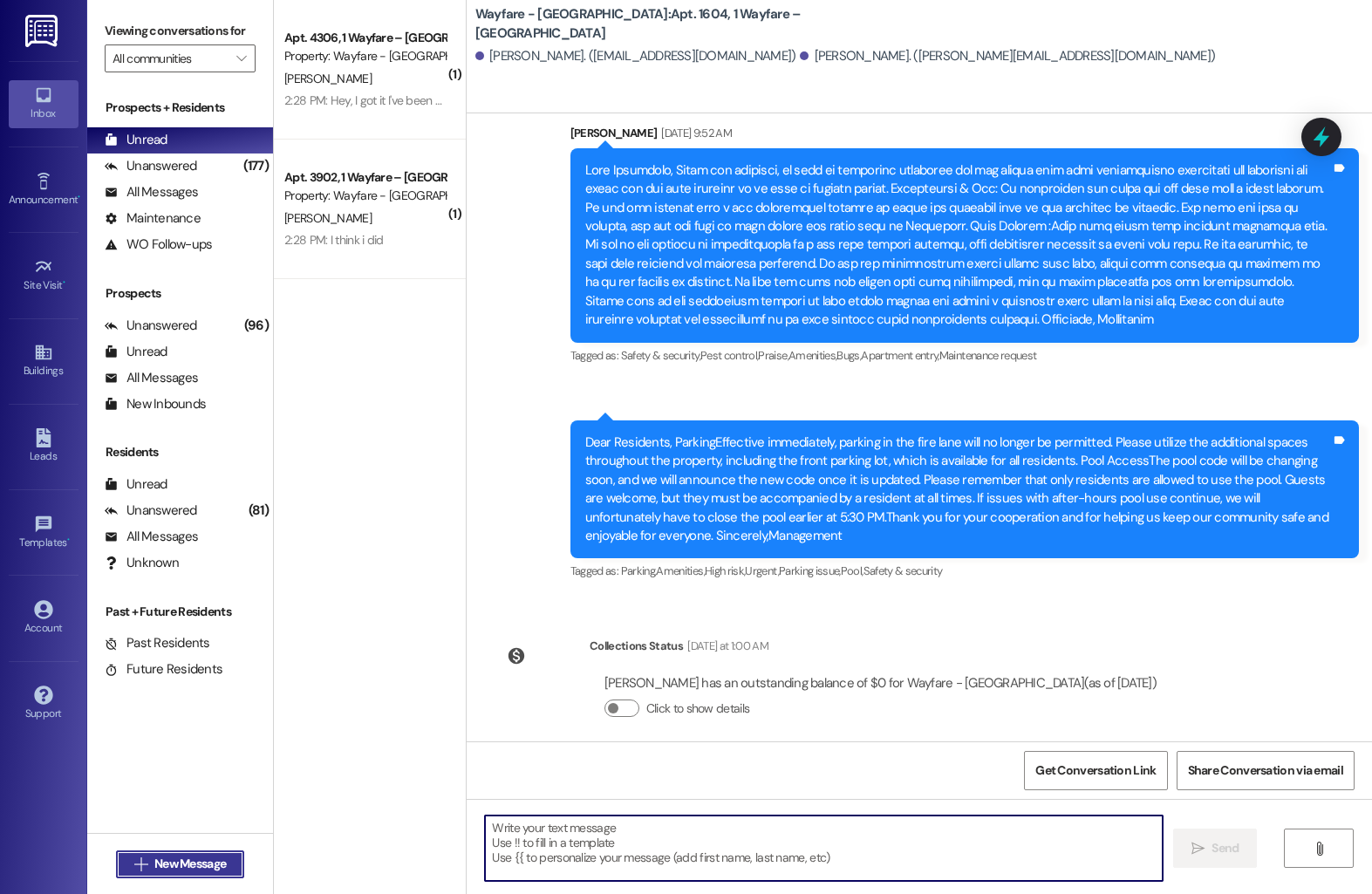
click at [198, 868] on span "New Message" at bounding box center [190, 863] width 71 height 18
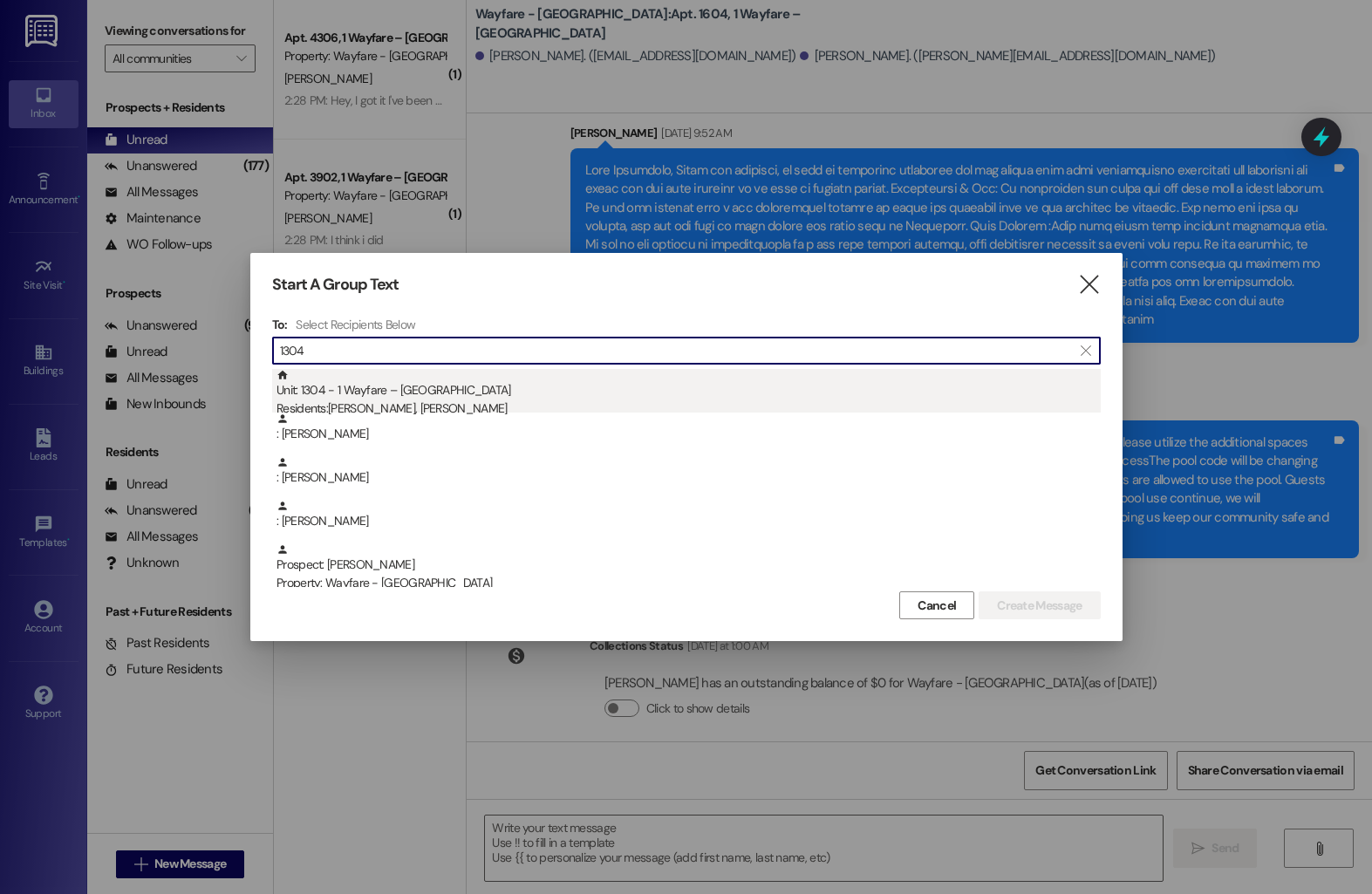
type input "1304"
click at [458, 405] on div "Residents: Natalie Hicks, Cori Hicks" at bounding box center [688, 408] width 825 height 18
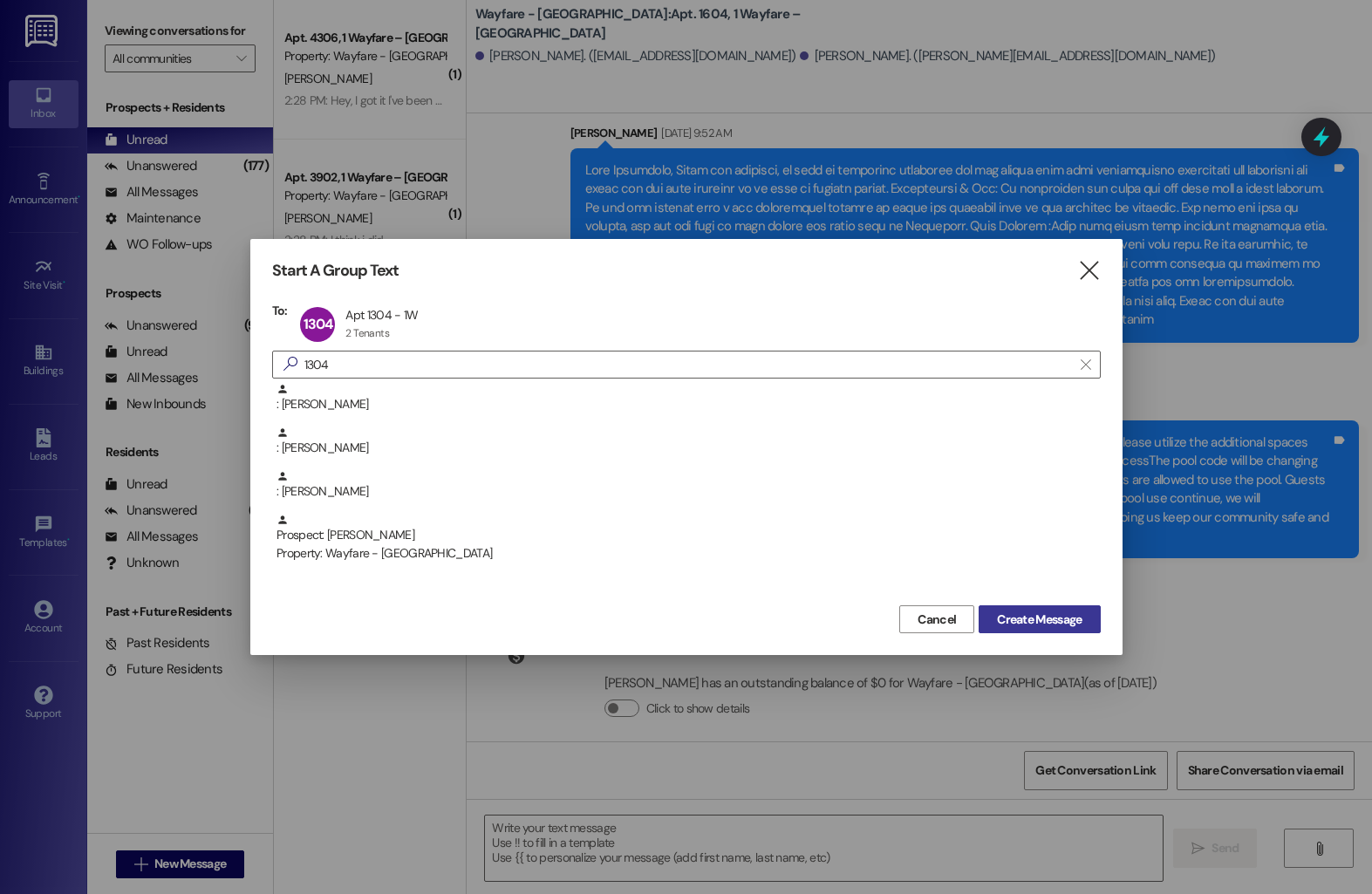
click at [1092, 630] on button "Create Message" at bounding box center [1039, 620] width 121 height 28
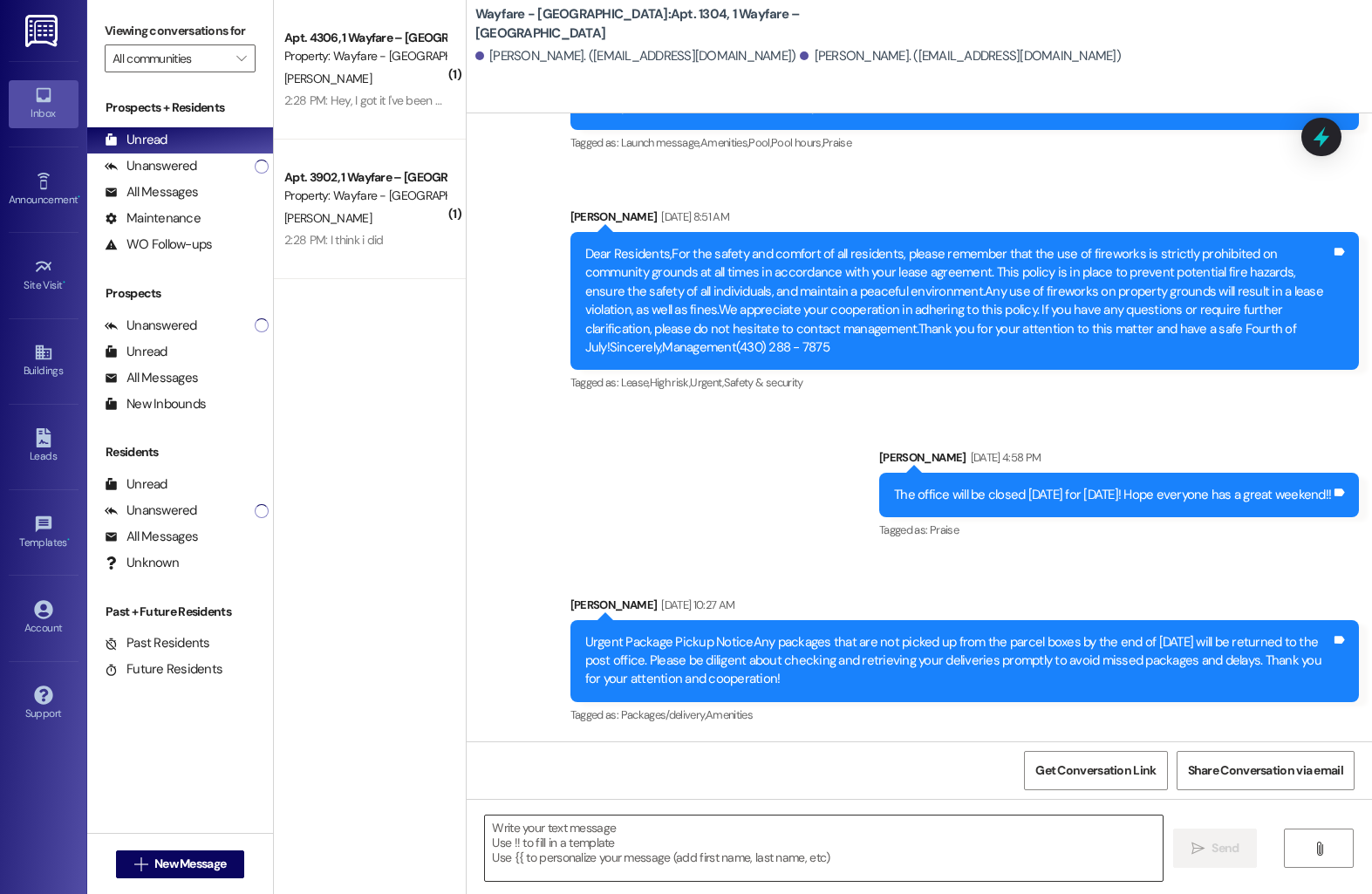
click at [831, 832] on textarea at bounding box center [824, 848] width 678 height 66
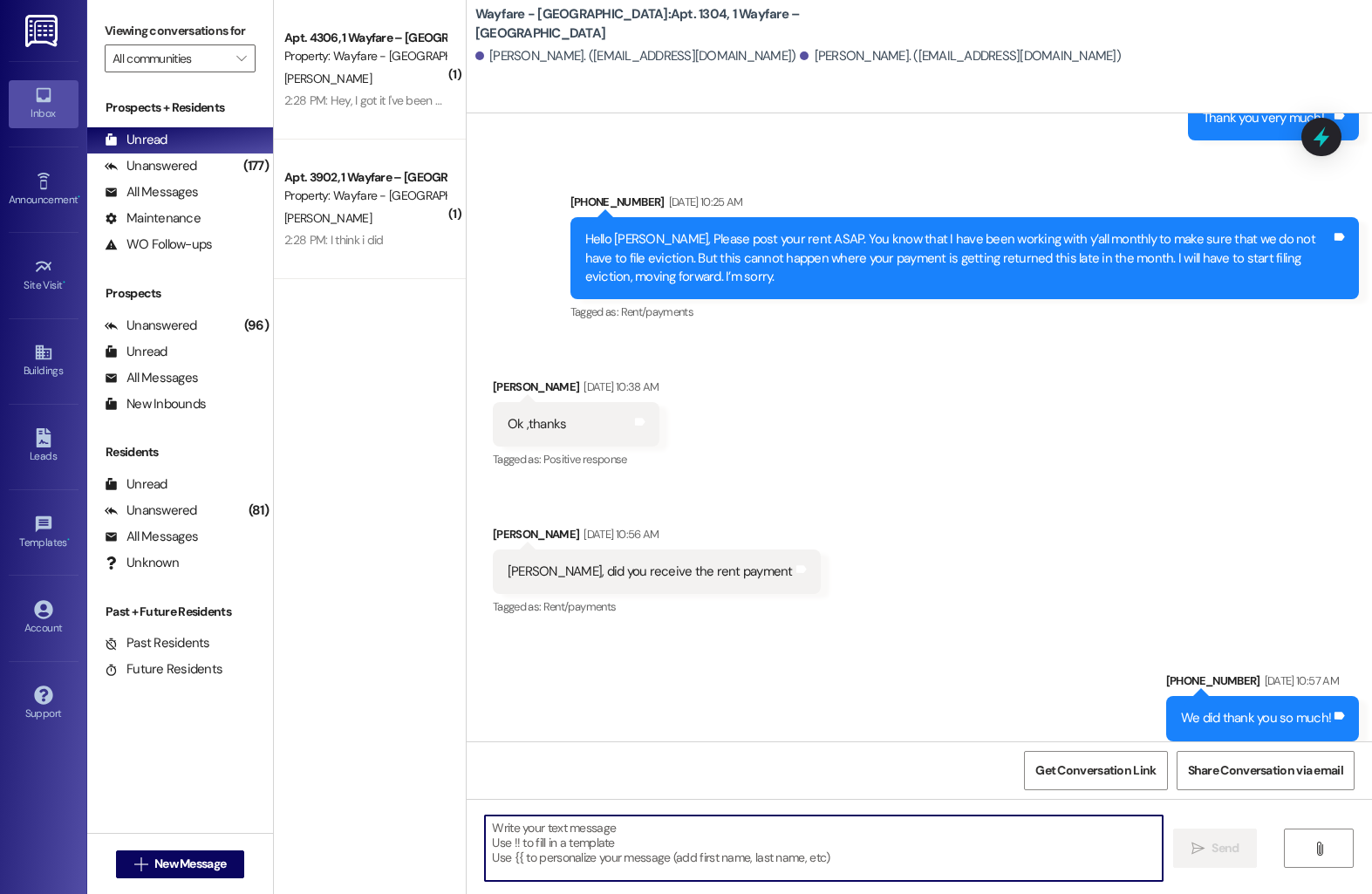
scroll to position [7323, 0]
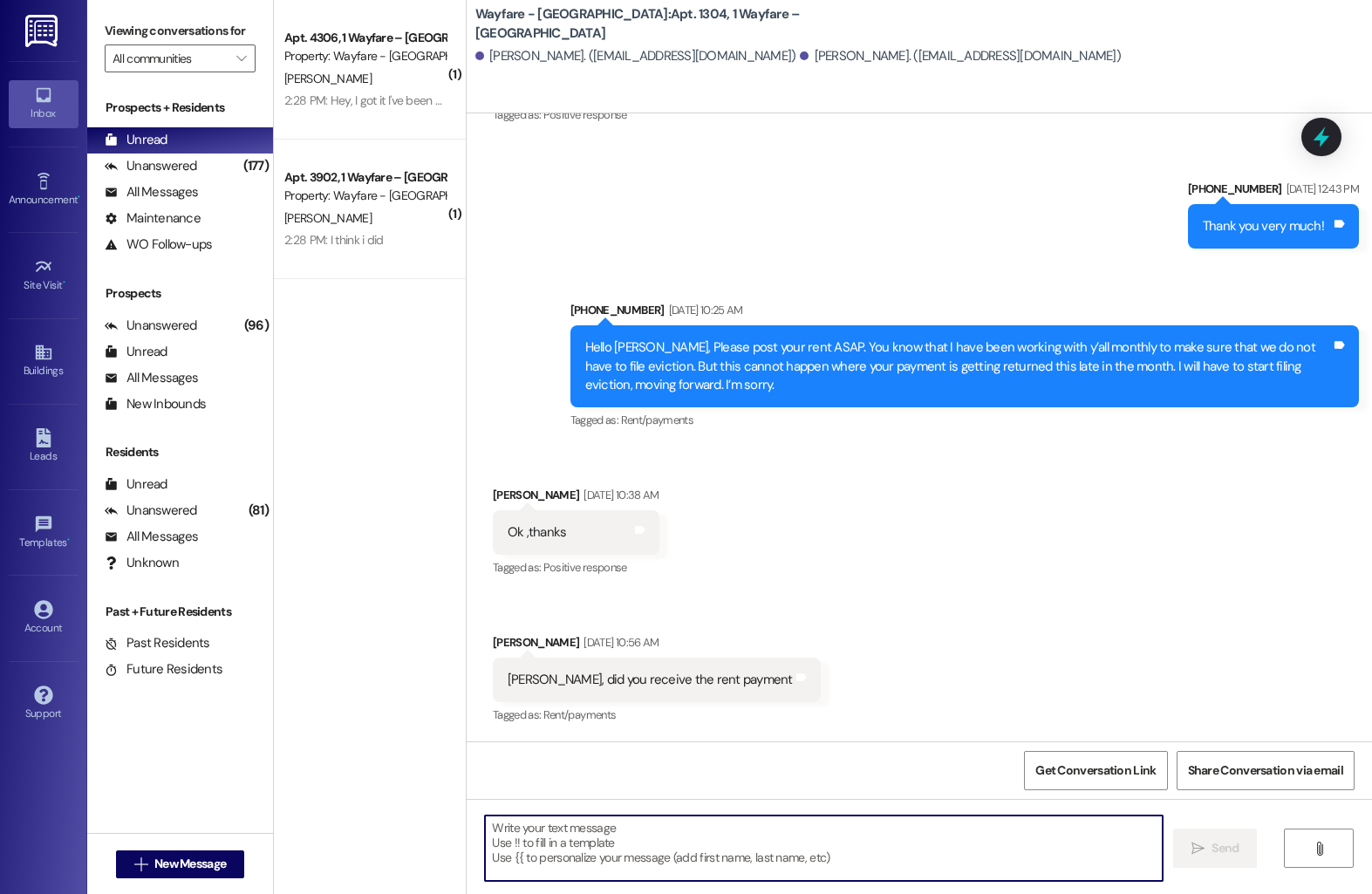
paste textarea "Hi [Resident’s Name], I hope you’re doing well! I wanted to check in and see if…"
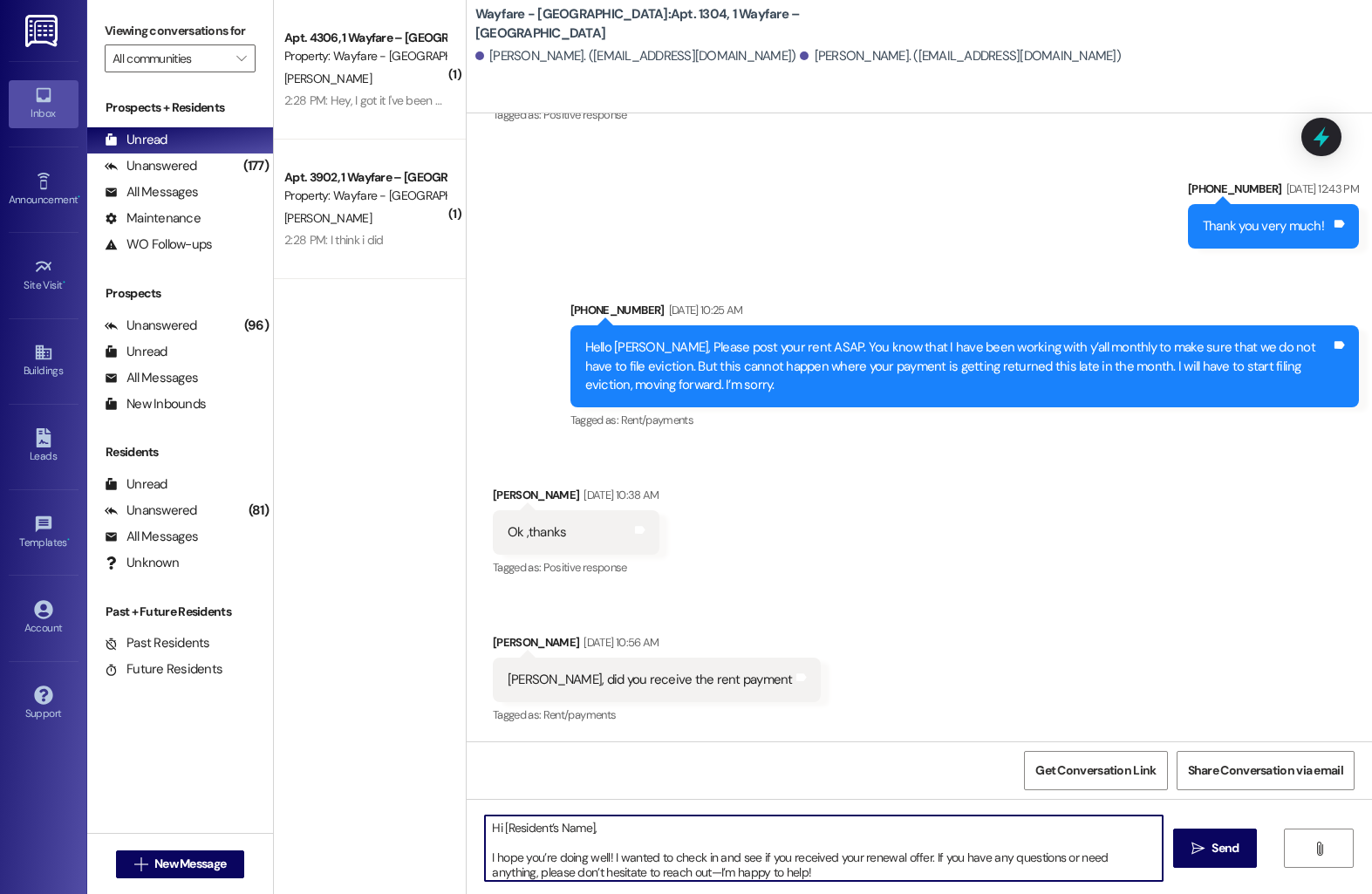
click at [582, 832] on textarea "Hi [Resident’s Name], I hope you’re doing well! I wanted to check in and see if…" at bounding box center [824, 848] width 678 height 66
type textarea "Hi Natalie, I hope you’re doing well! I wanted to check in and see if you recei…"
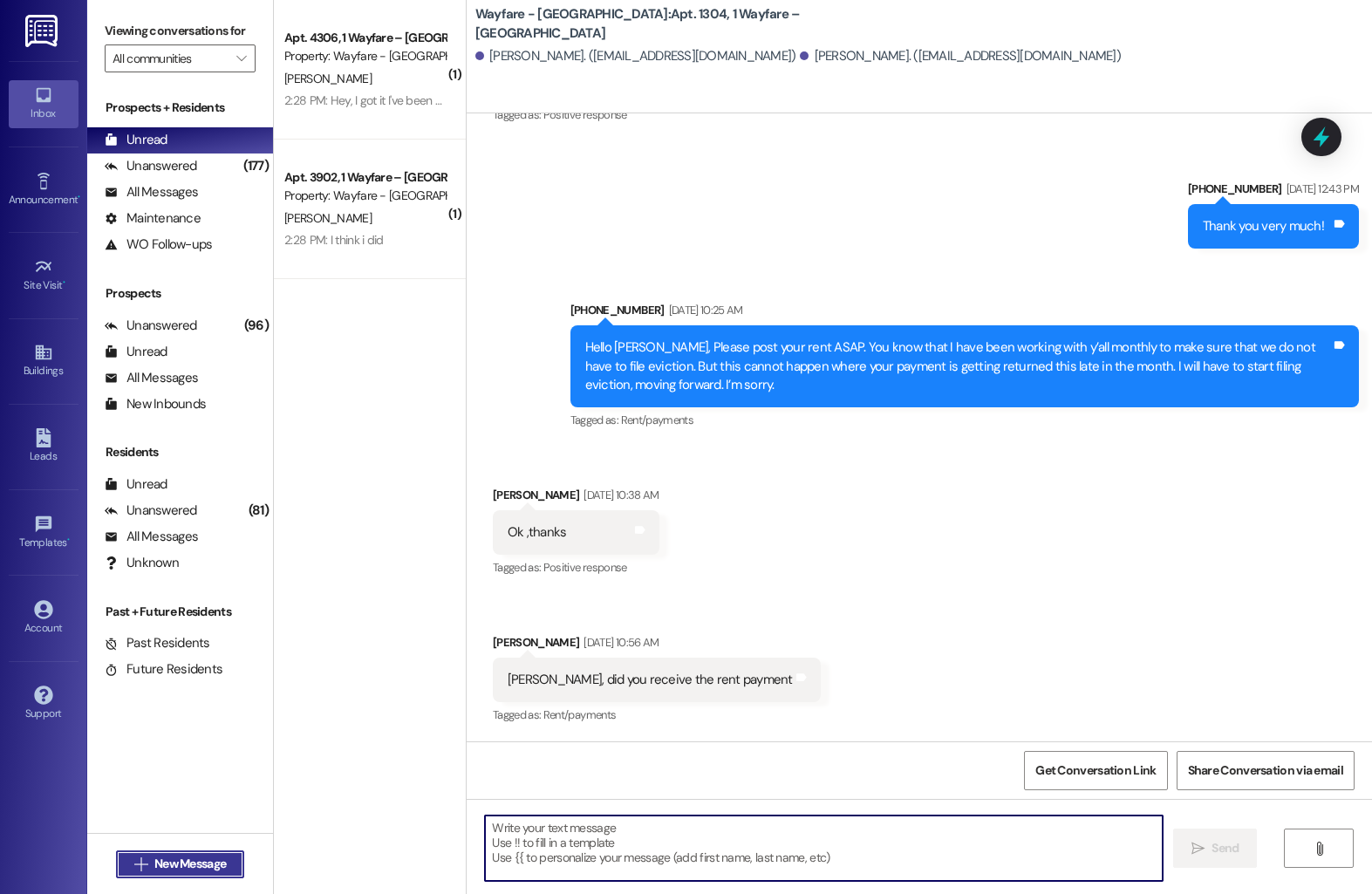
click at [166, 868] on span "New Message" at bounding box center [190, 863] width 71 height 18
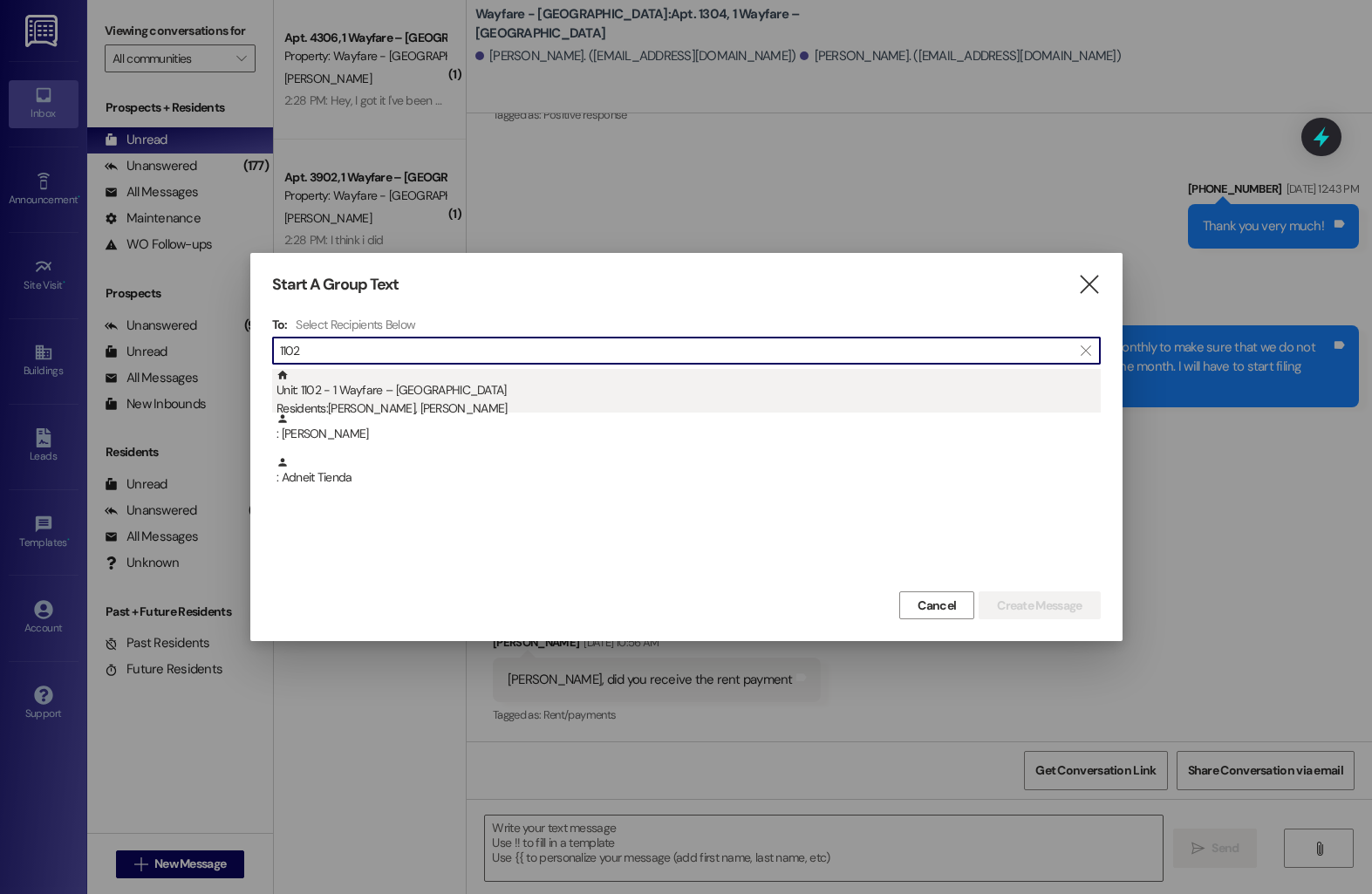
type input "1102"
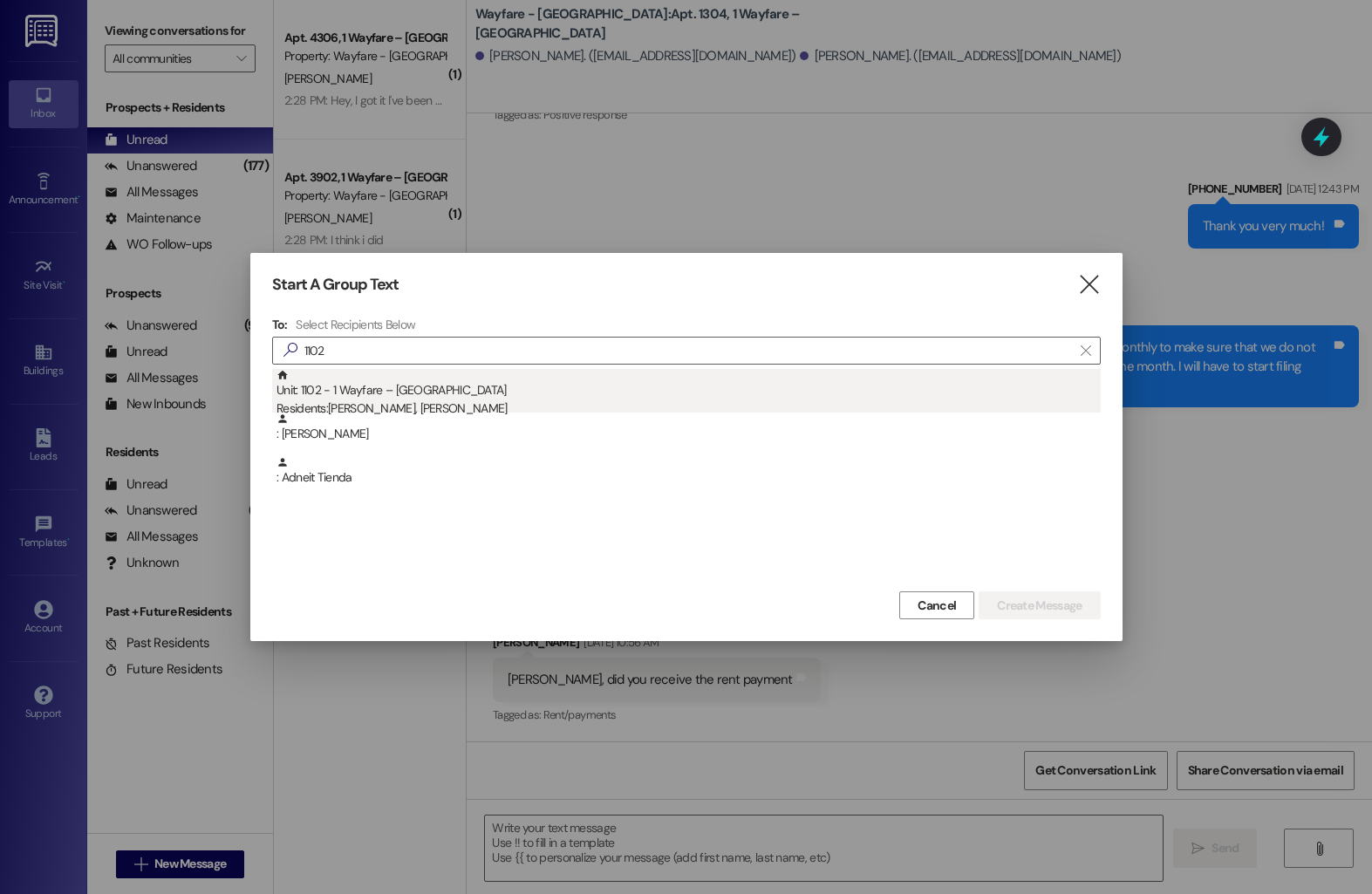
click at [350, 397] on div "Unit: 1102 - 1 Wayfare – Cumberland Park Residents: Adneit Tienda, Jose Ramirez" at bounding box center [688, 393] width 825 height 50
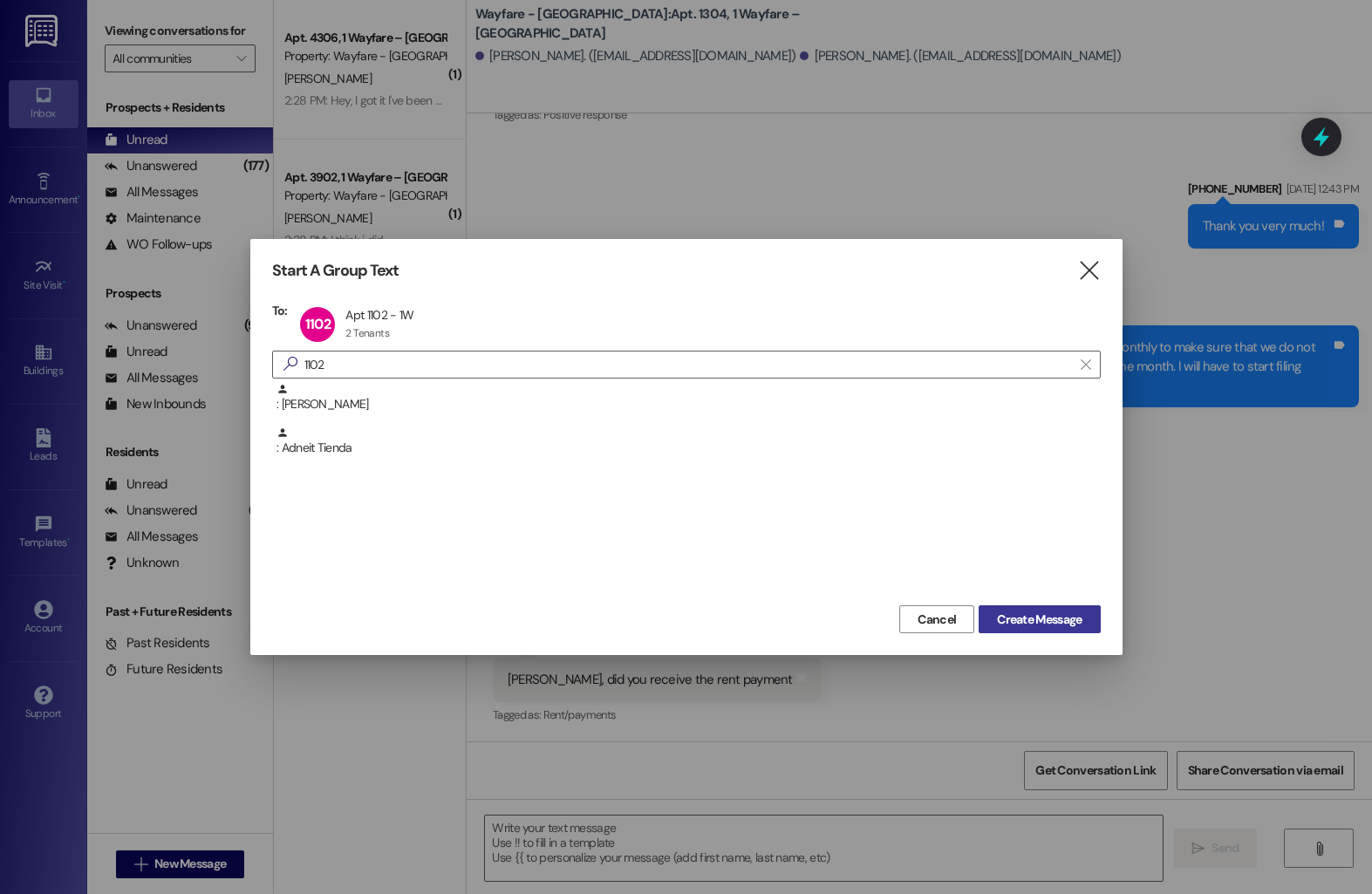
click at [1079, 625] on span "Create Message" at bounding box center [1039, 619] width 85 height 18
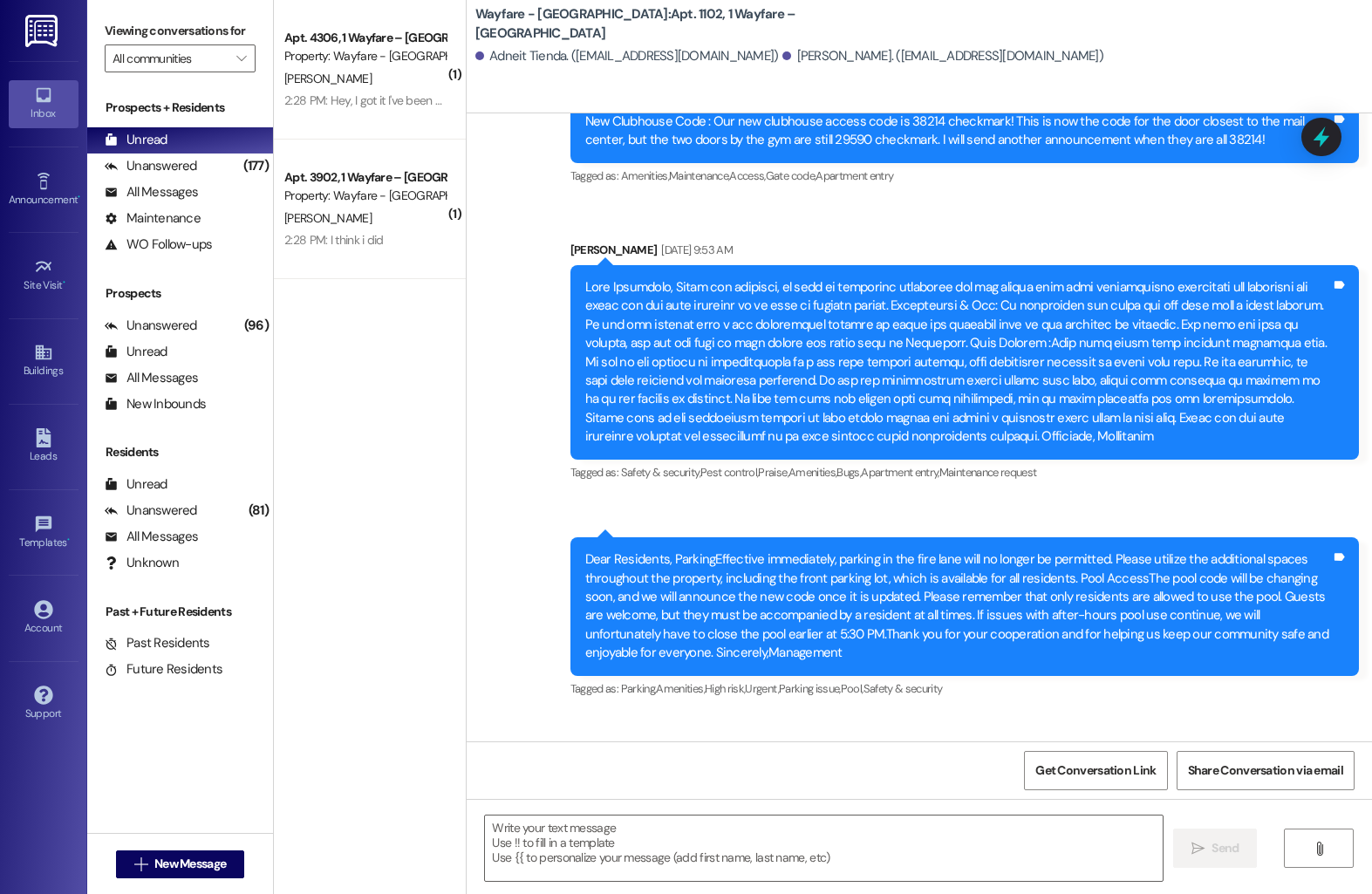
scroll to position [7901, 0]
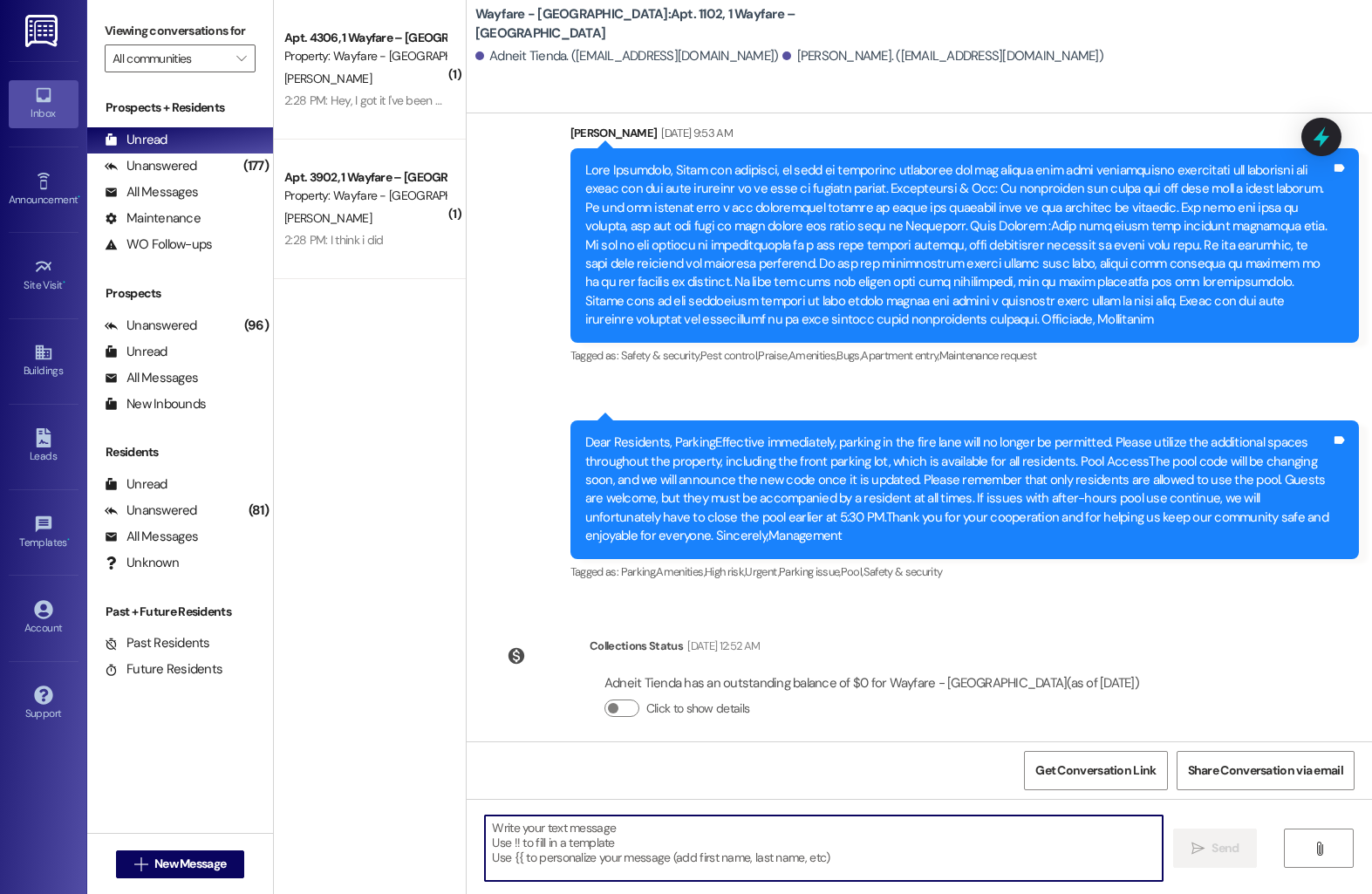
click at [560, 835] on textarea at bounding box center [824, 848] width 678 height 66
paste textarea "Hi [Resident’s Name], I hope you’re doing well! I wanted to check in and see if…"
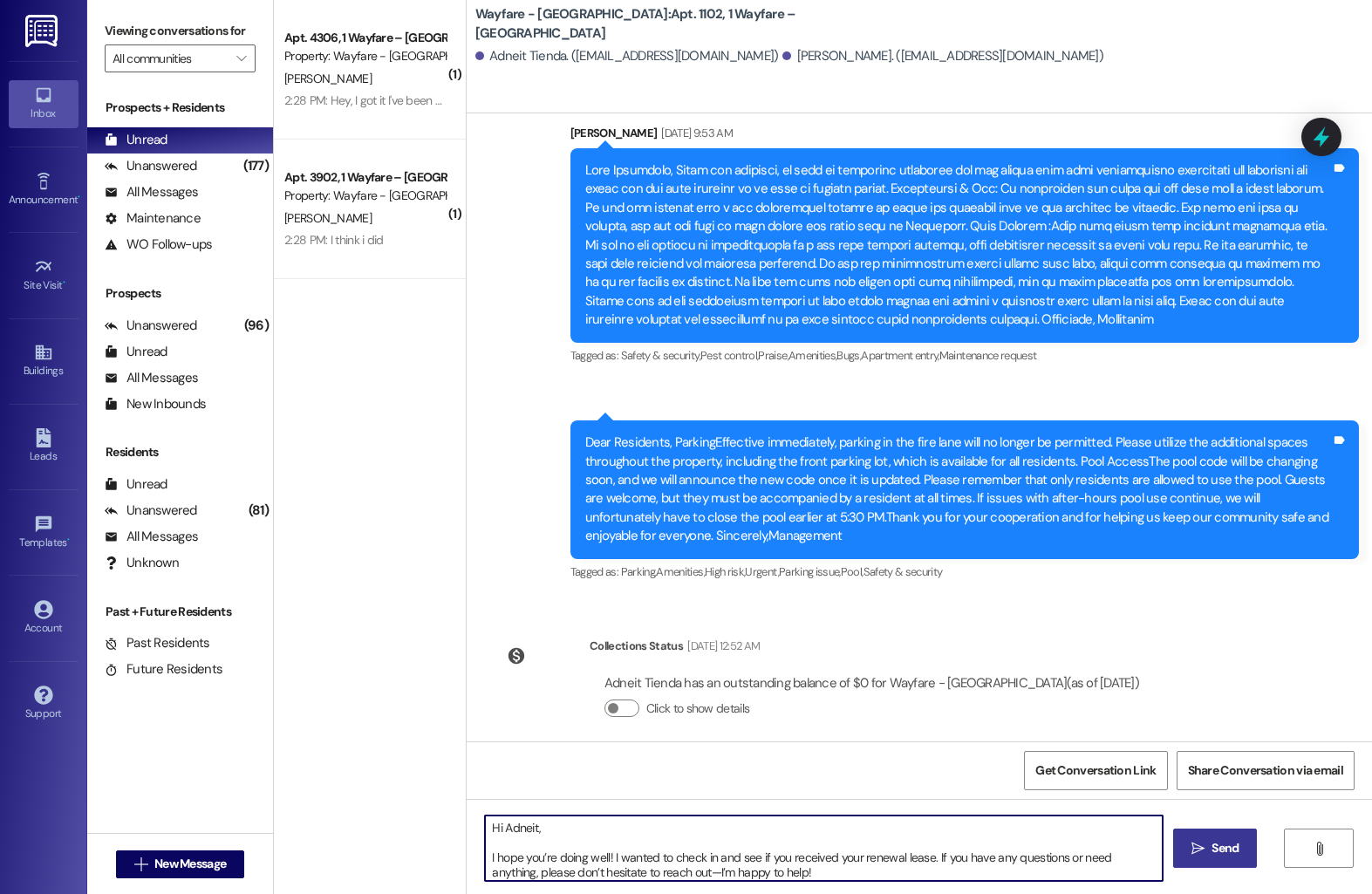
type textarea "Hi Adneit, I hope you’re doing well! I wanted to check in and see if you receiv…"
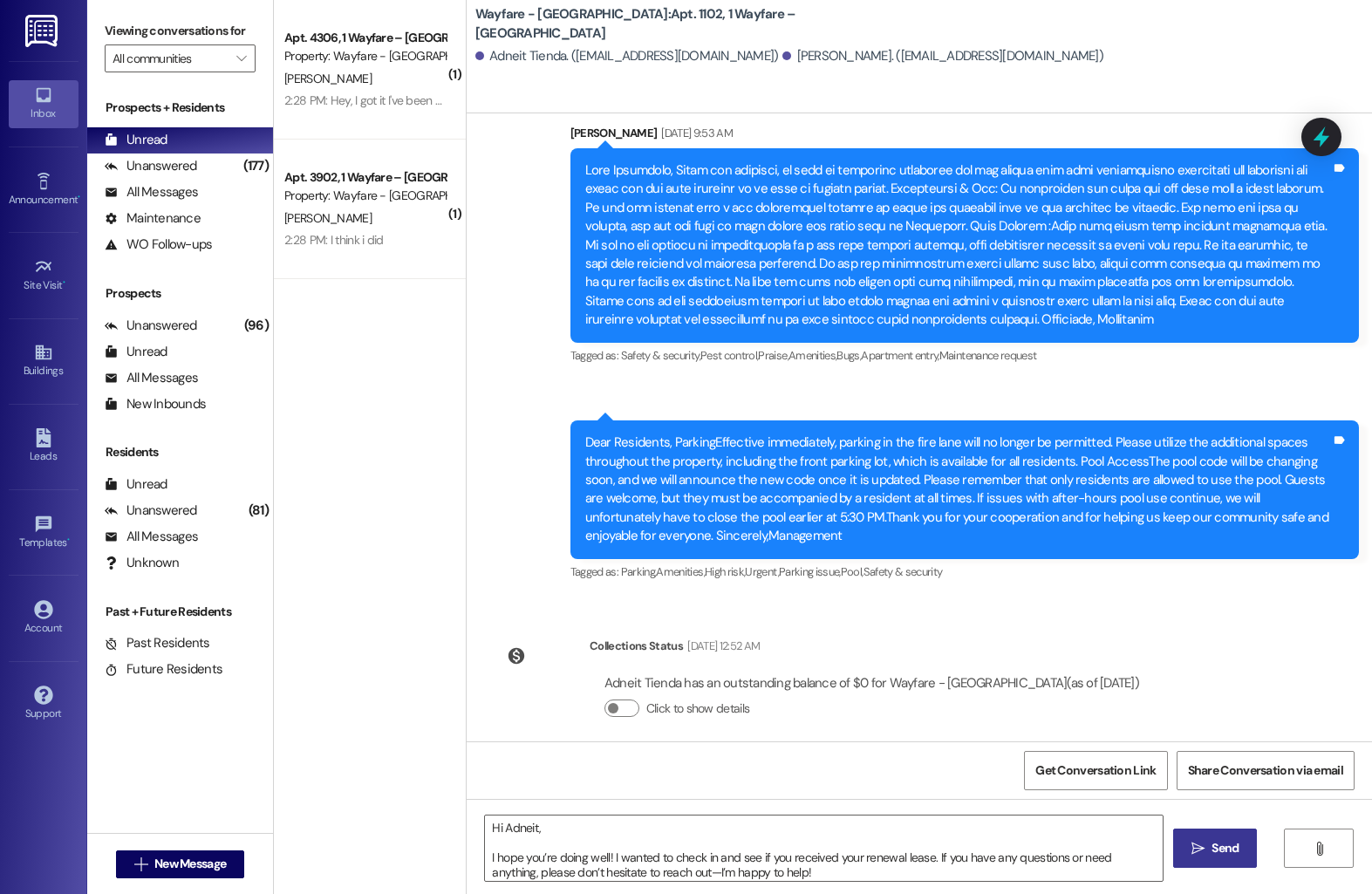
click at [1224, 842] on span "Send" at bounding box center [1225, 847] width 27 height 18
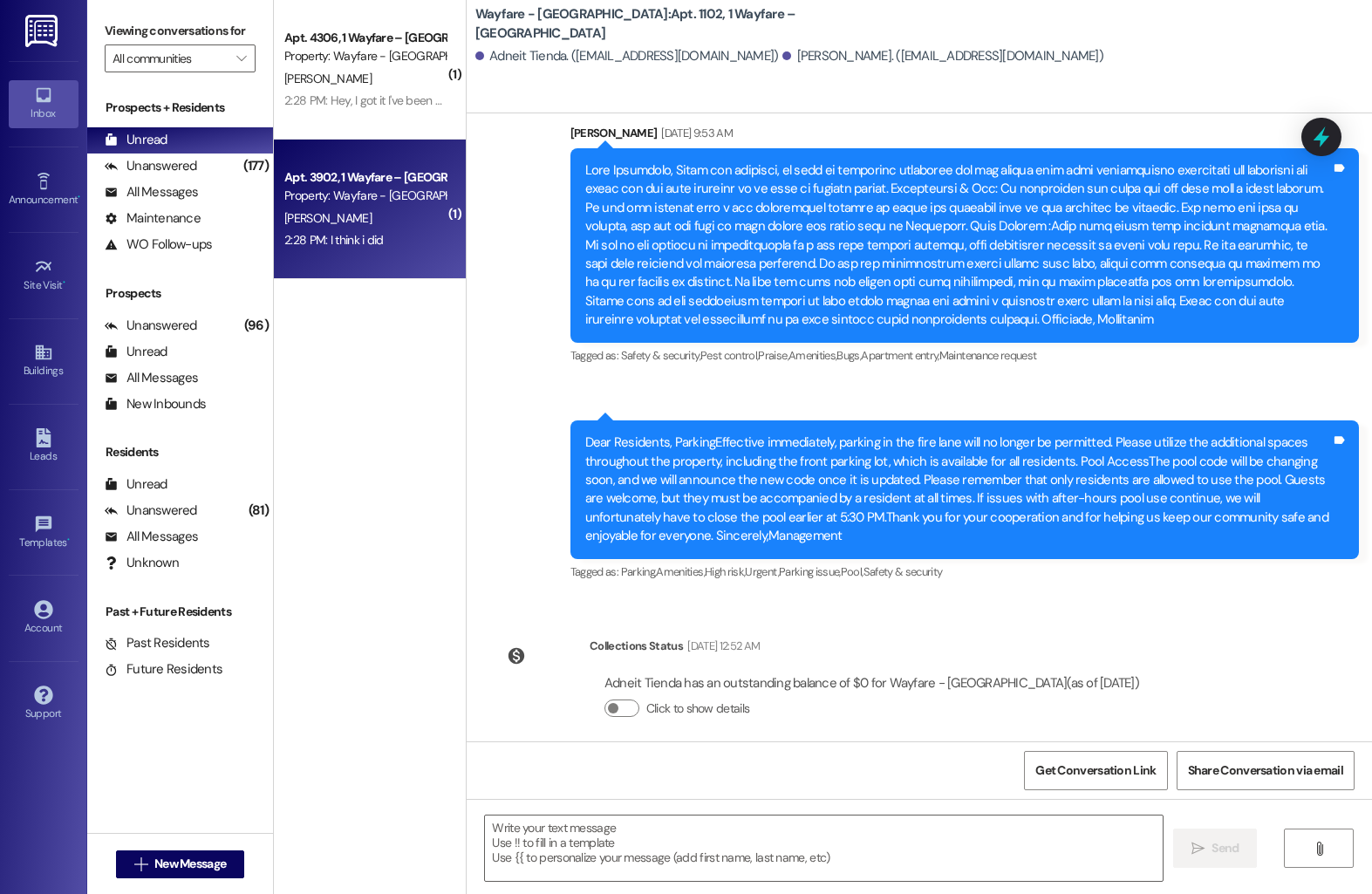
click at [341, 243] on div "2:28 PM: I think i did 2:28 PM: I think i did" at bounding box center [334, 240] width 100 height 16
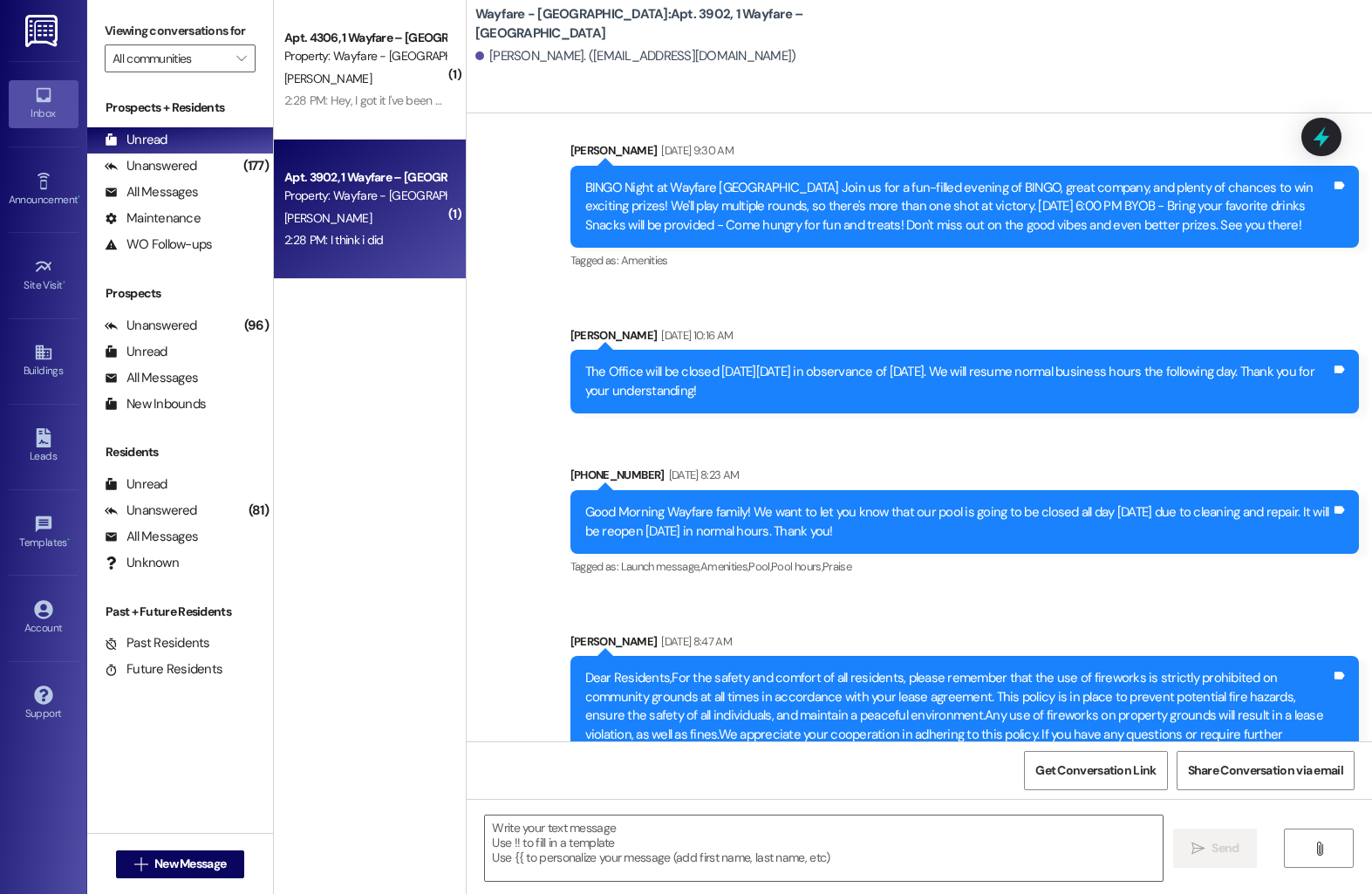
scroll to position [14377, 0]
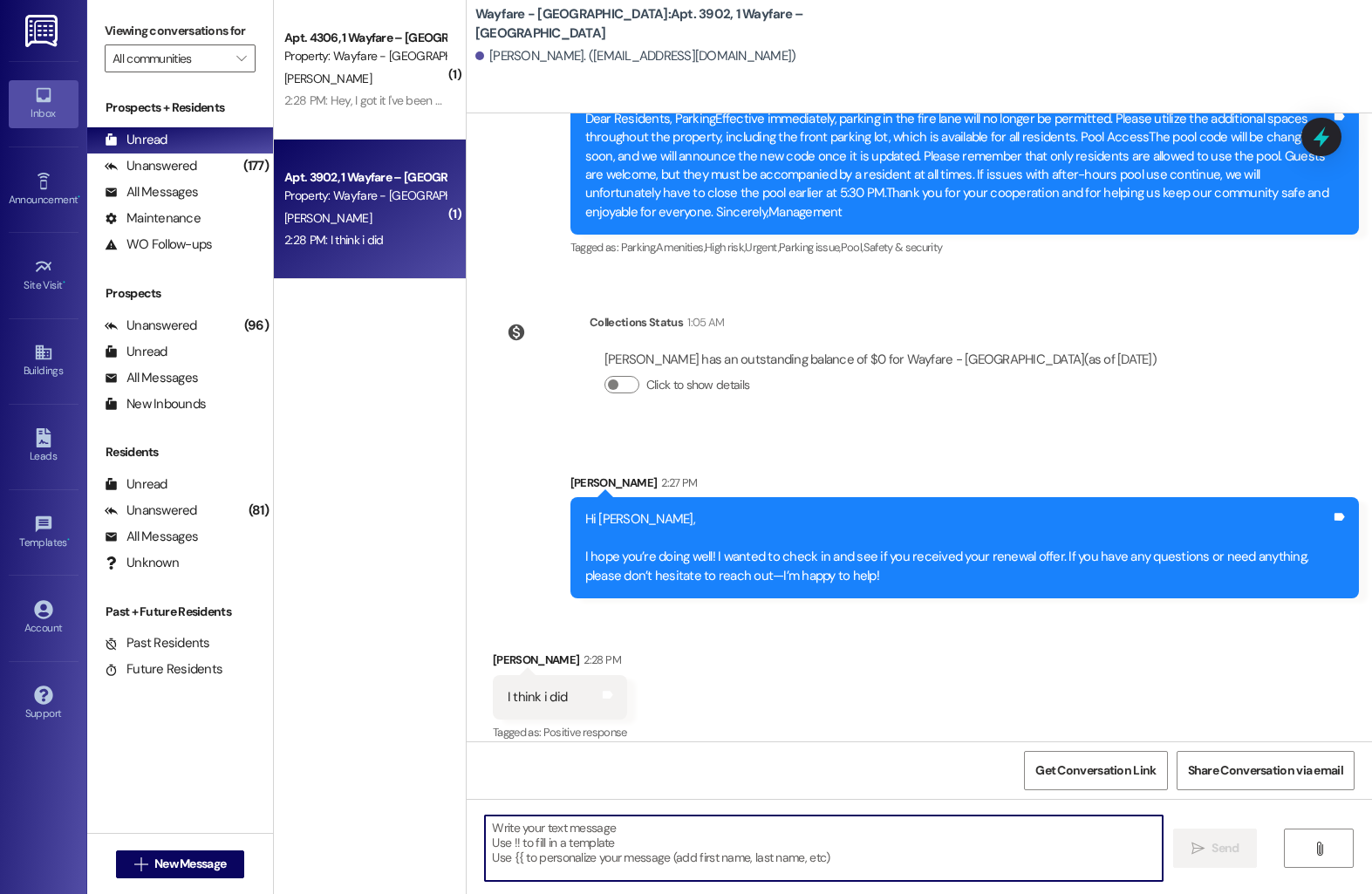
click at [588, 864] on textarea at bounding box center [824, 848] width 678 height 66
type textarea "I'm sorry we received yours!"
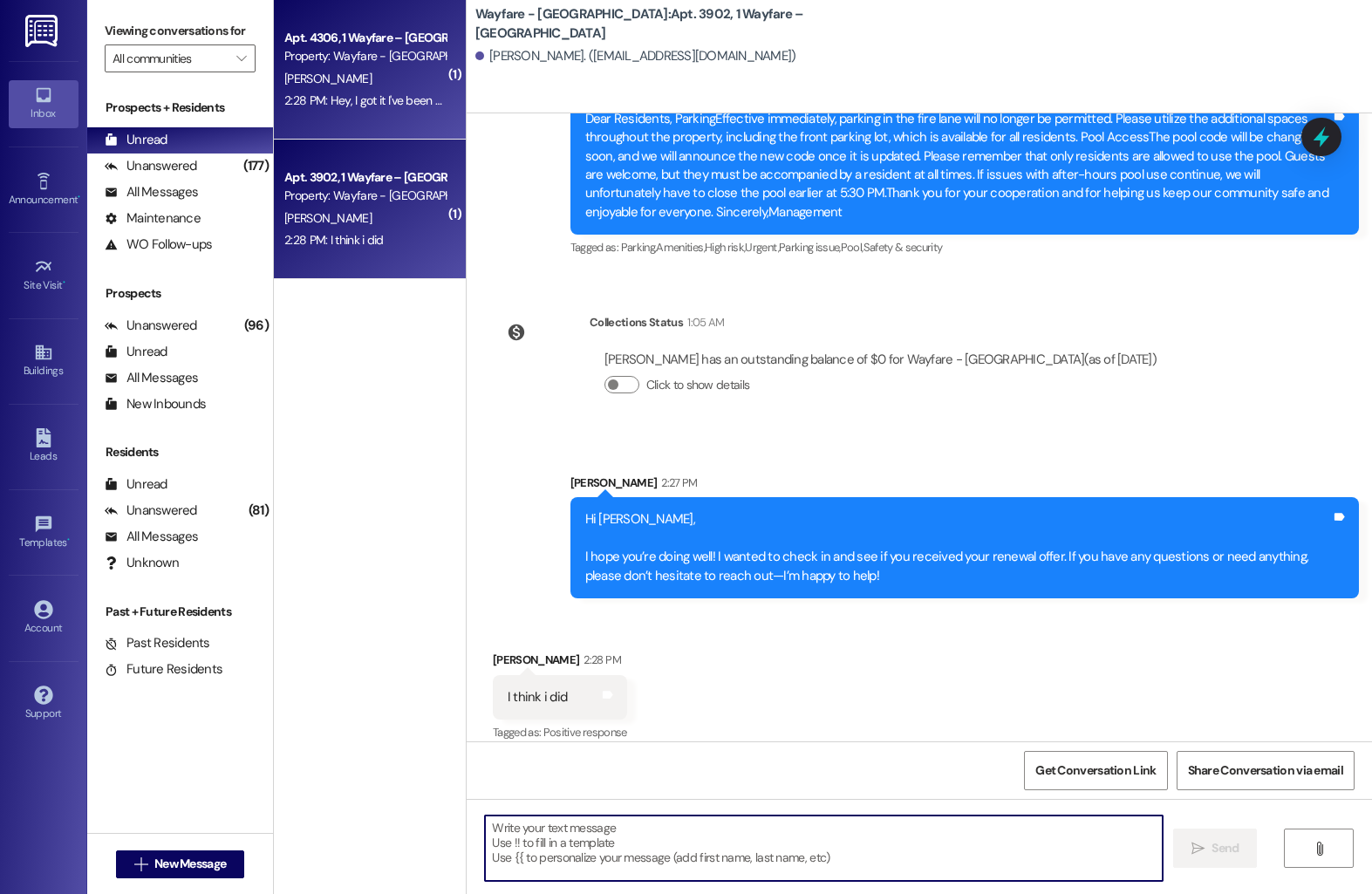
click at [384, 89] on div "J. Cazanas" at bounding box center [365, 78] width 165 height 22
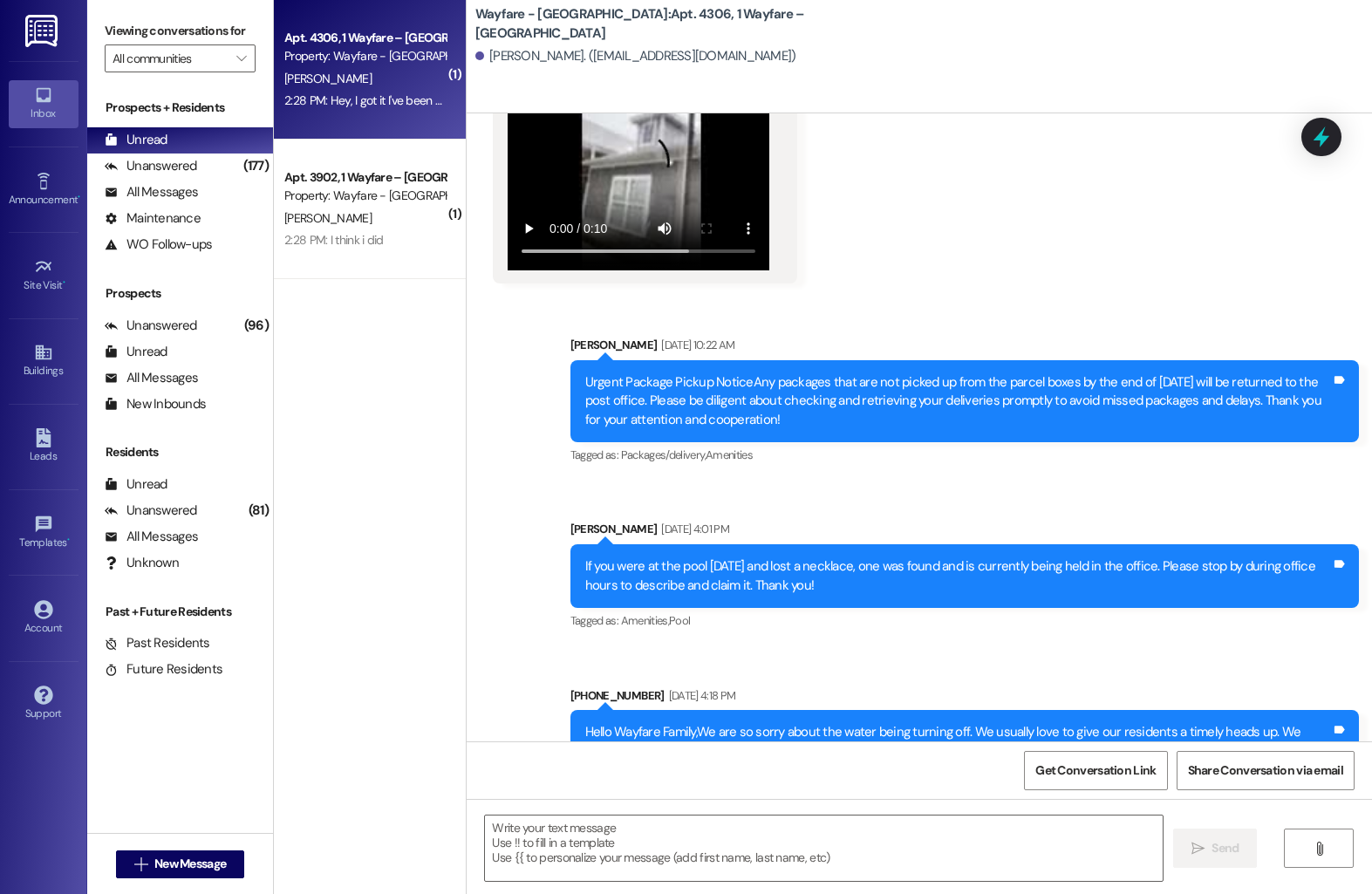
scroll to position [19250, 0]
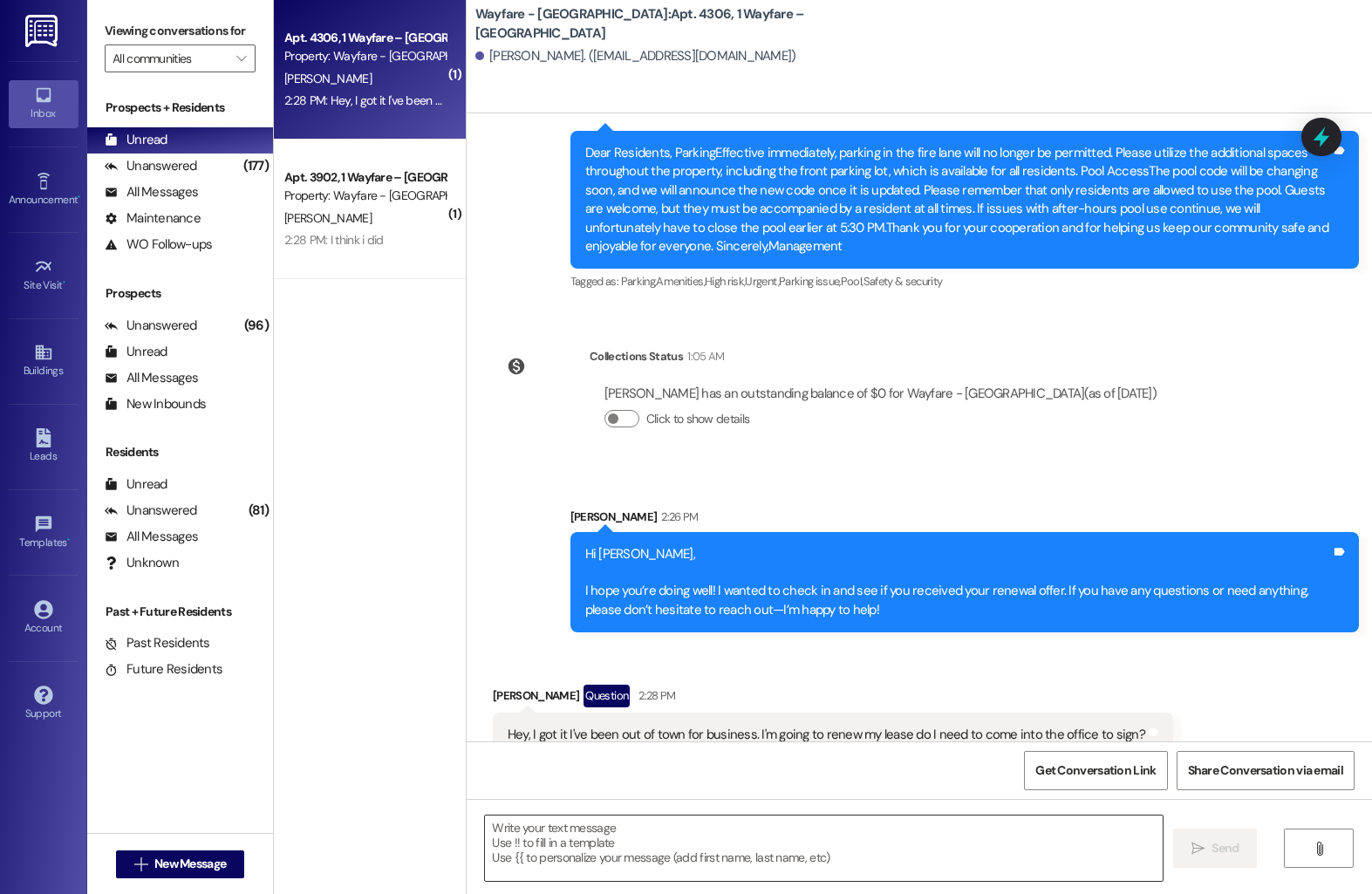
click at [602, 840] on textarea at bounding box center [824, 848] width 678 height 66
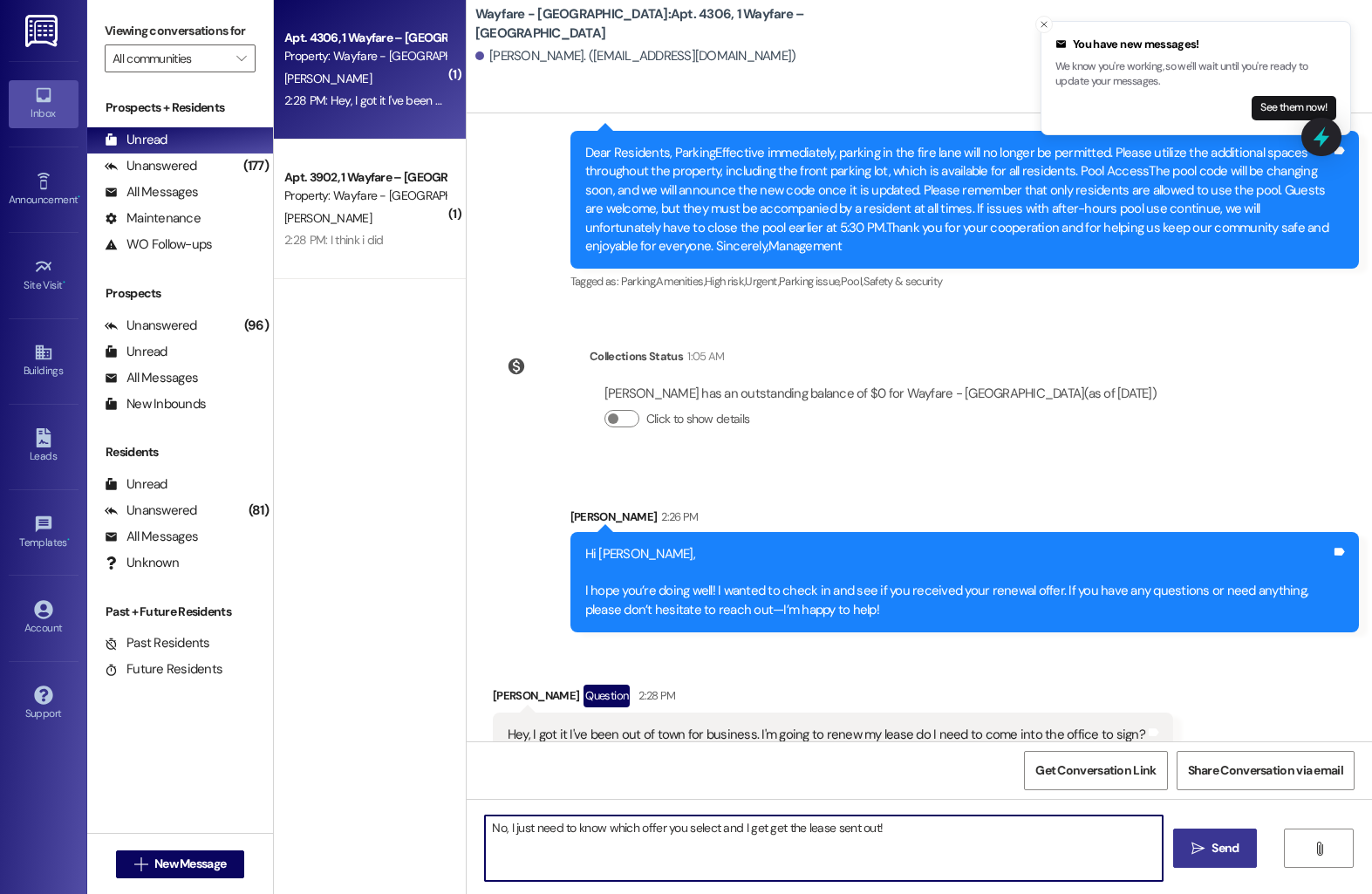
click at [753, 829] on textarea "No, I just need to know which offer you select and I get get the lease sent out!" at bounding box center [824, 848] width 678 height 66
type textarea "No, I just need to know which offer you select and I can get the lease sent out!"
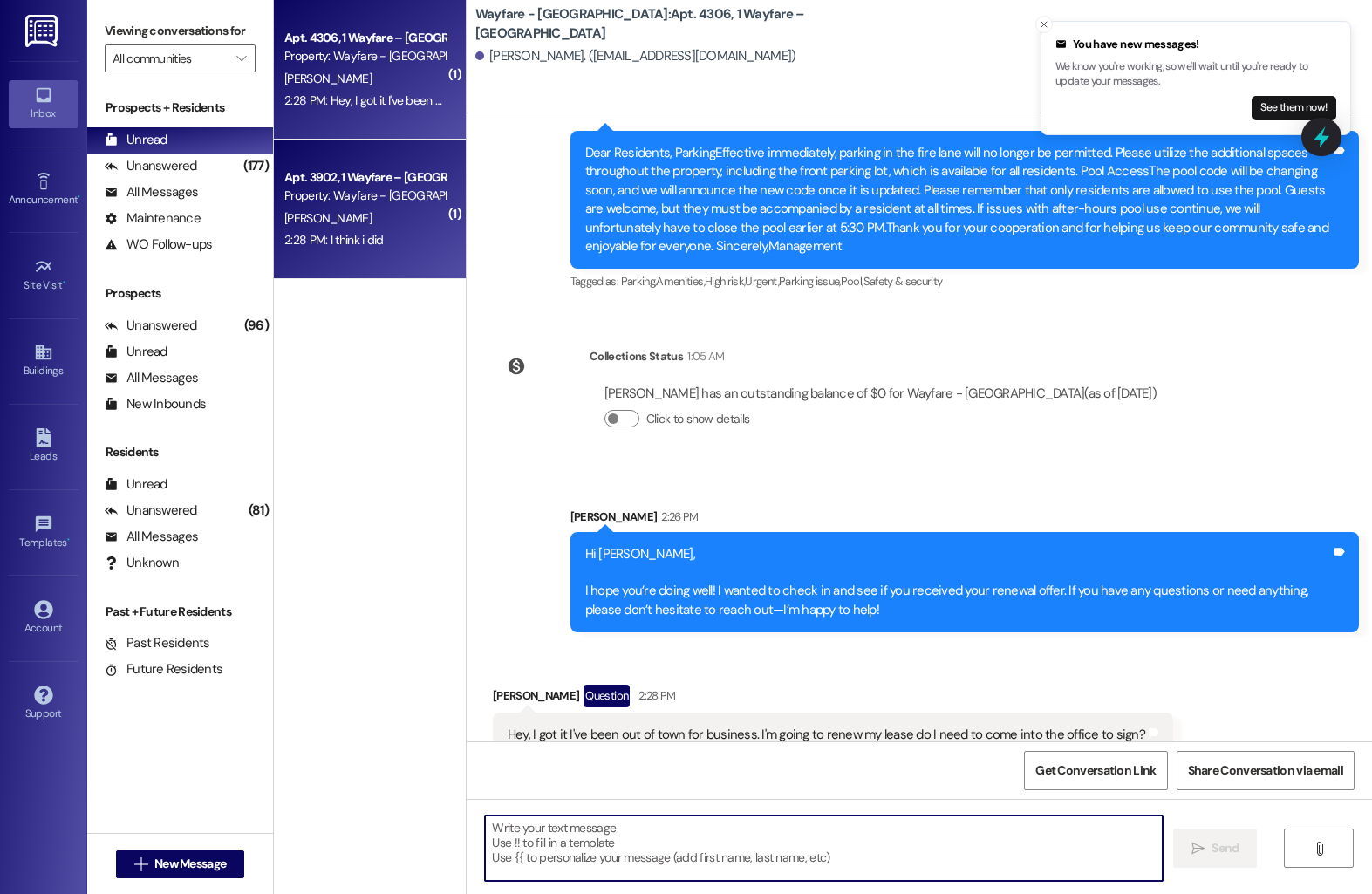
click at [400, 219] on div "K. Dickson" at bounding box center [365, 218] width 165 height 22
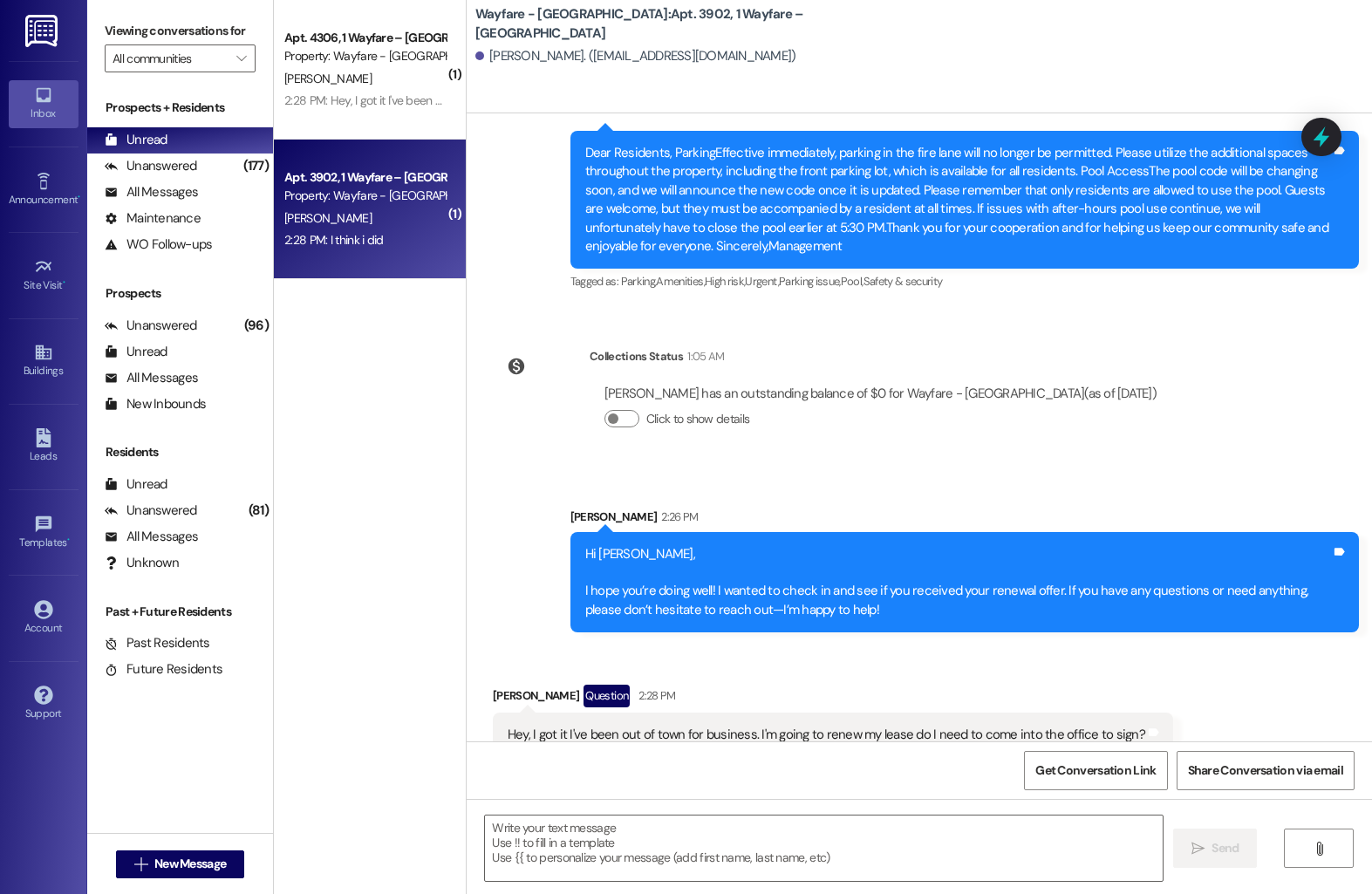
scroll to position [14647, 0]
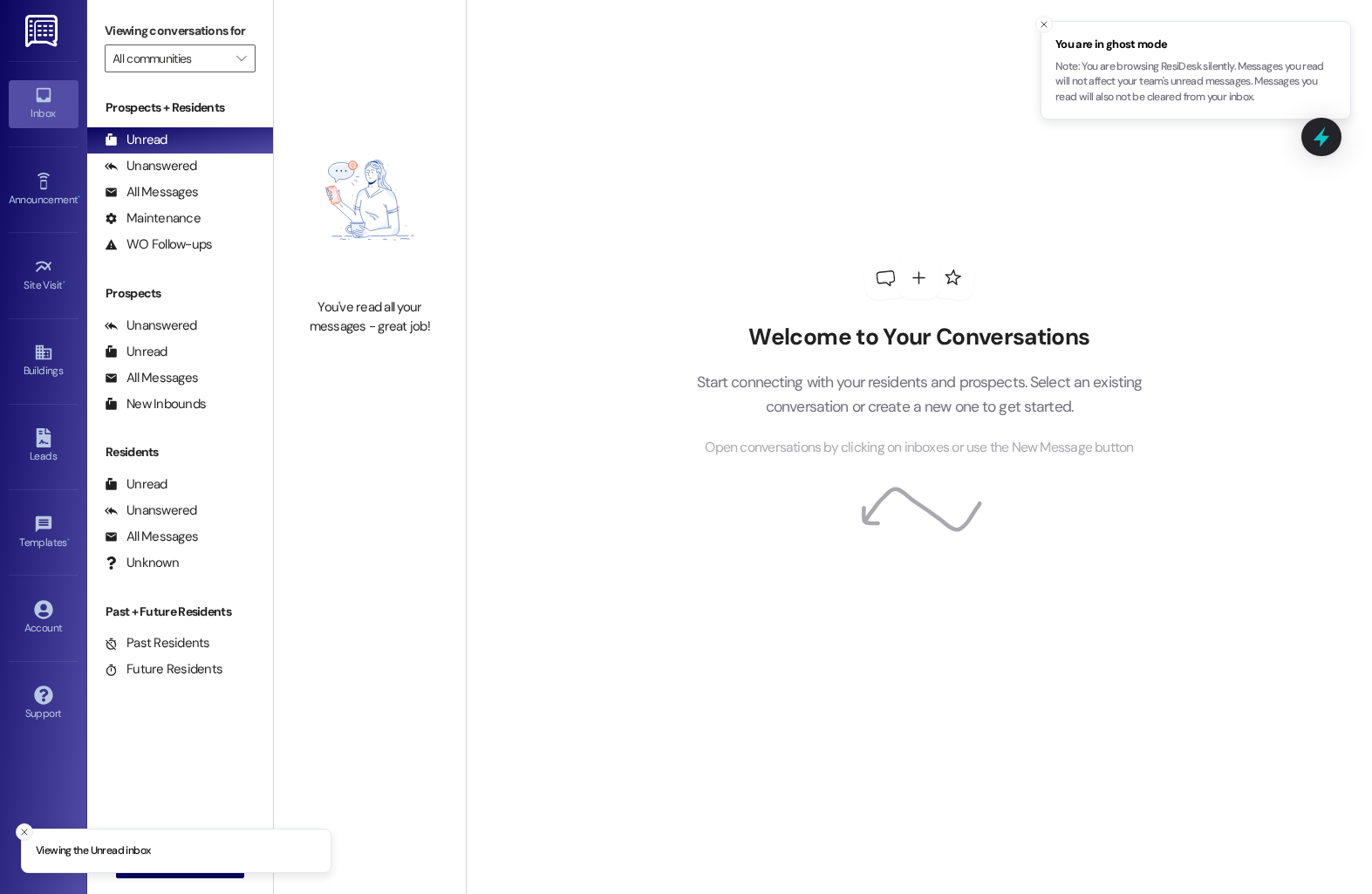
click at [16, 830] on button "Close toast" at bounding box center [24, 832] width 18 height 18
click at [134, 857] on icon "" at bounding box center [141, 864] width 13 height 14
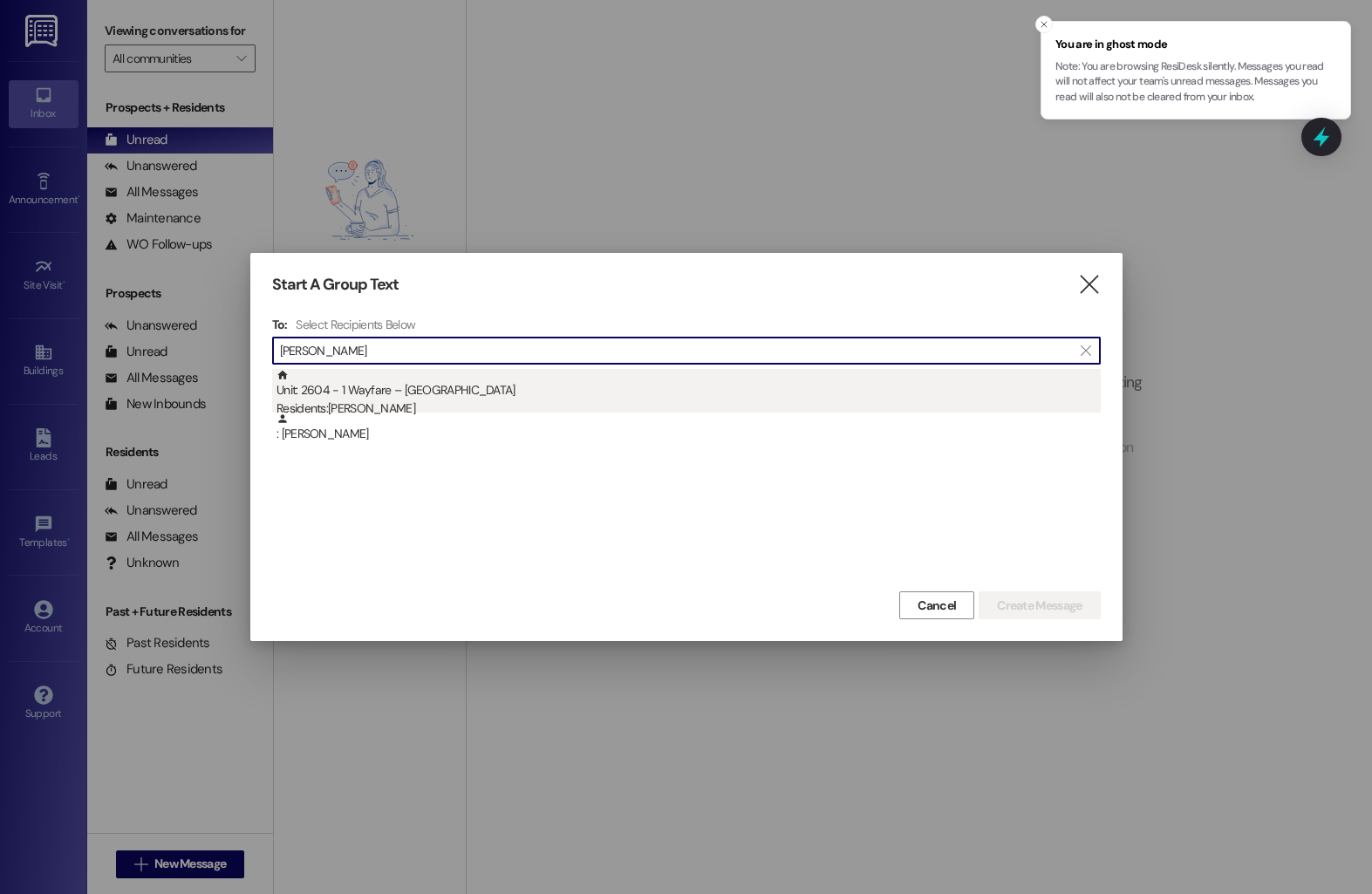
type input "roth"
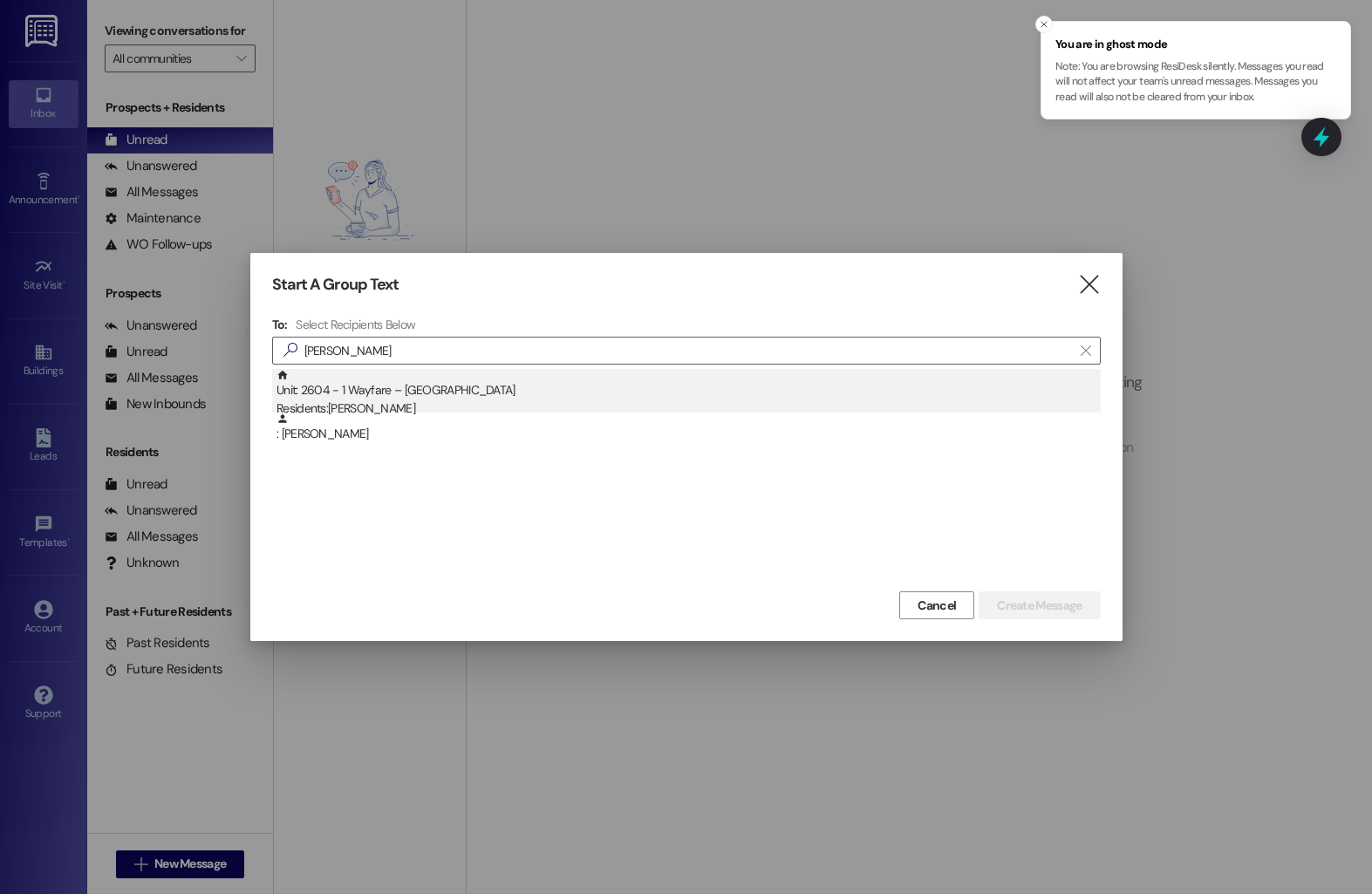
click at [394, 384] on div "Unit: 2604 - 1 Wayfare – Cumberland Park Residents: Staci Spencer - Roth" at bounding box center [688, 393] width 825 height 50
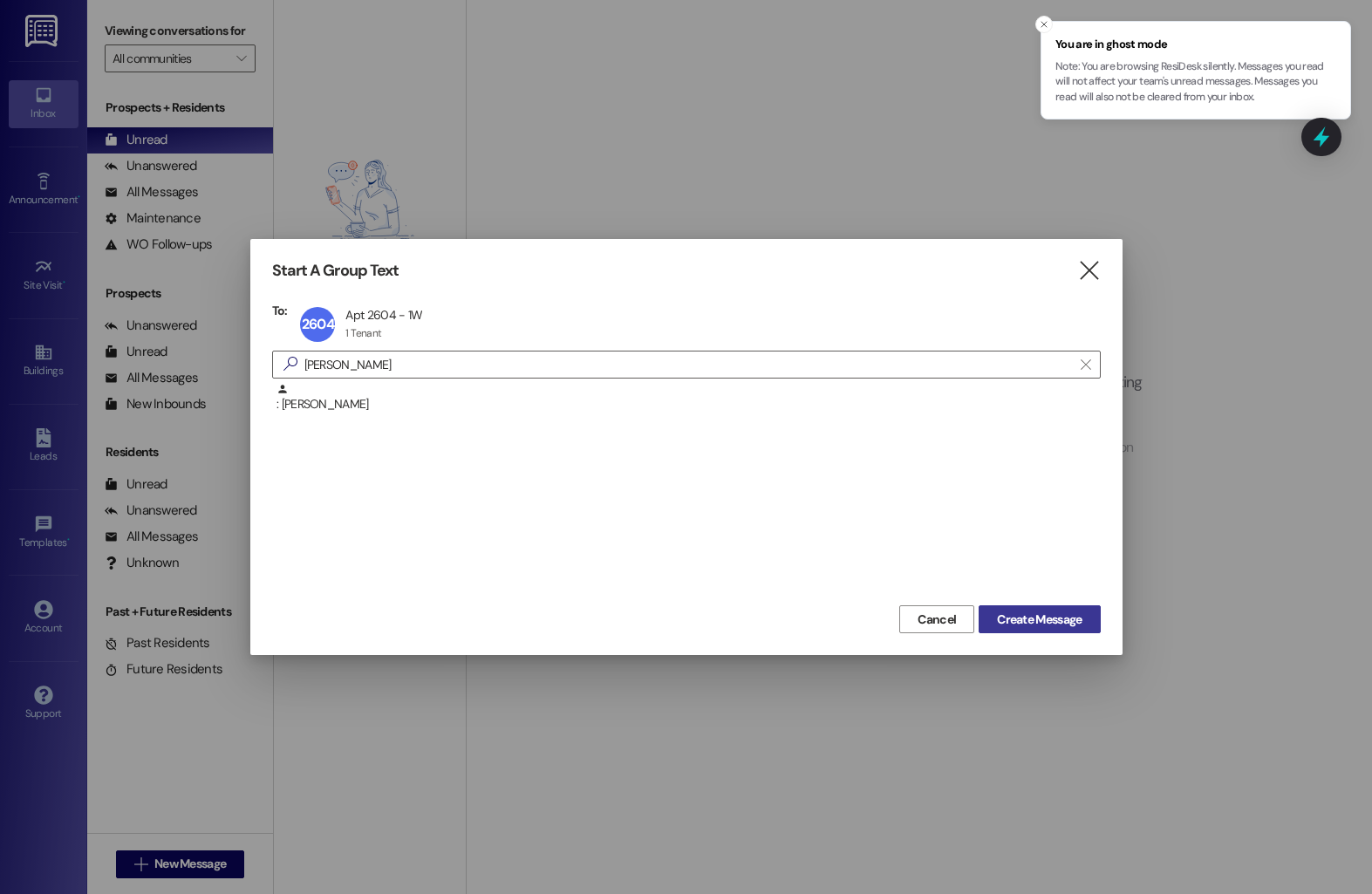
click at [1091, 619] on button "Create Message" at bounding box center [1039, 620] width 121 height 28
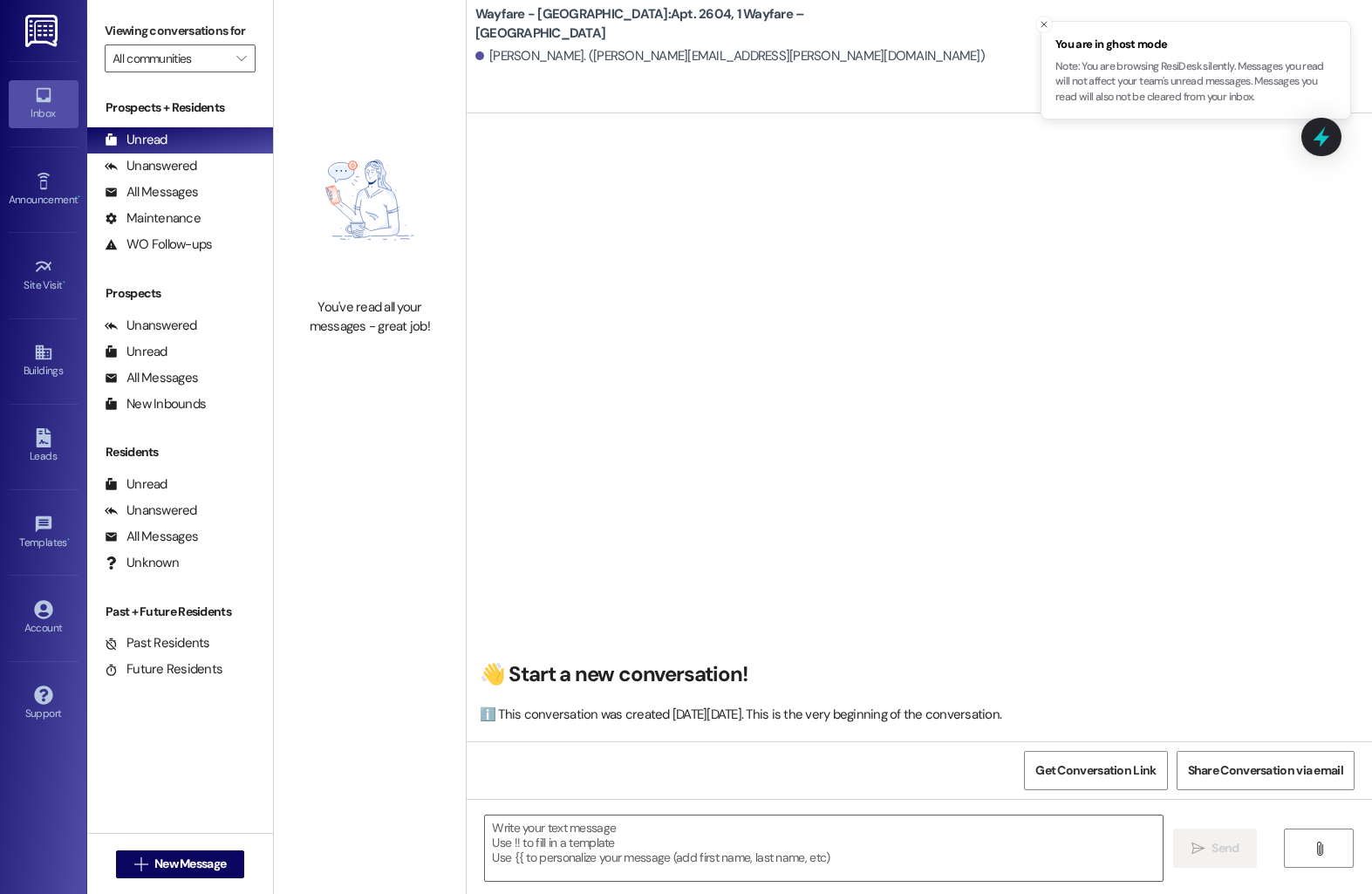
scroll to position [13628, 0]
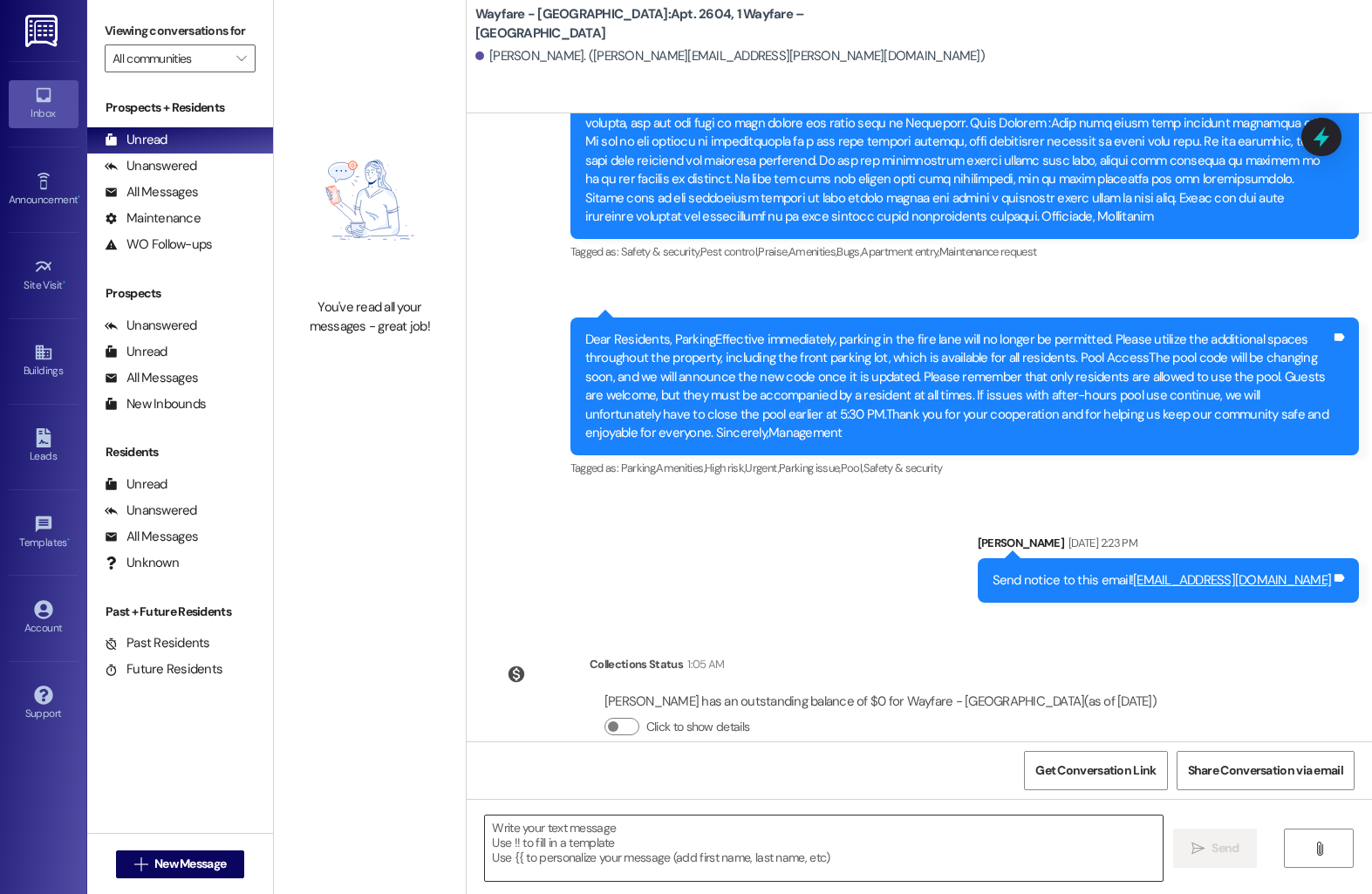
click at [795, 835] on textarea at bounding box center [824, 848] width 678 height 66
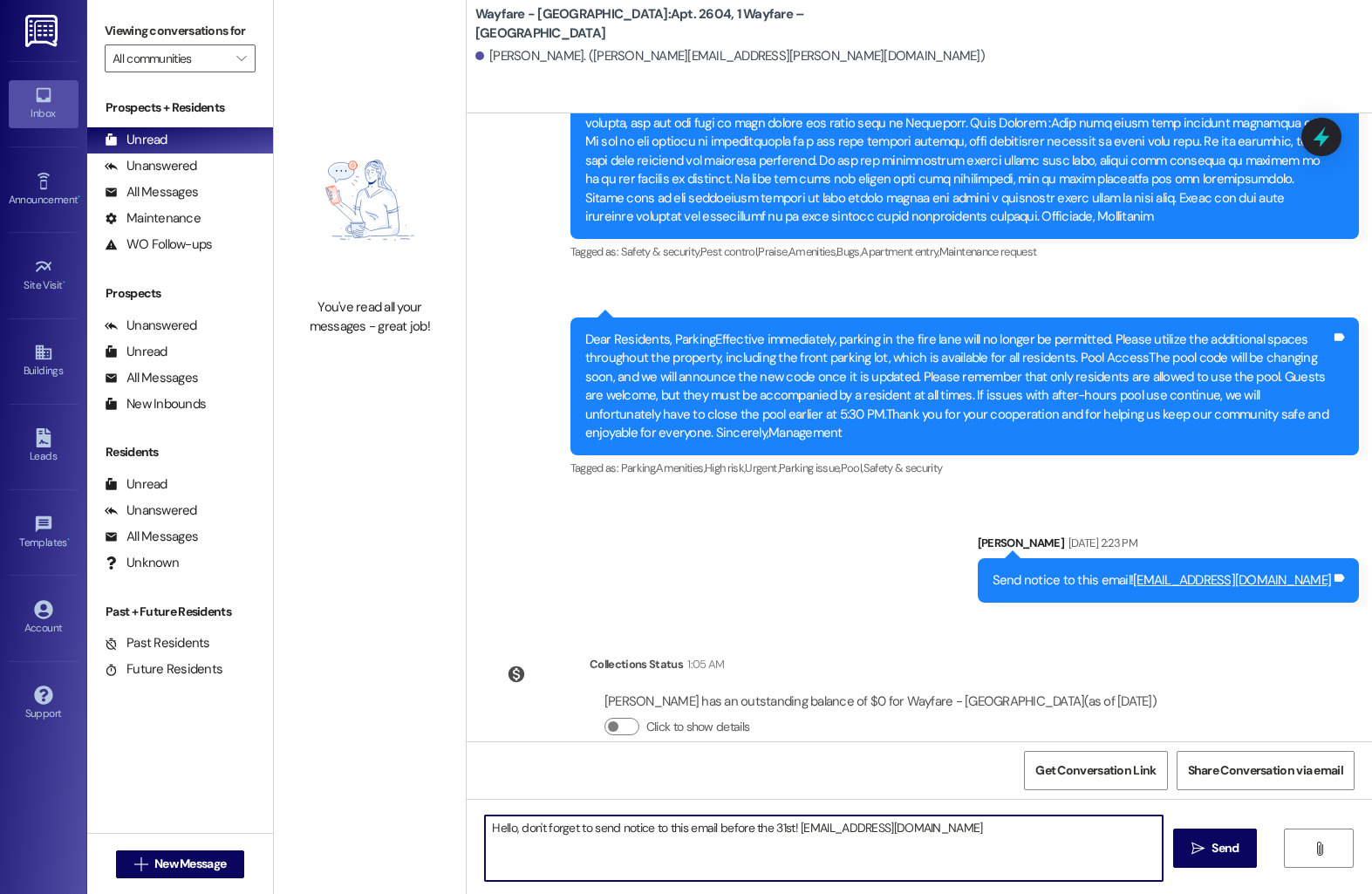
click at [827, 838] on textarea "Hello, don't forget to send notice to this email before the 31st! harleyc@wayfa…" at bounding box center [824, 848] width 678 height 66
click at [824, 831] on textarea "Hello, don't forget to send notice to this email before the 31st! harleyc@wayfa…" at bounding box center [824, 848] width 678 height 66
type textarea "Hello, don't forget to send notice to this email before the 31st! notices@wayfa…"
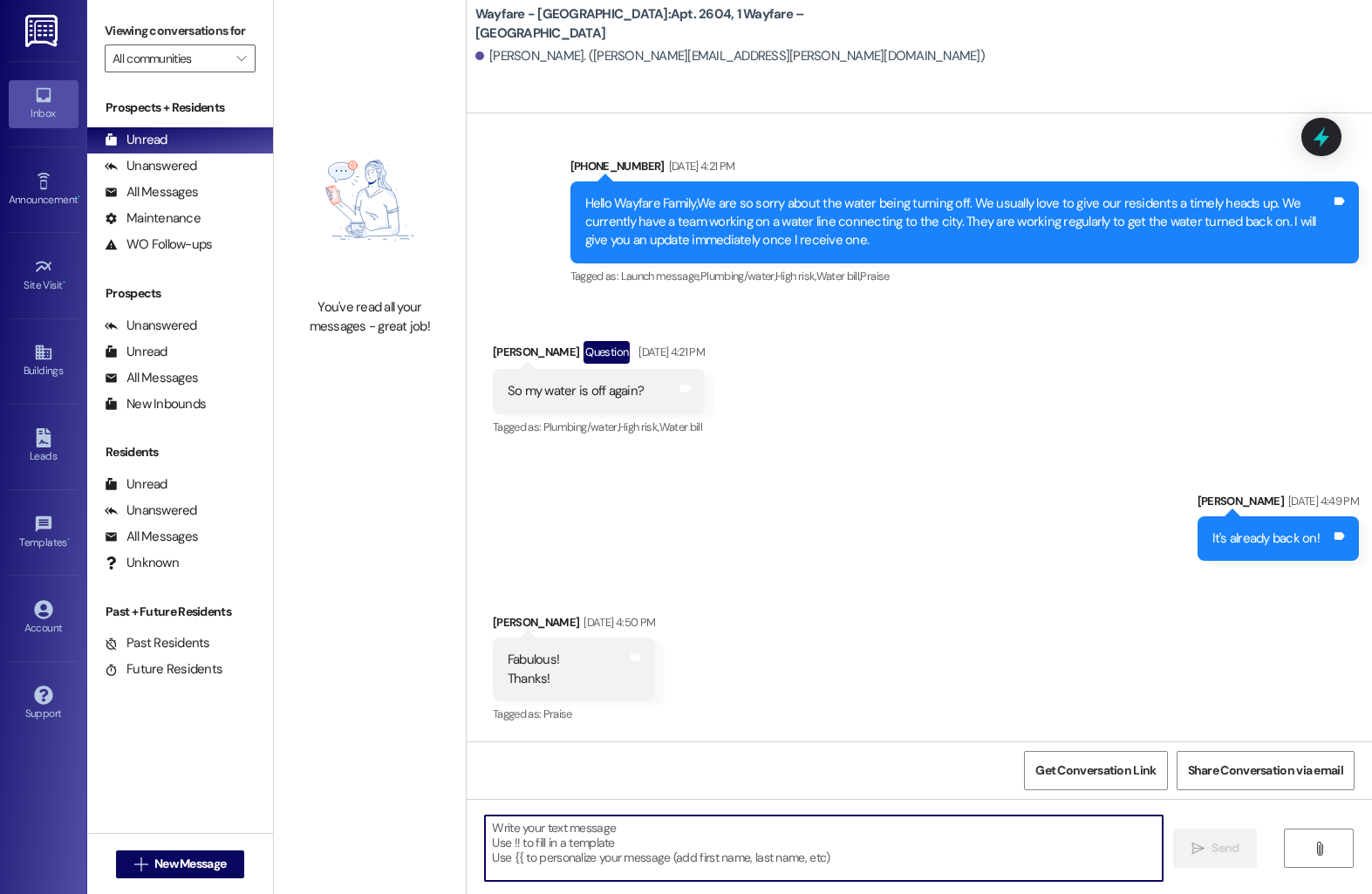
scroll to position [10168, 0]
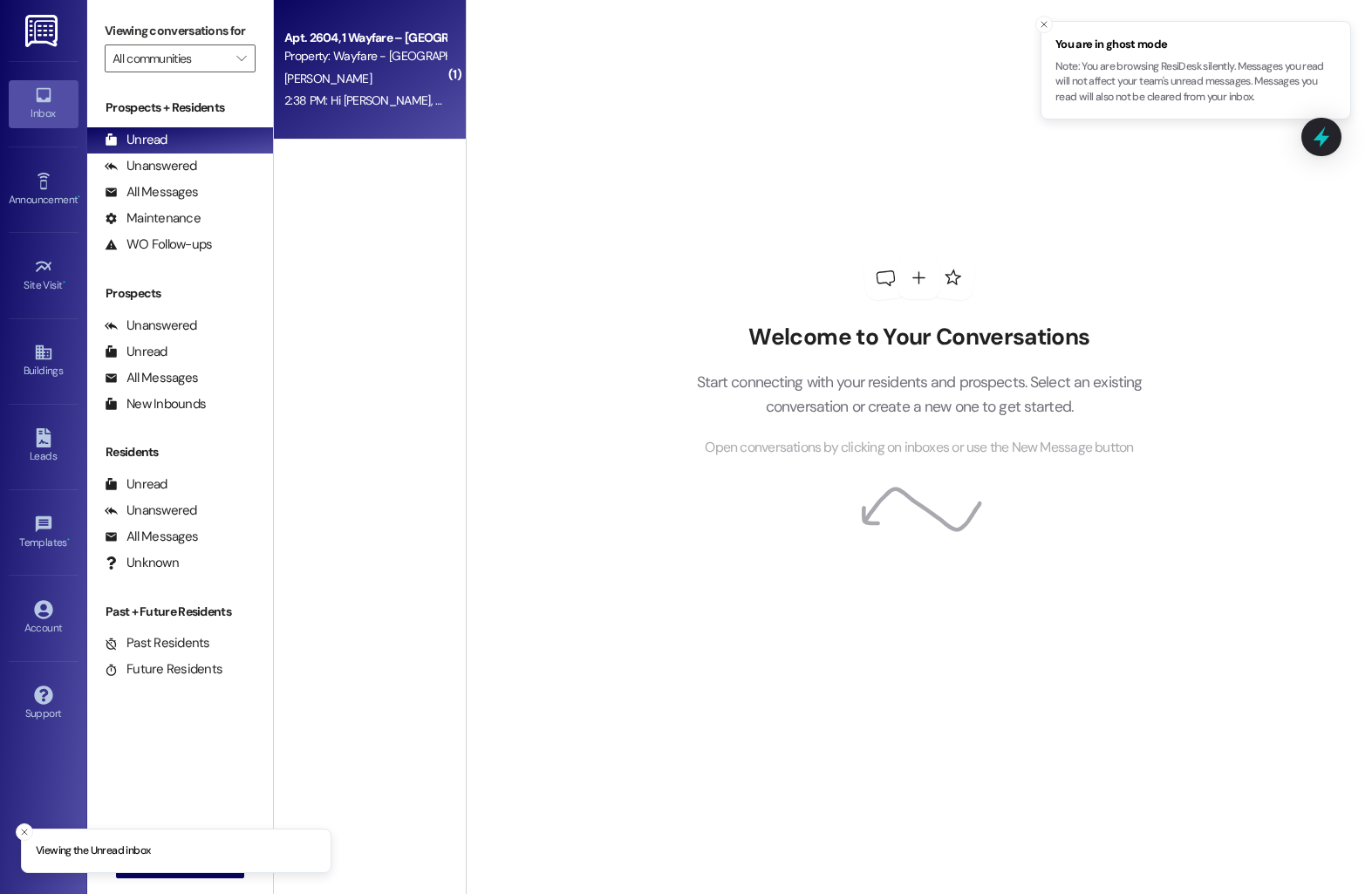
click at [427, 68] on div "S. Spencer - Roth" at bounding box center [365, 78] width 165 height 22
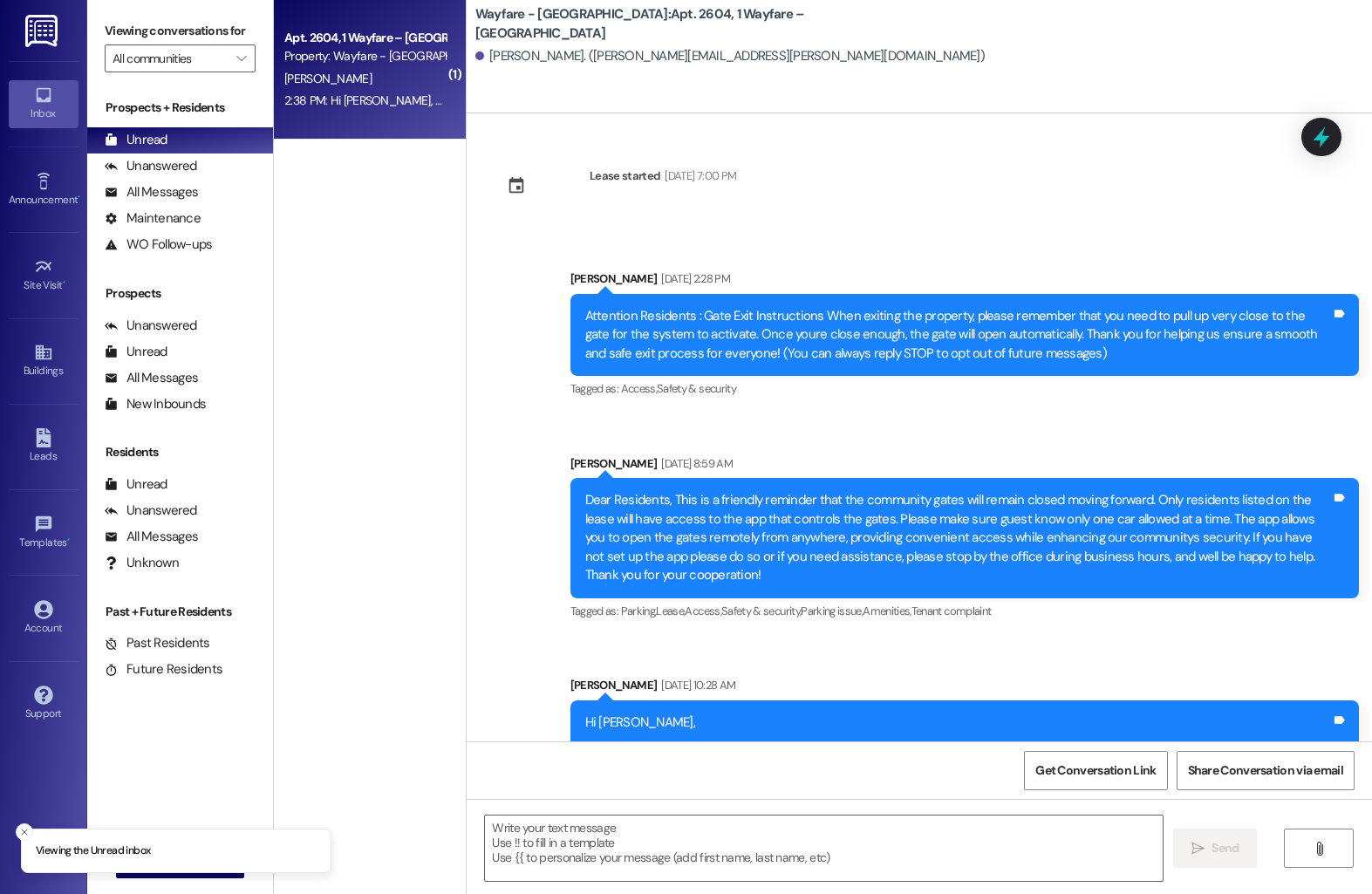
scroll to position [13971, 0]
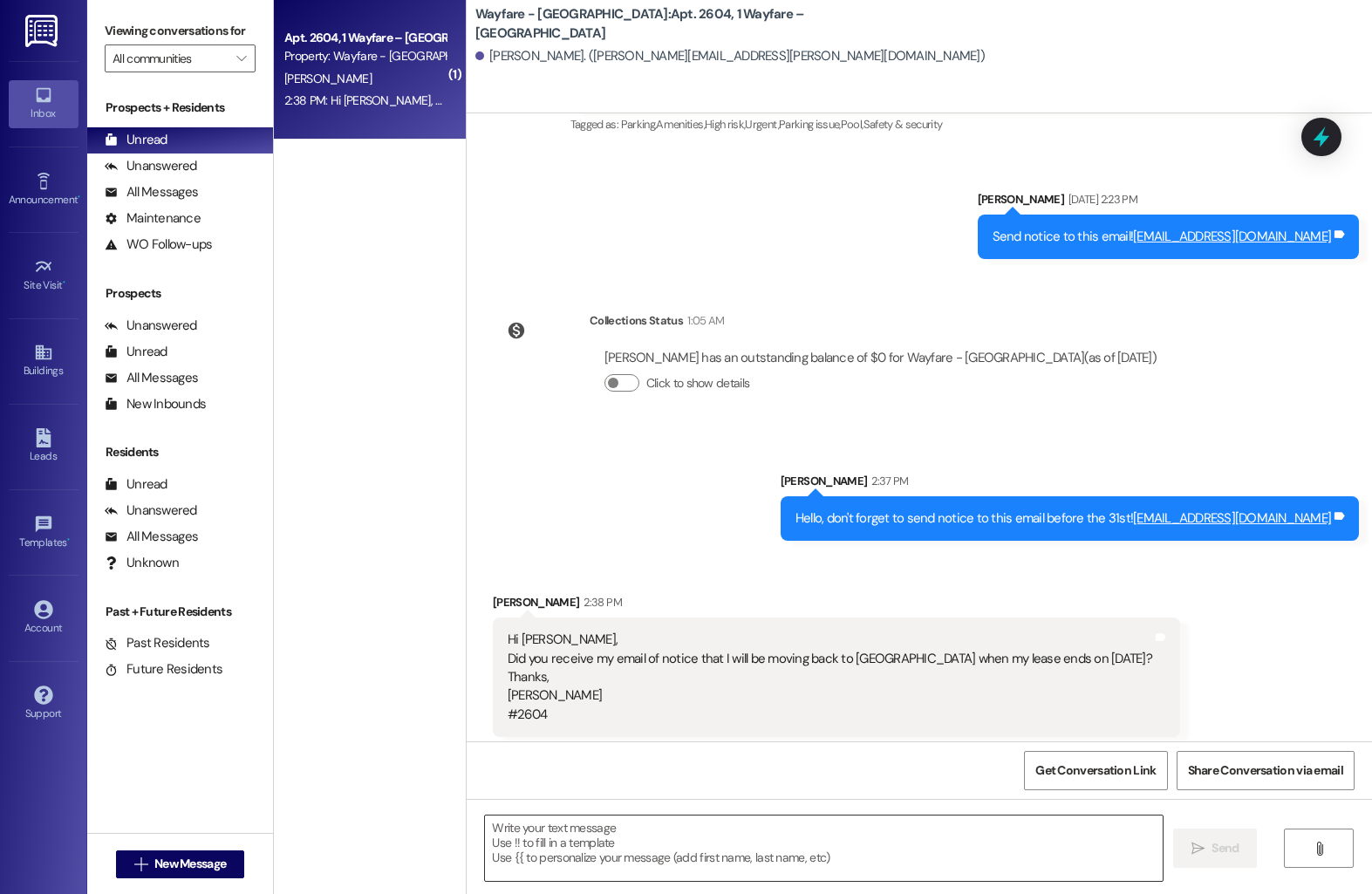
click at [552, 833] on textarea at bounding box center [824, 848] width 678 height 66
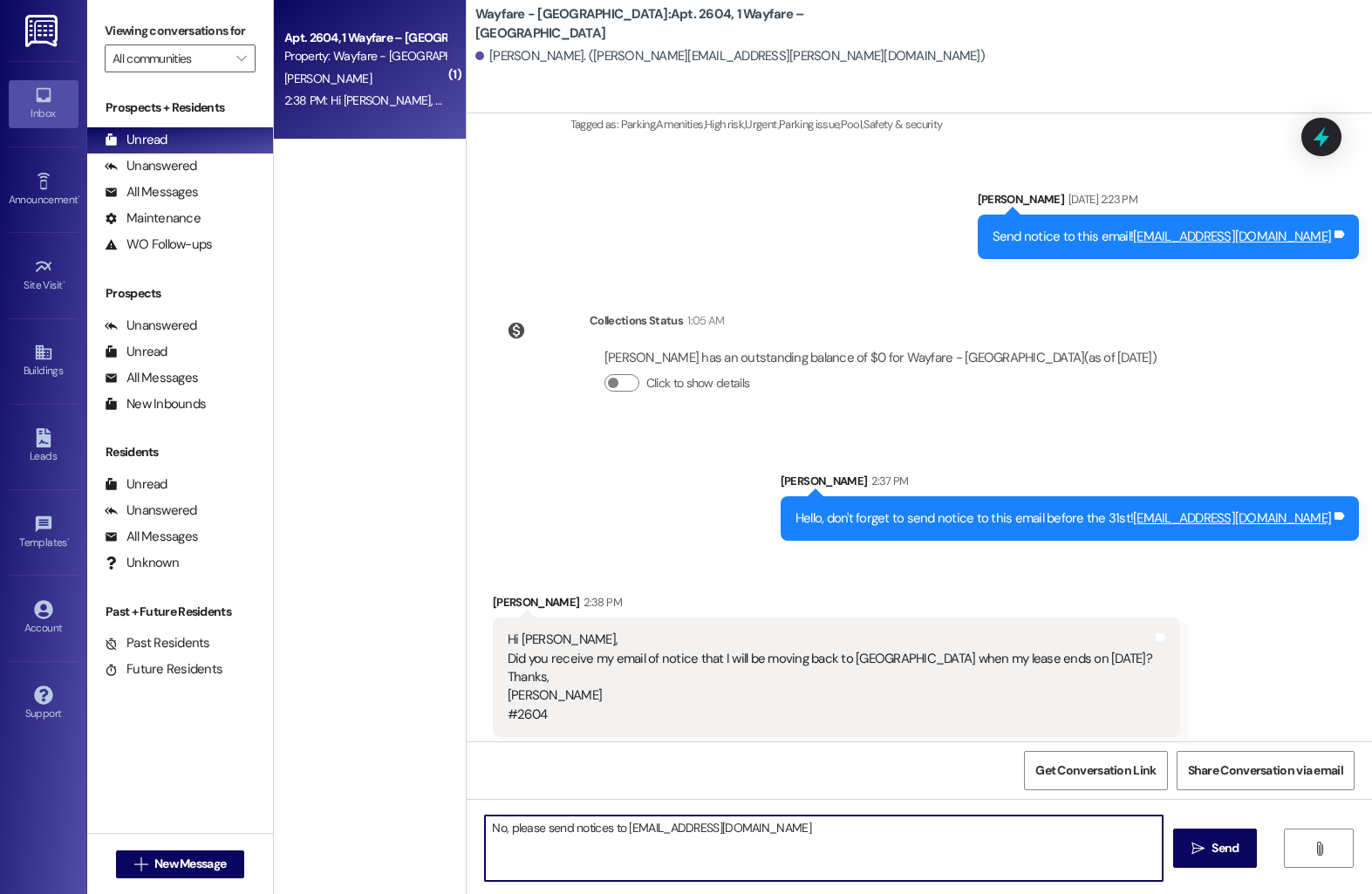
type textarea "No, please send notices to notices@wayfarecommunities.com"
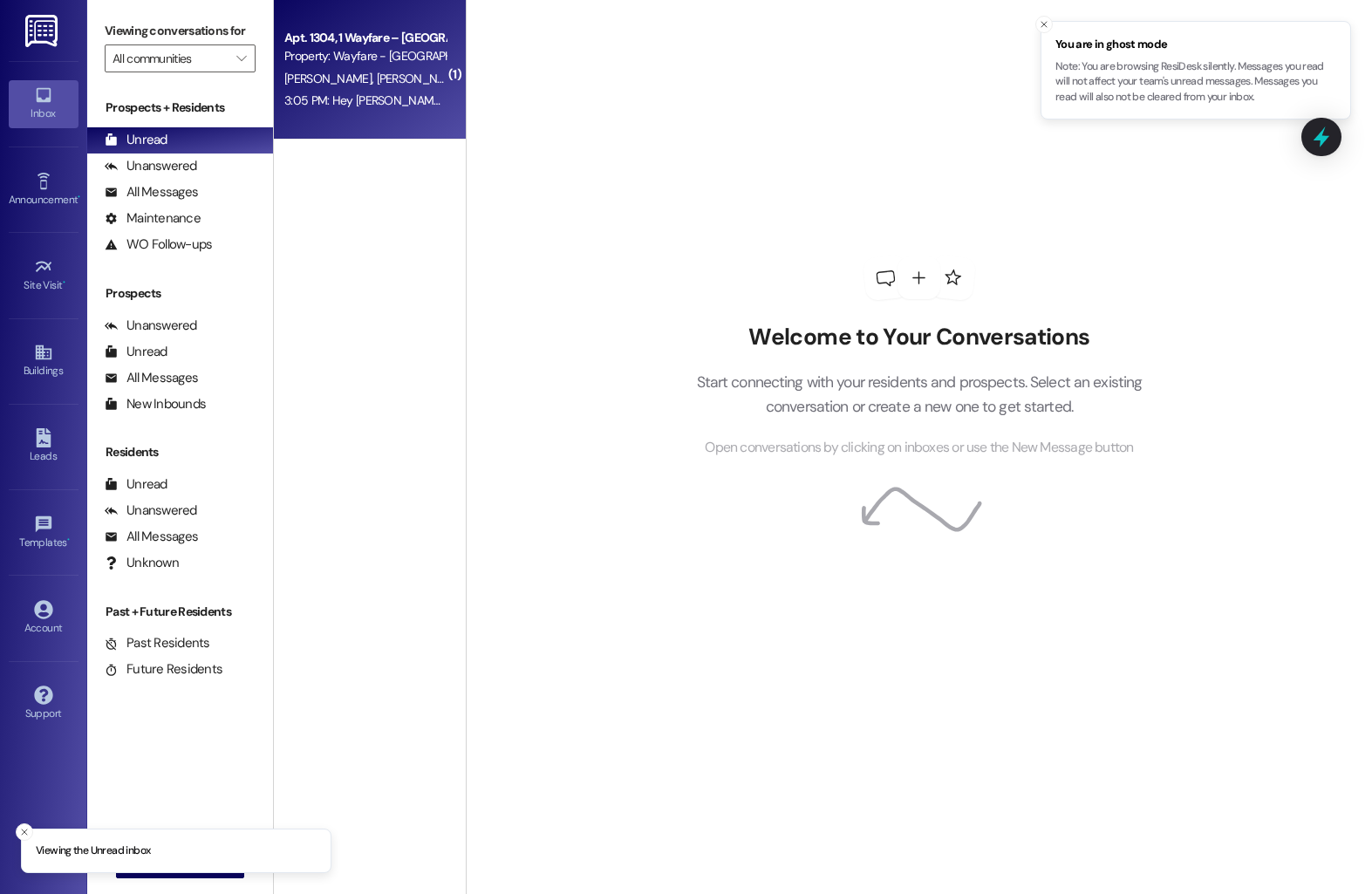
click at [364, 86] on div "[PERSON_NAME] [PERSON_NAME]" at bounding box center [365, 78] width 165 height 22
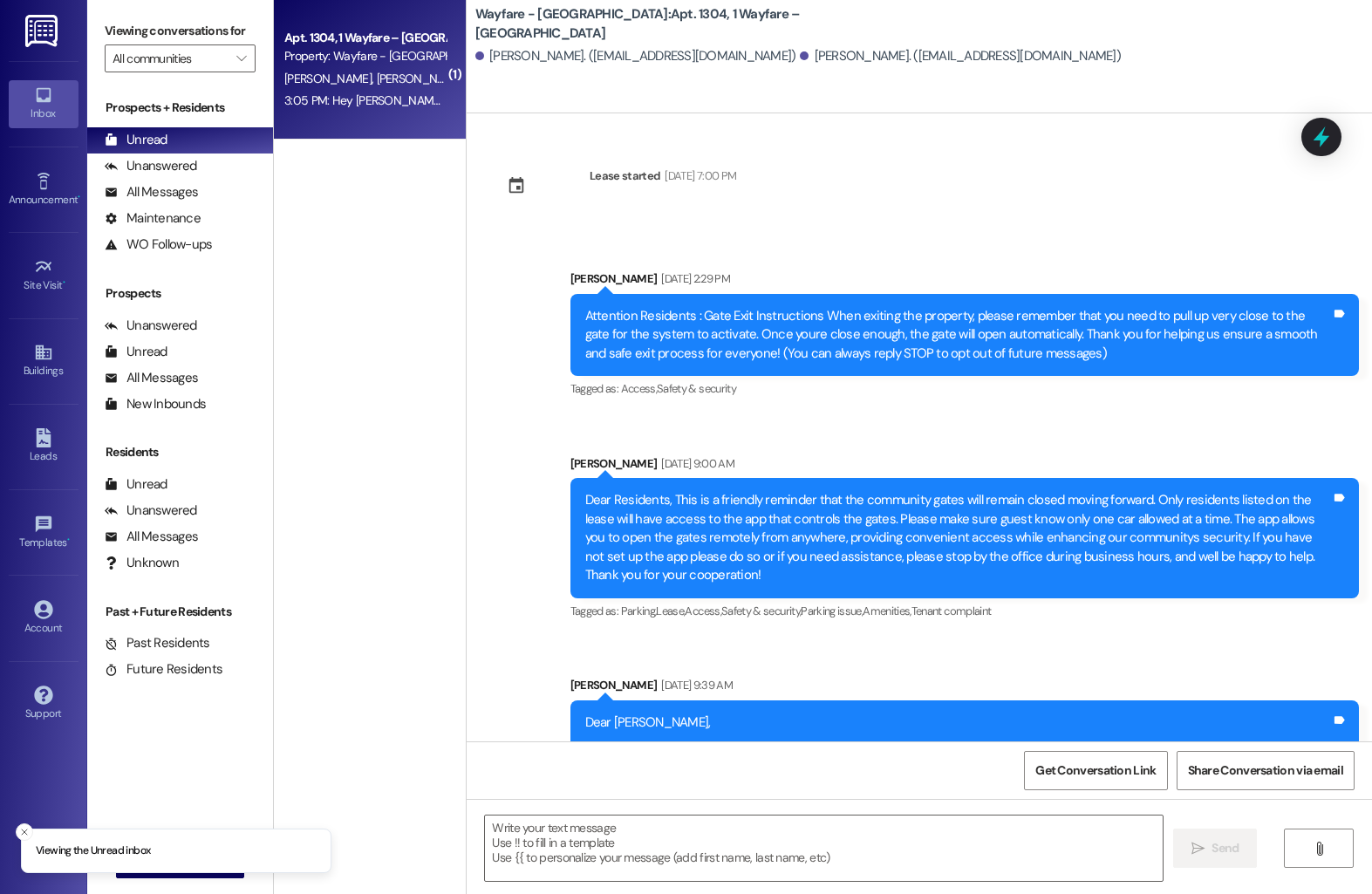
scroll to position [13703, 0]
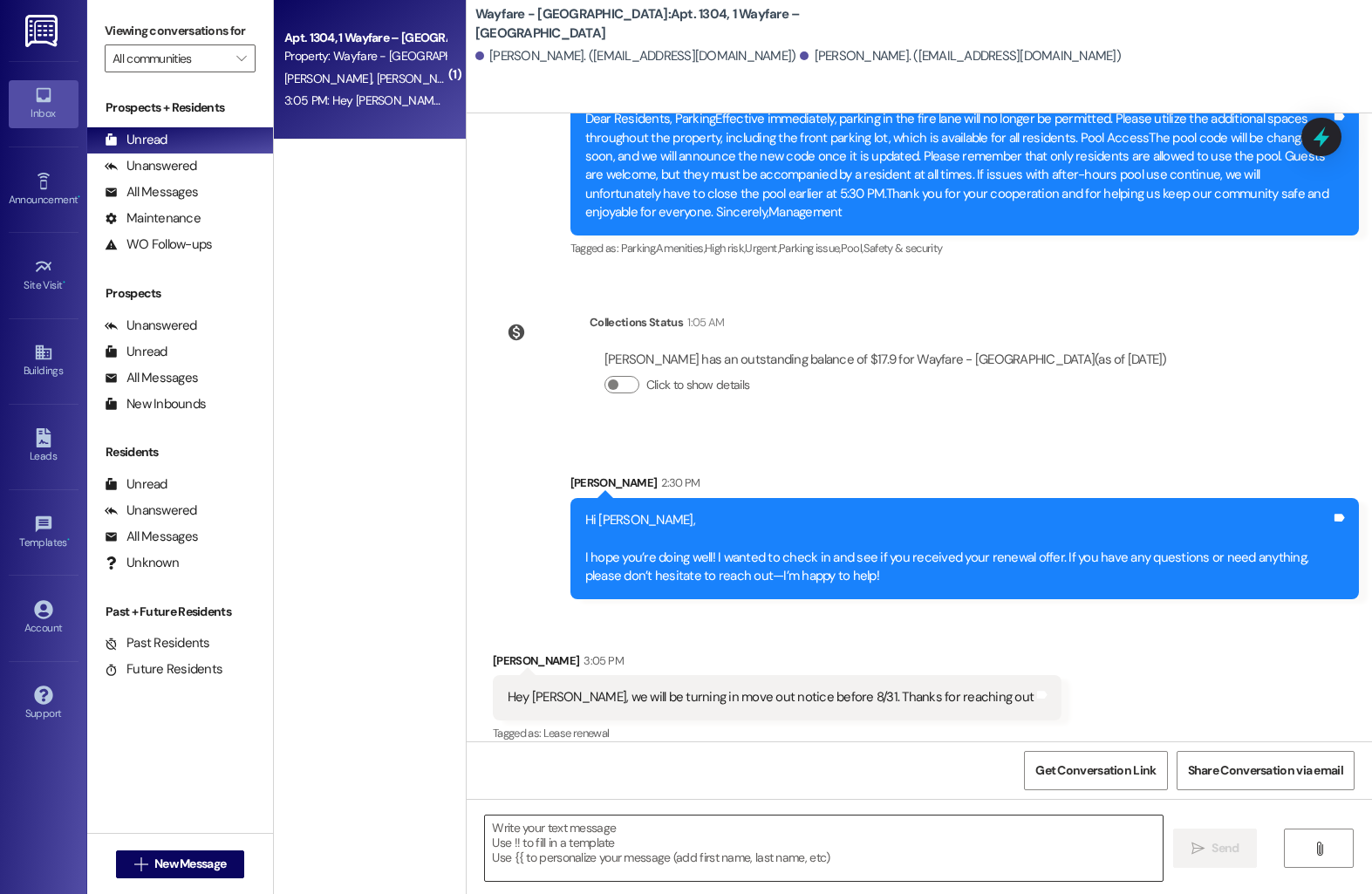
click at [544, 839] on textarea at bounding box center [824, 848] width 678 height 66
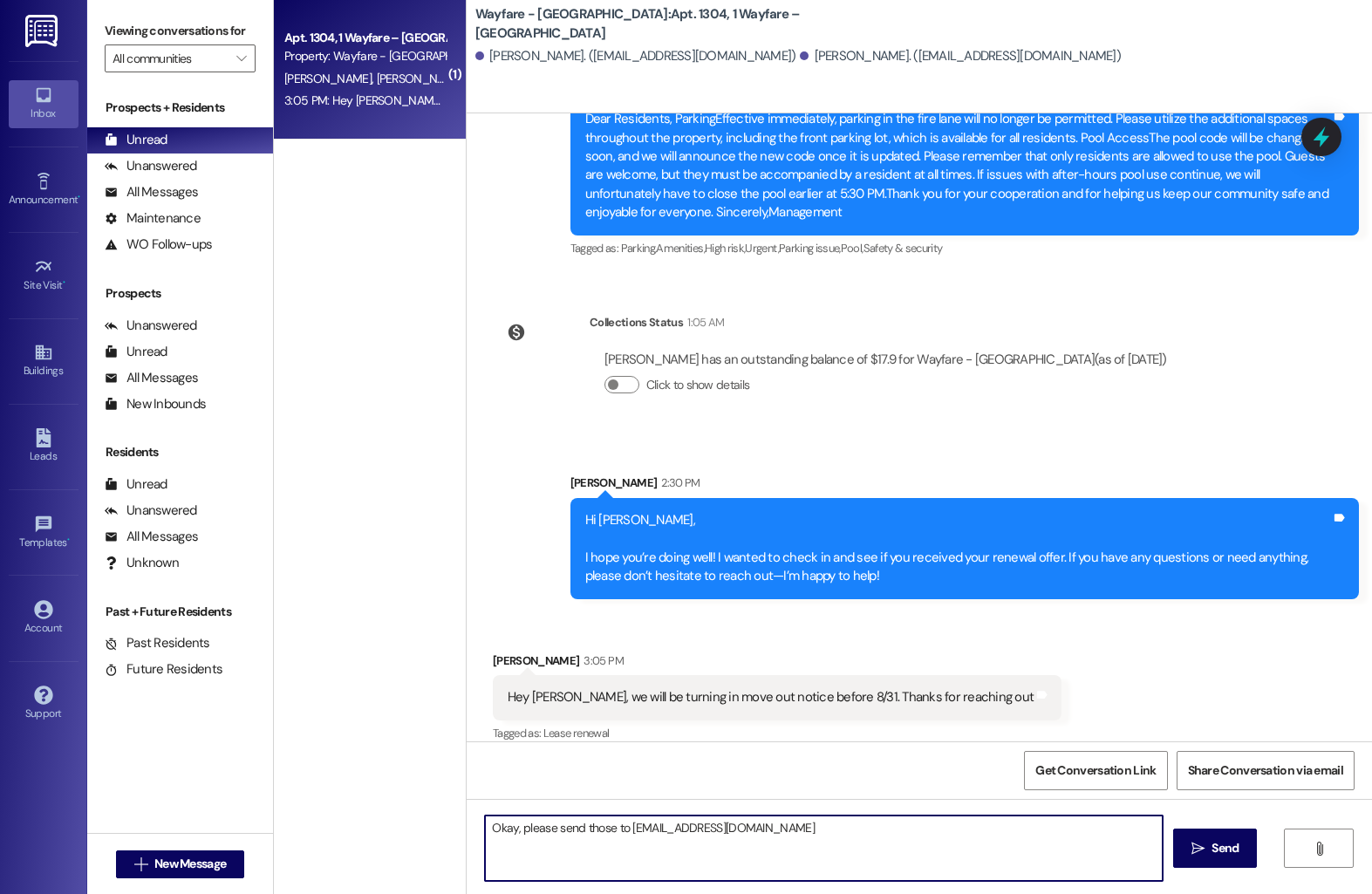
type textarea "Okay, please send those to [EMAIL_ADDRESS][DOMAIN_NAME]"
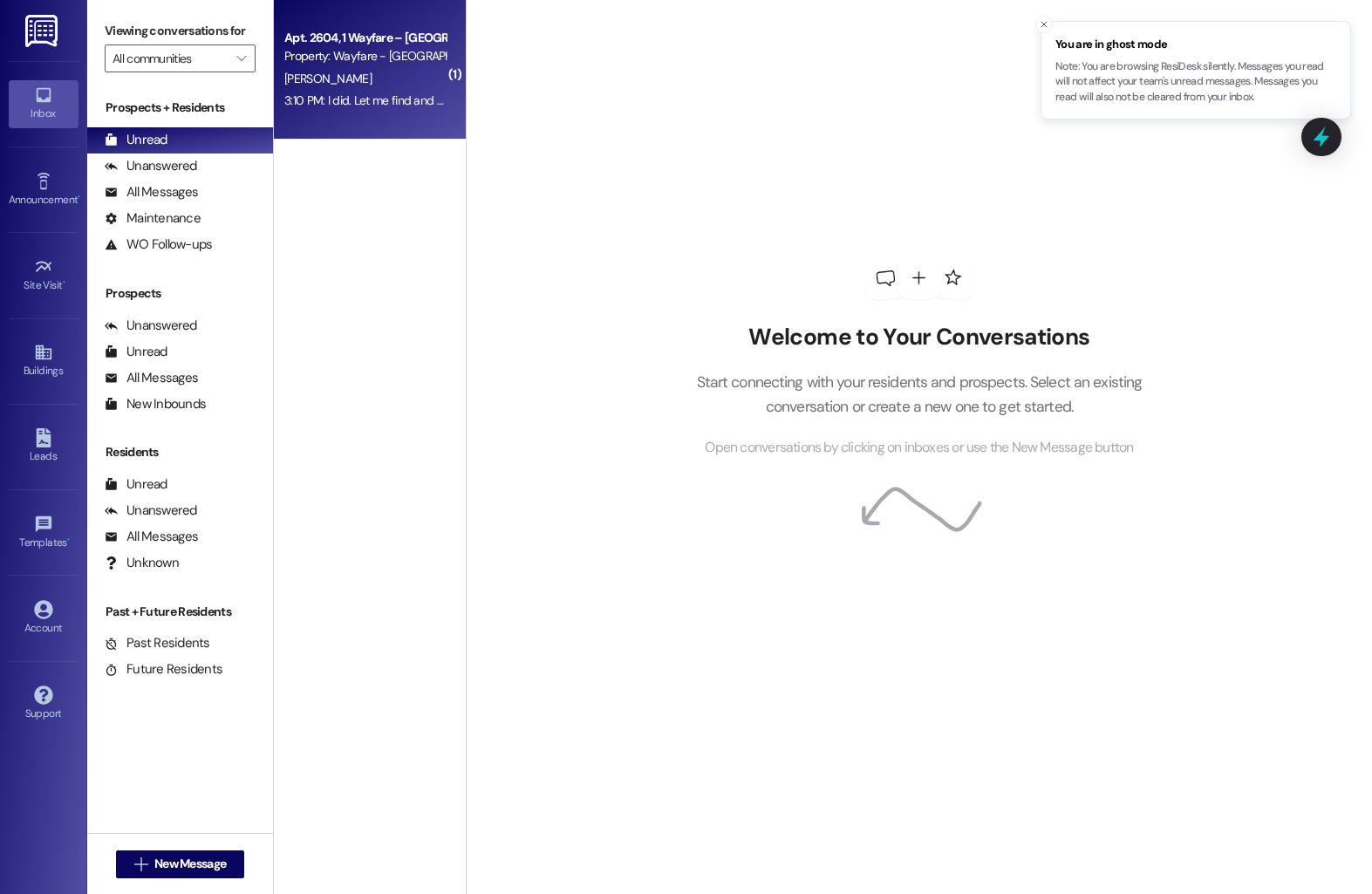
click at [346, 93] on div "3:10 PM: I did. Let me find and resend 3:10 PM: I did. Let me find and resend" at bounding box center [377, 100] width 187 height 16
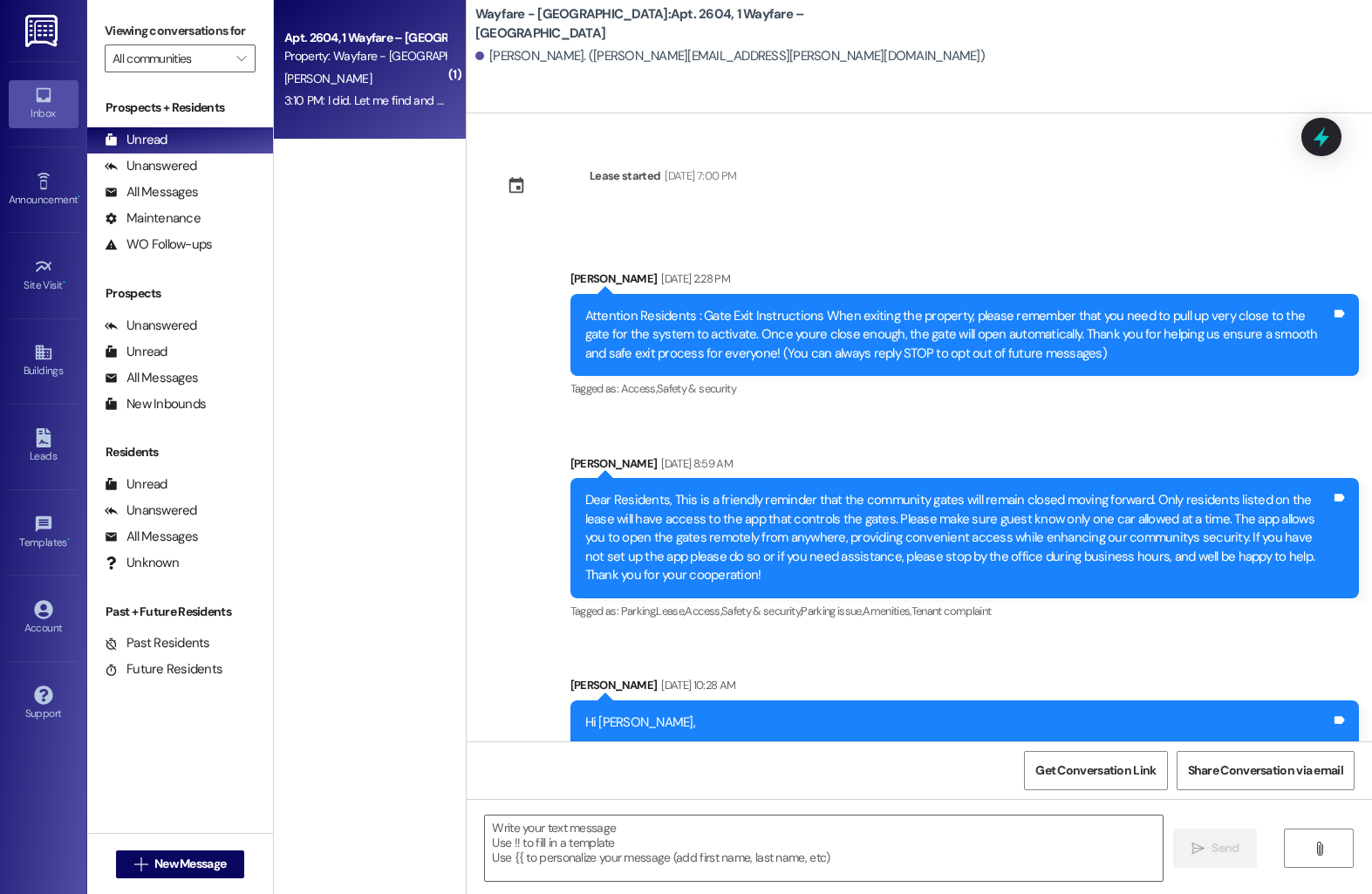
scroll to position [14456, 0]
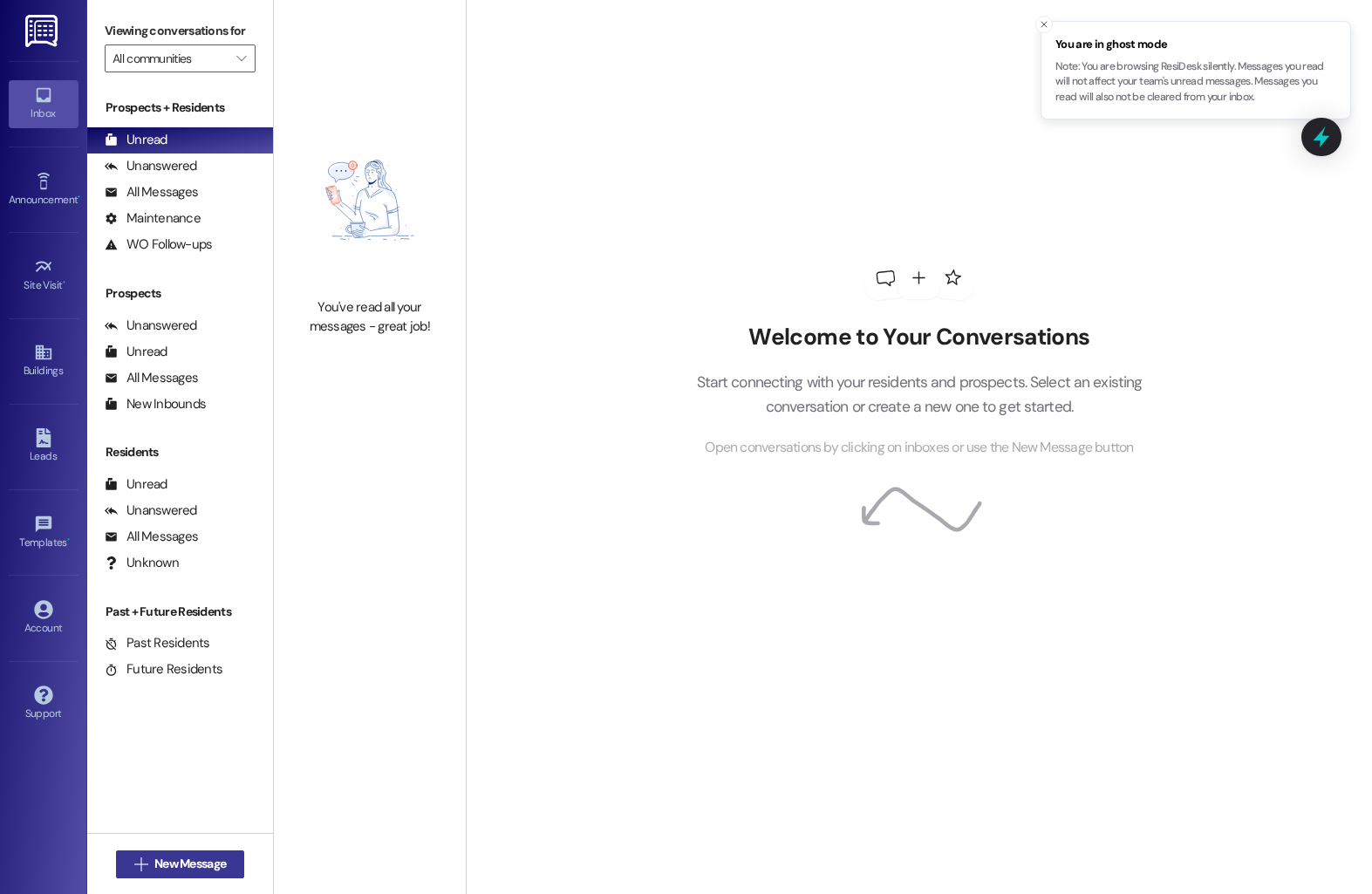
click at [125, 873] on button " New Message" at bounding box center [180, 864] width 129 height 28
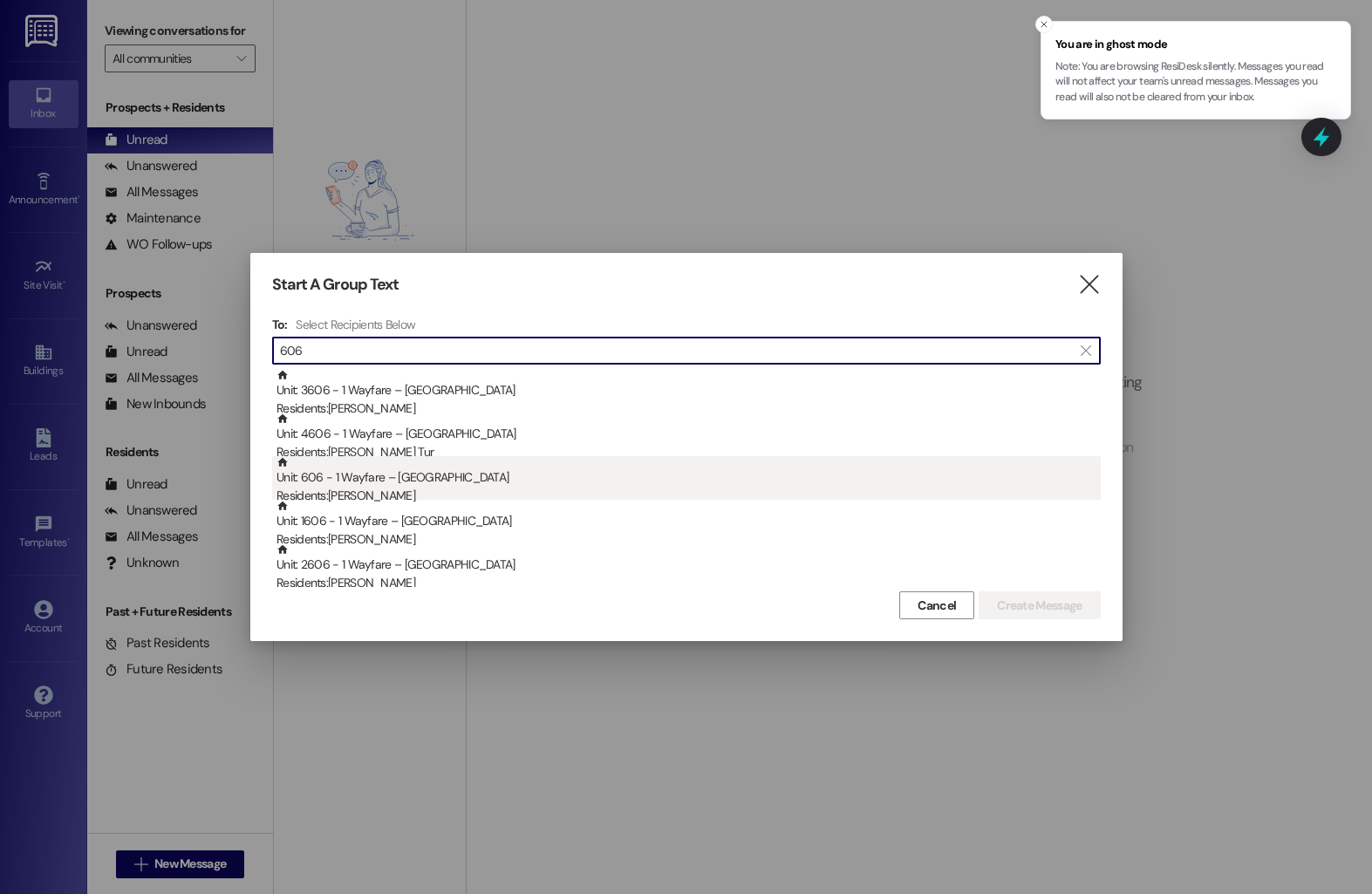
type input "606"
click at [473, 488] on div "Residents: [PERSON_NAME]" at bounding box center [688, 495] width 825 height 18
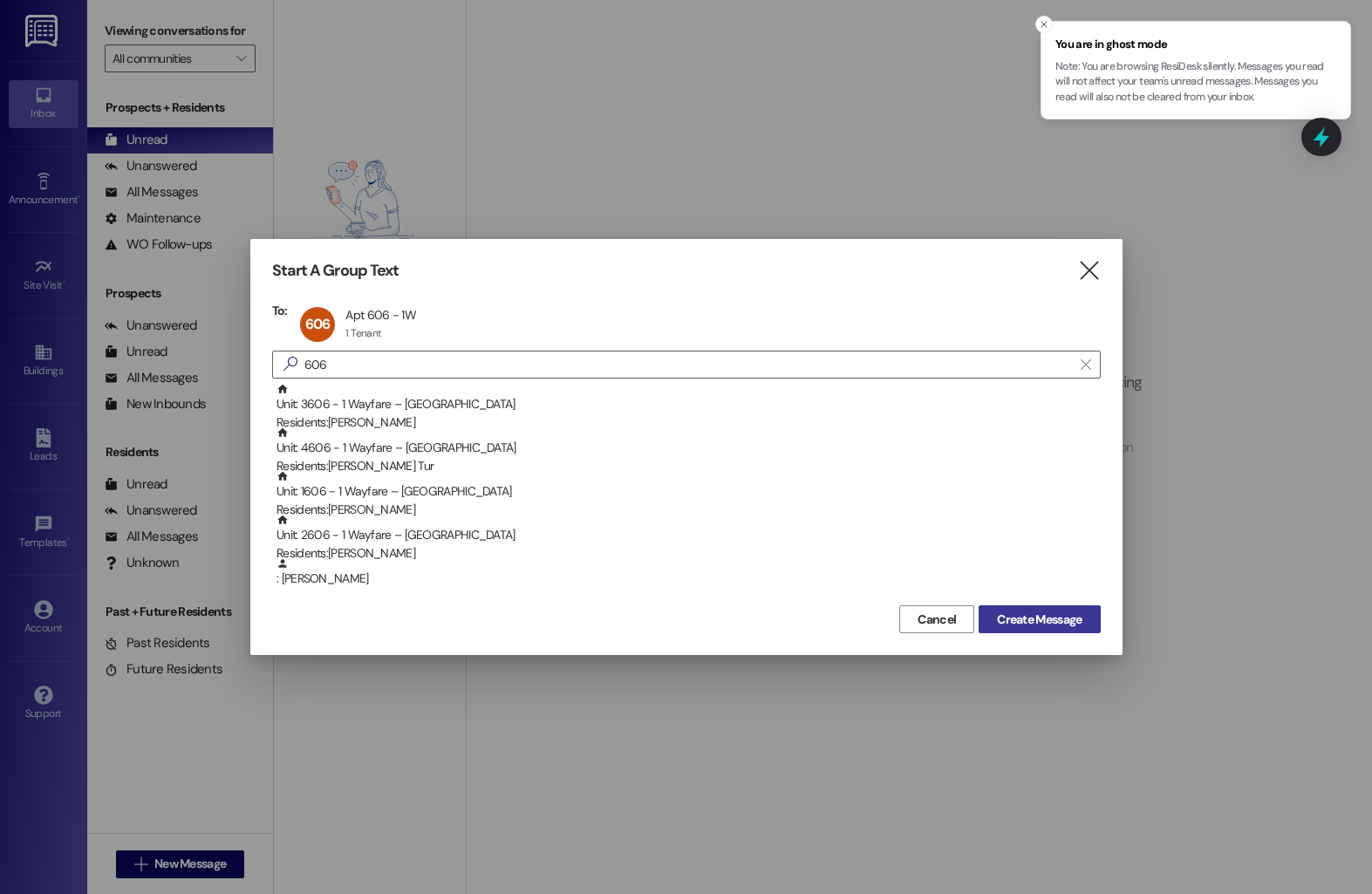
click at [986, 619] on button "Create Message" at bounding box center [1039, 620] width 121 height 28
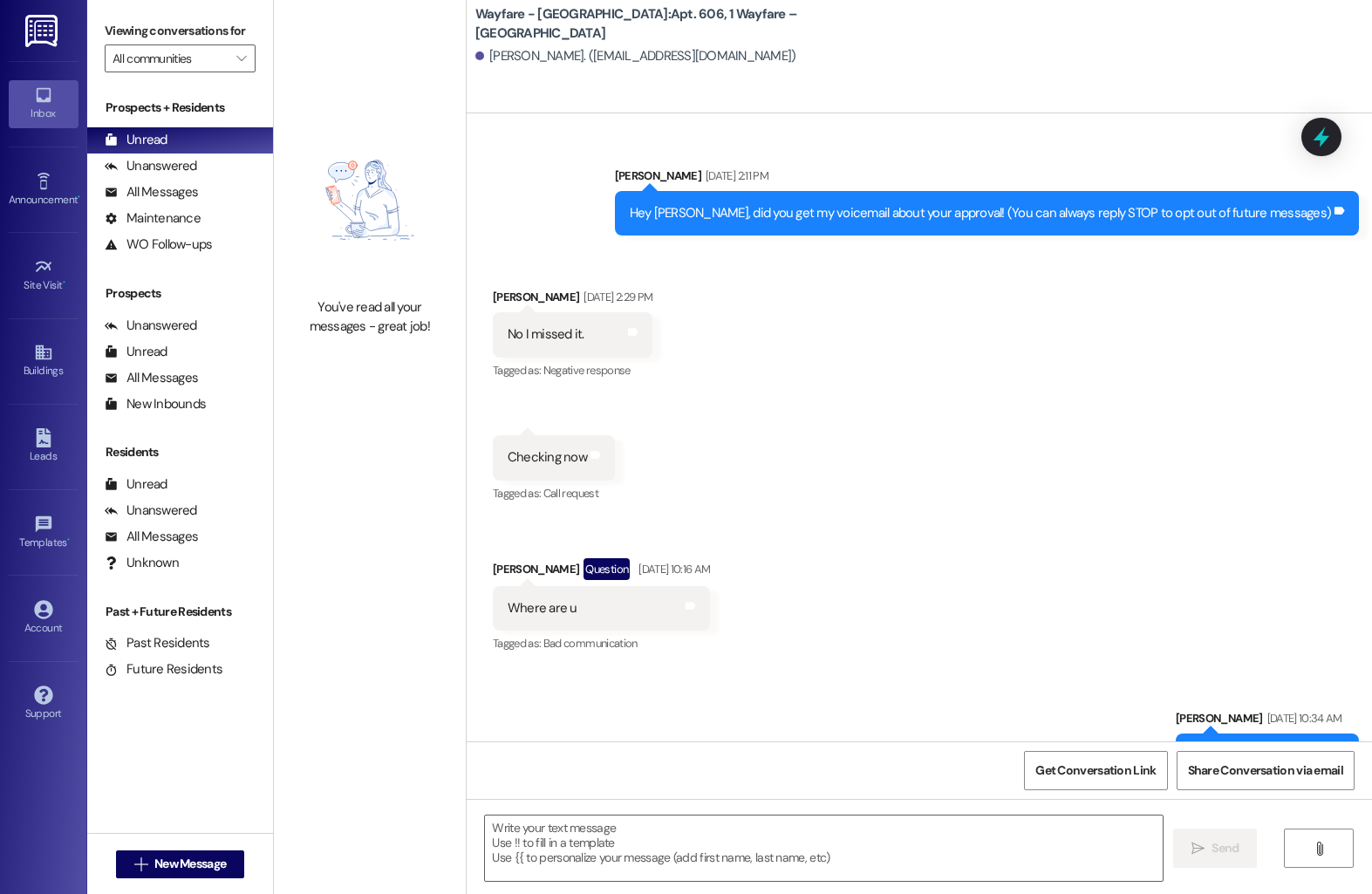
scroll to position [7957, 0]
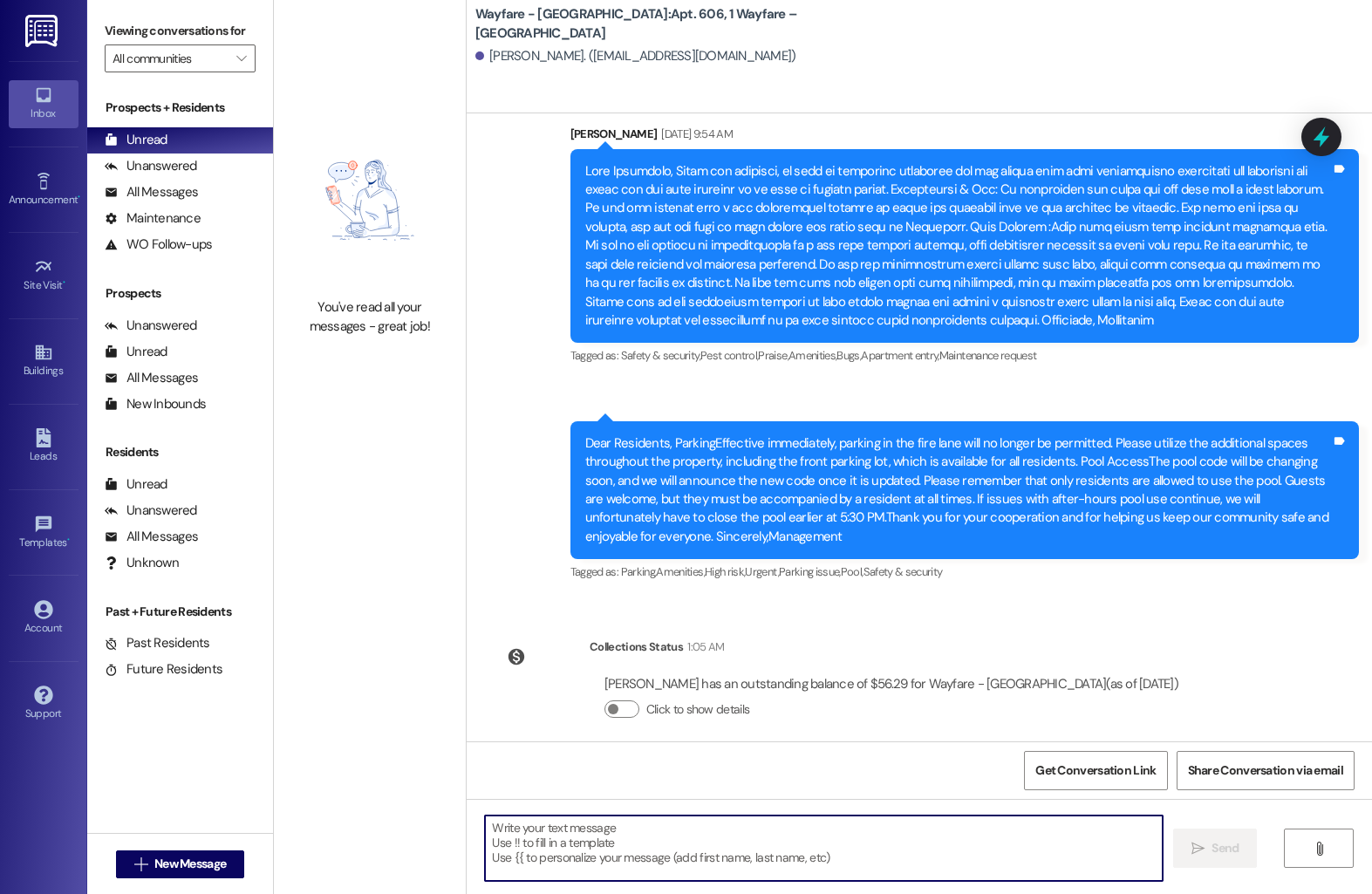
click at [713, 833] on textarea at bounding box center [824, 848] width 678 height 66
type textarea "Hello, I need your new insurance to take off the $24.19 charge for master insur…"
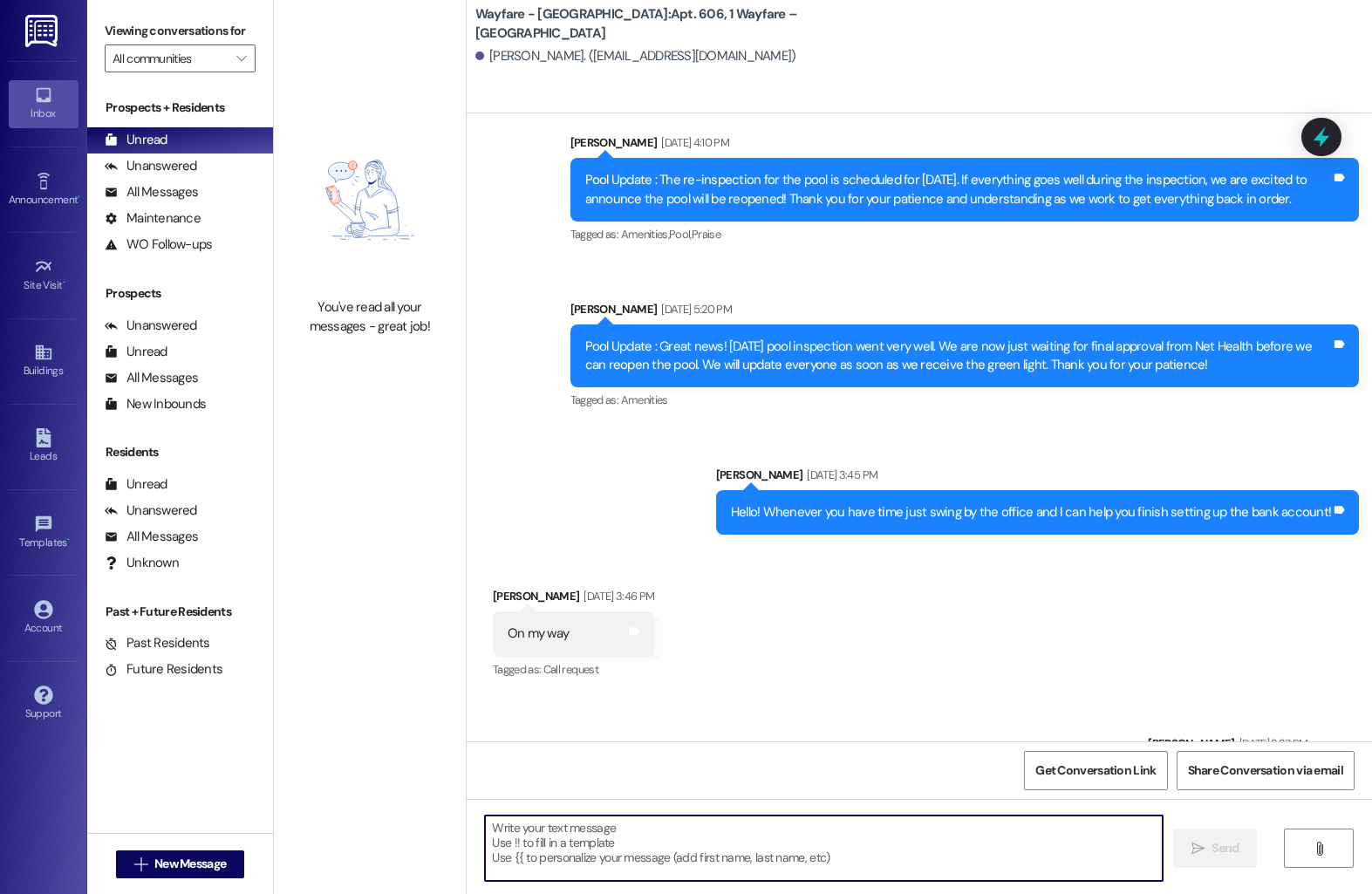
scroll to position [6805, 0]
